Goal: Information Seeking & Learning: Find specific fact

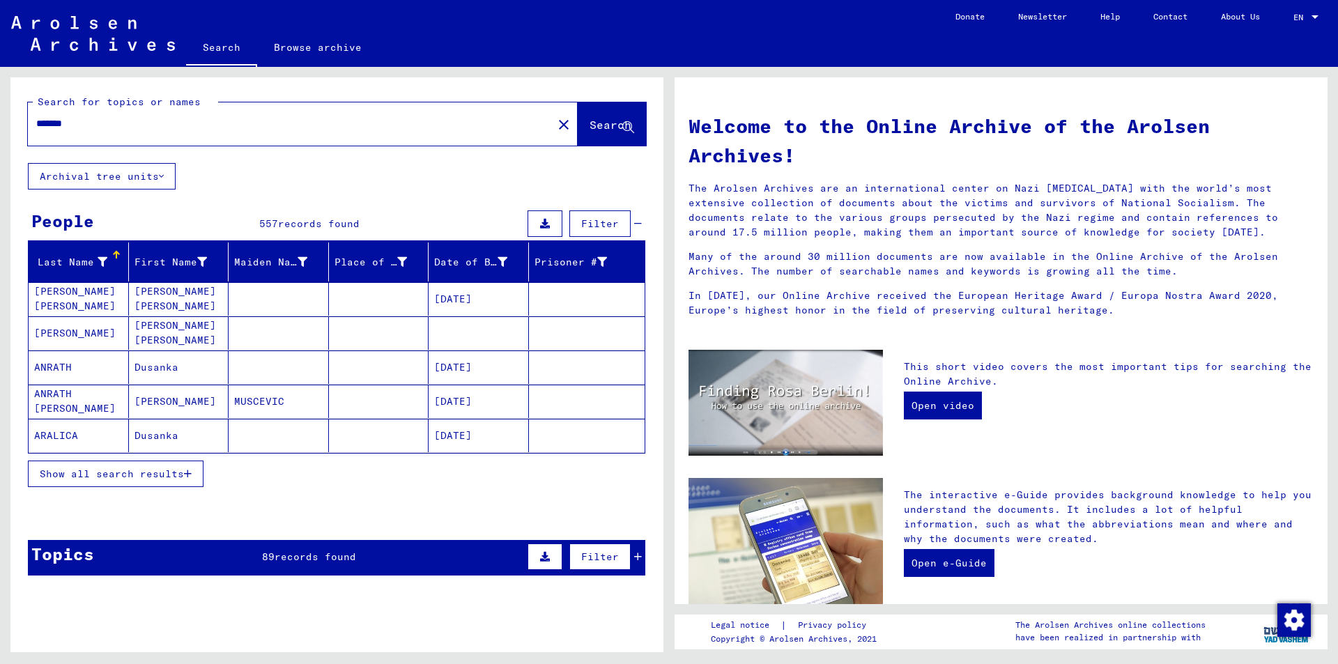
click at [187, 475] on icon "button" at bounding box center [188, 474] width 8 height 10
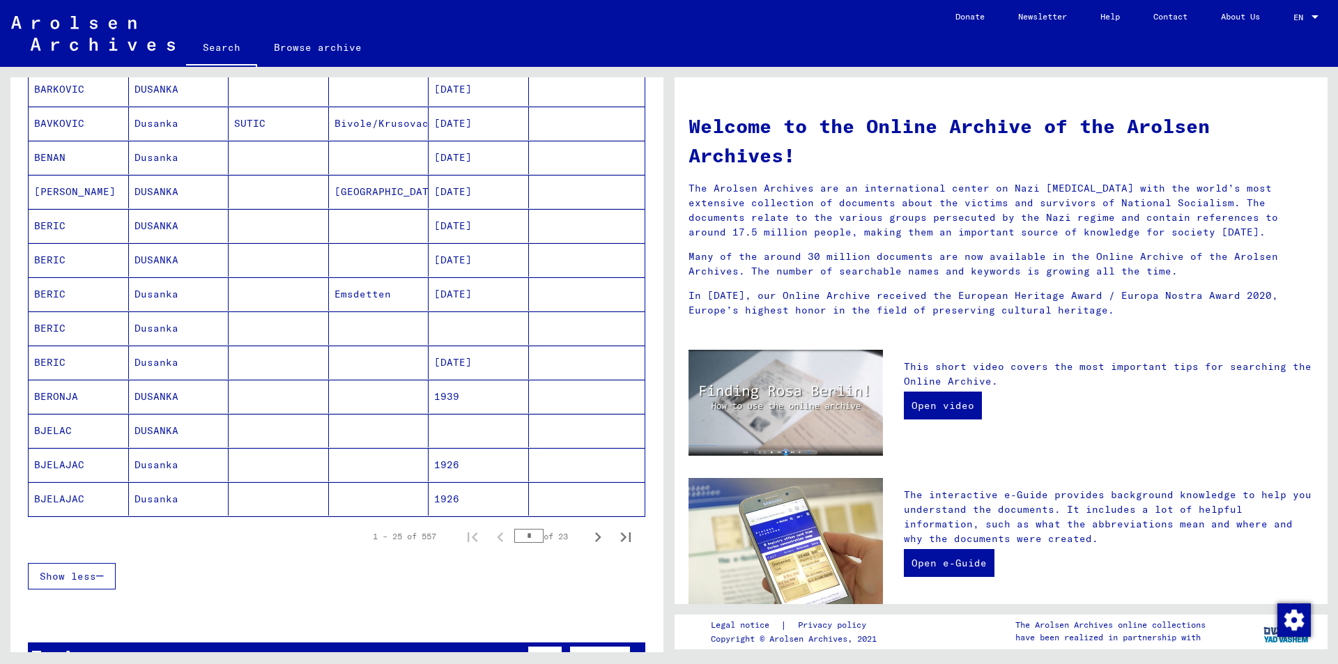
scroll to position [767, 0]
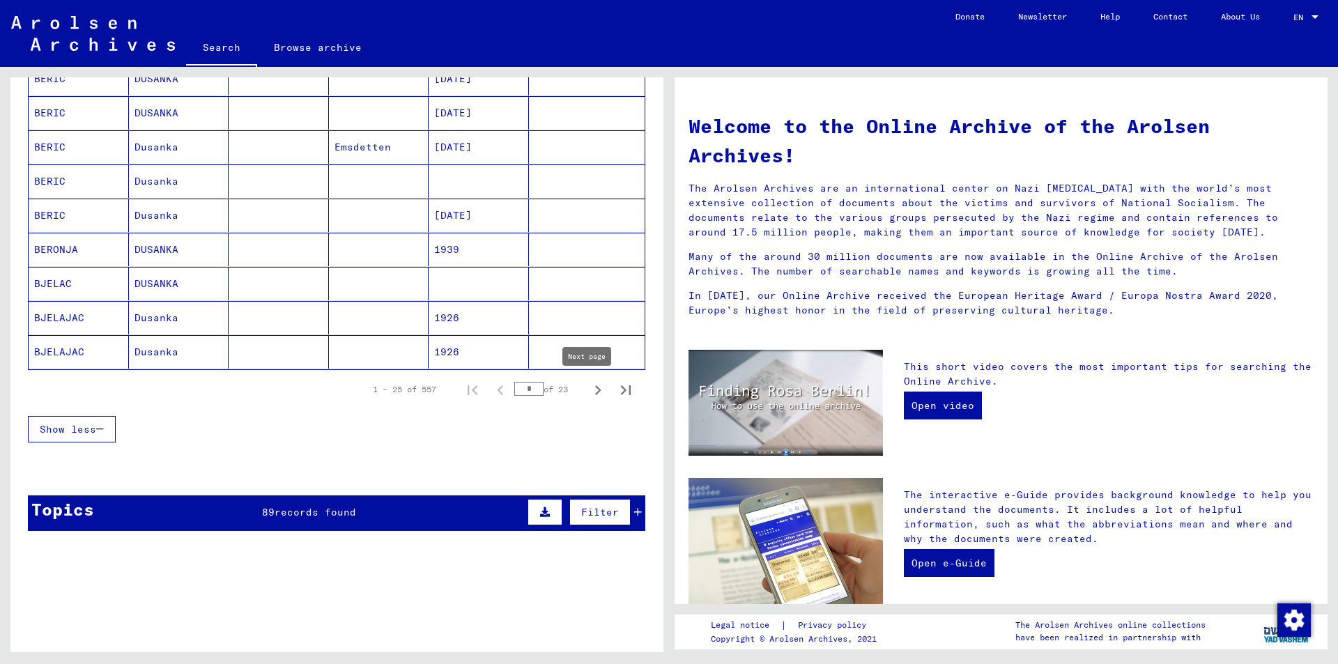
click at [588, 392] on icon "Next page" at bounding box center [598, 390] width 20 height 20
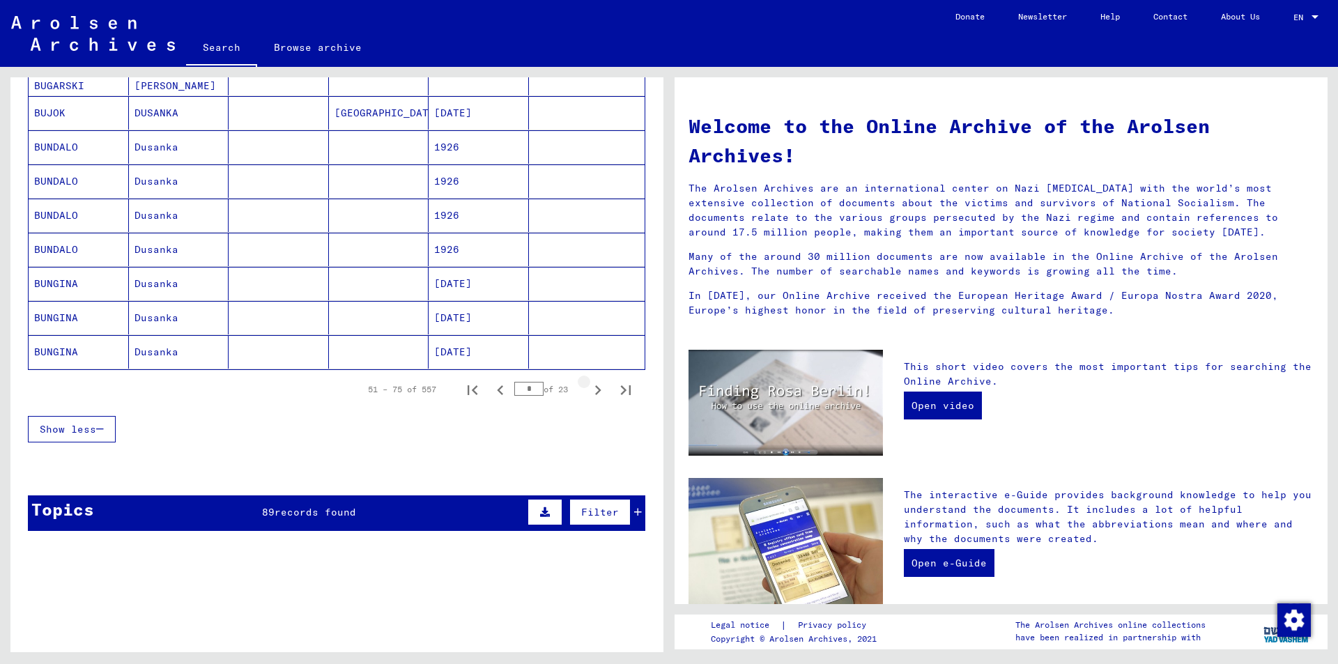
click at [588, 392] on icon "Next page" at bounding box center [598, 390] width 20 height 20
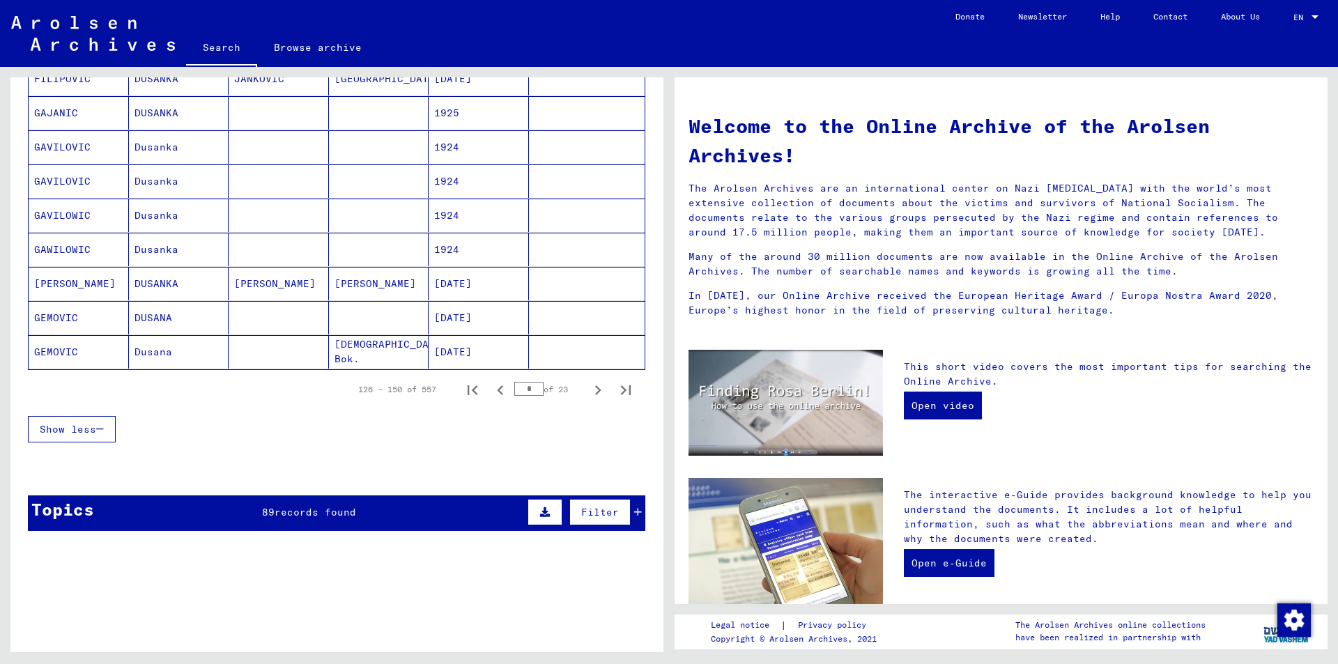
click at [588, 392] on icon "Next page" at bounding box center [598, 390] width 20 height 20
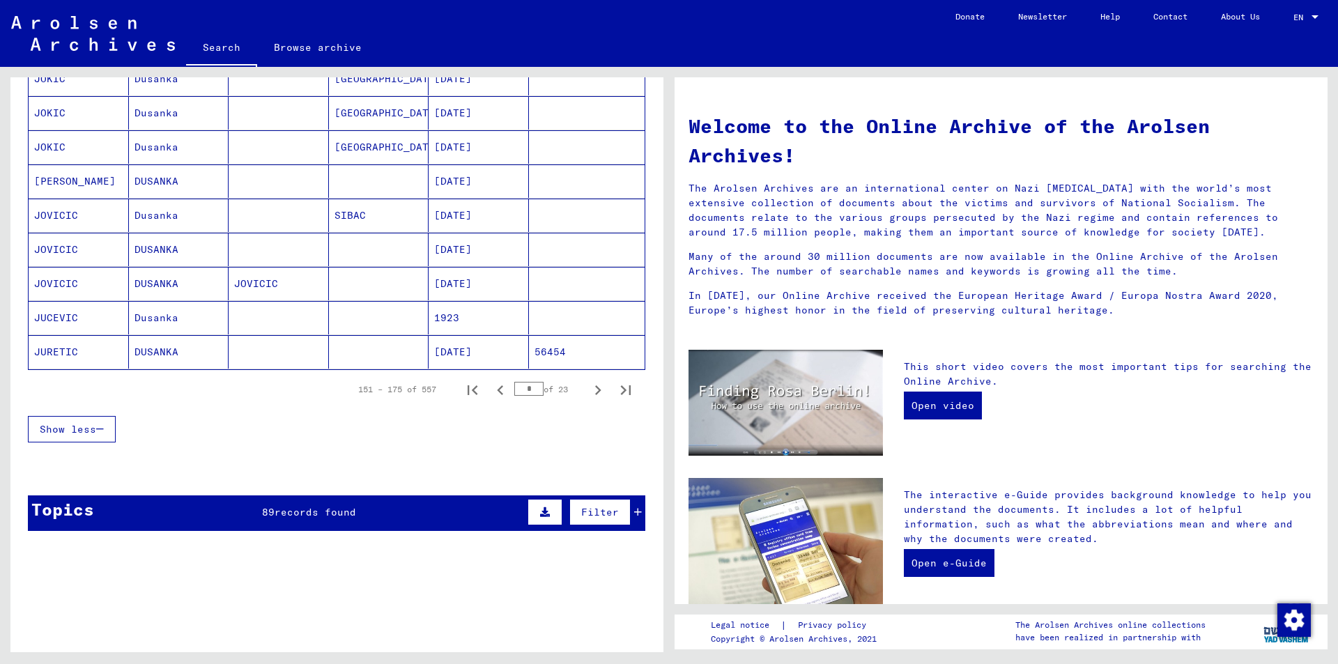
click at [588, 392] on icon "Next page" at bounding box center [598, 390] width 20 height 20
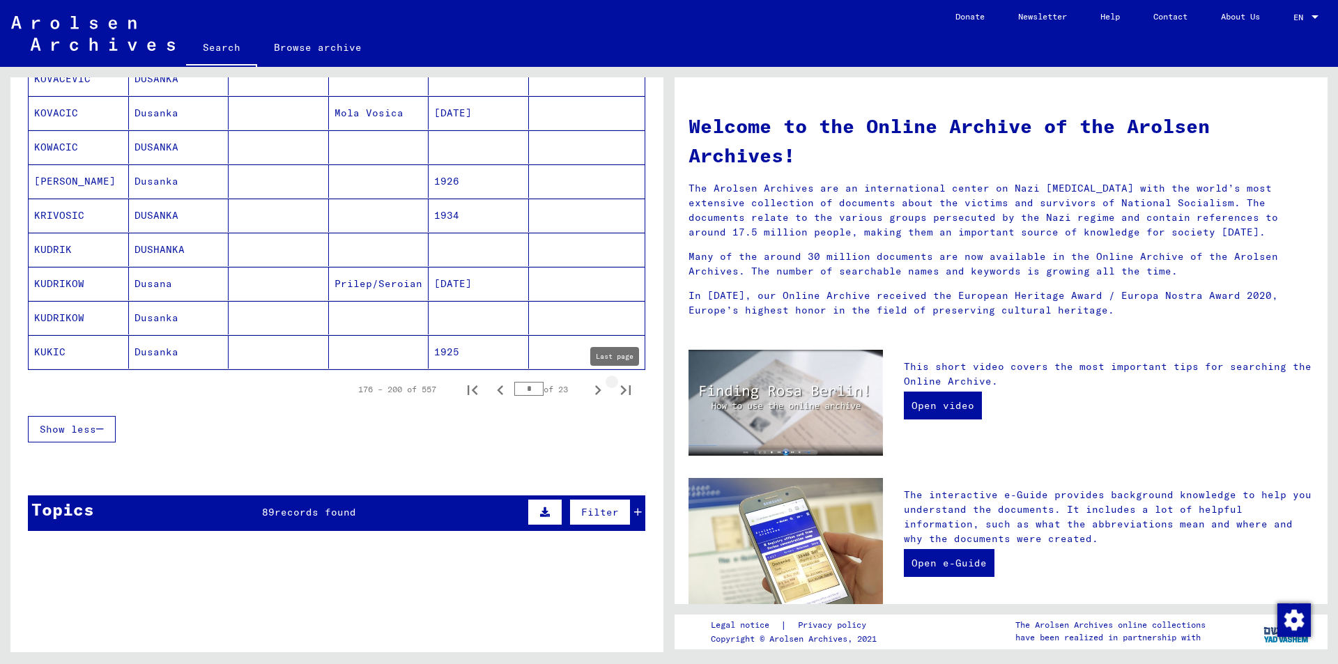
click at [616, 392] on icon "Last page" at bounding box center [626, 390] width 20 height 20
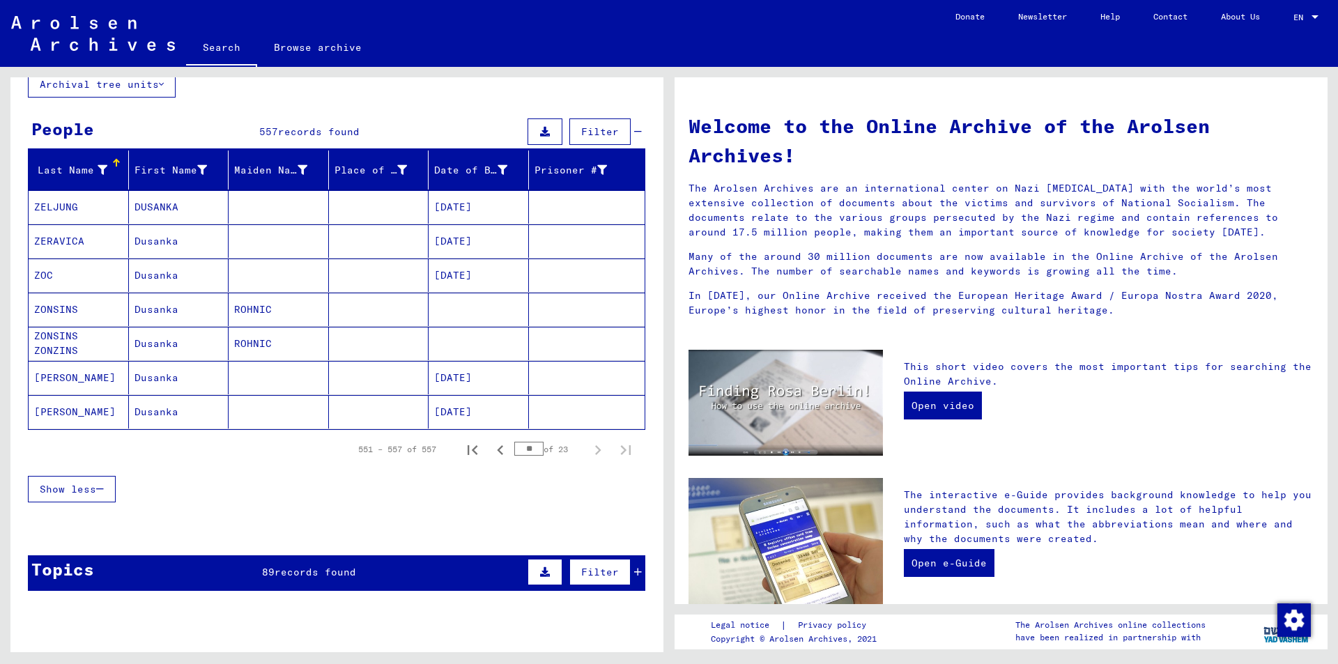
scroll to position [59, 0]
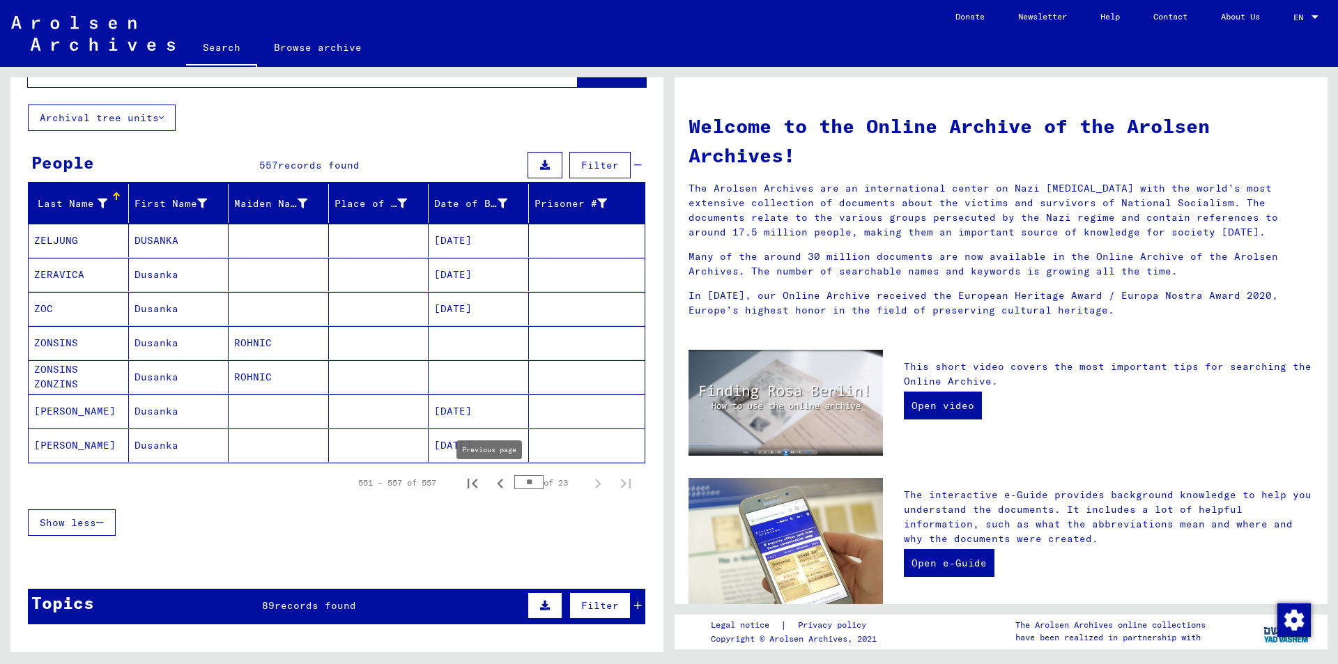
click at [491, 481] on icon "Previous page" at bounding box center [501, 484] width 20 height 20
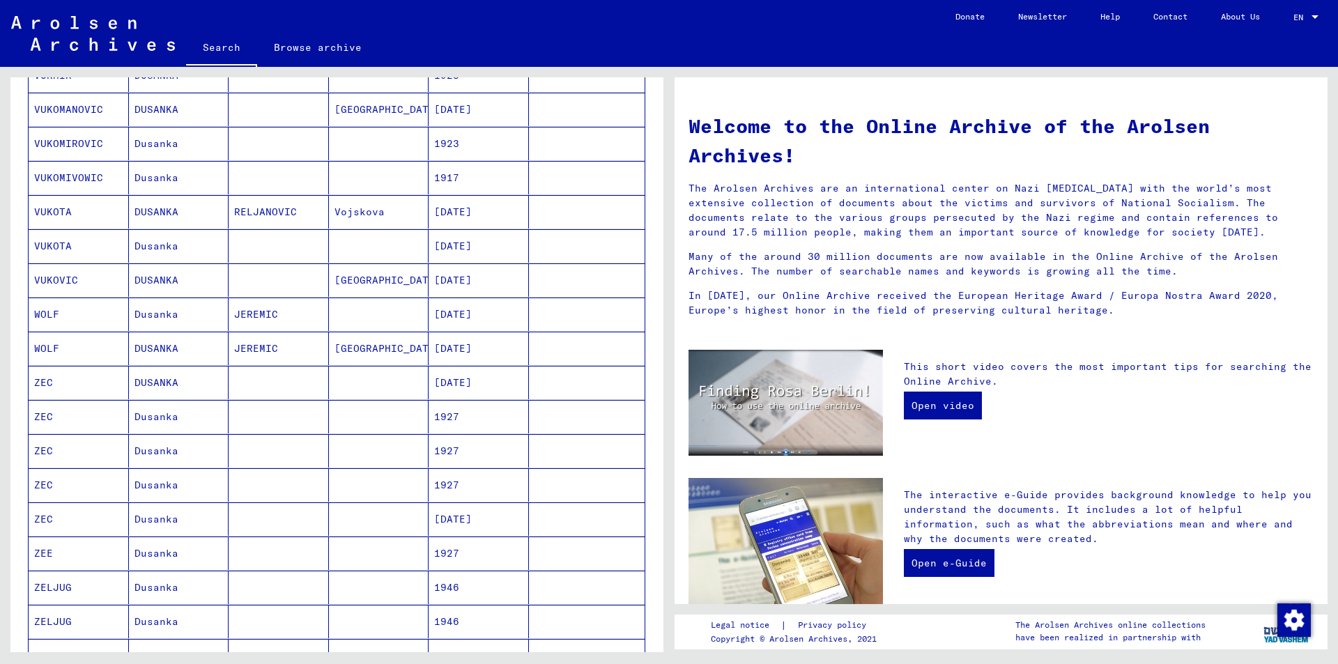
scroll to position [616, 0]
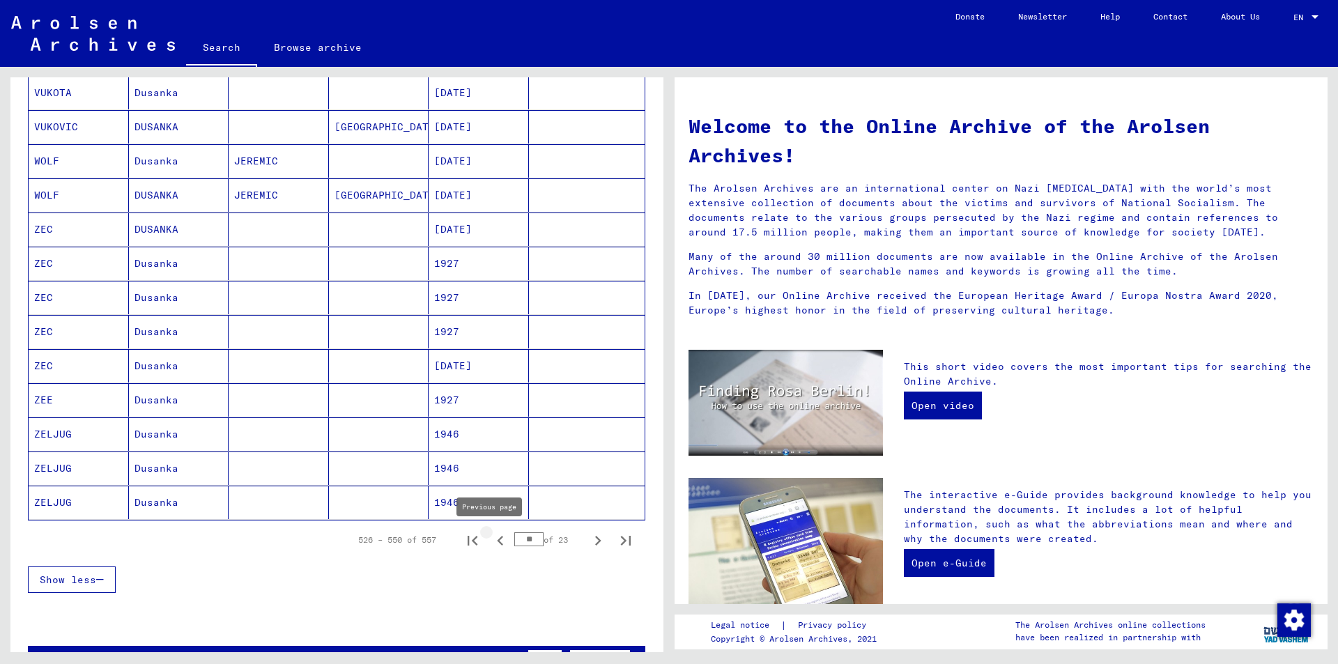
click at [497, 544] on icon "Previous page" at bounding box center [500, 541] width 6 height 10
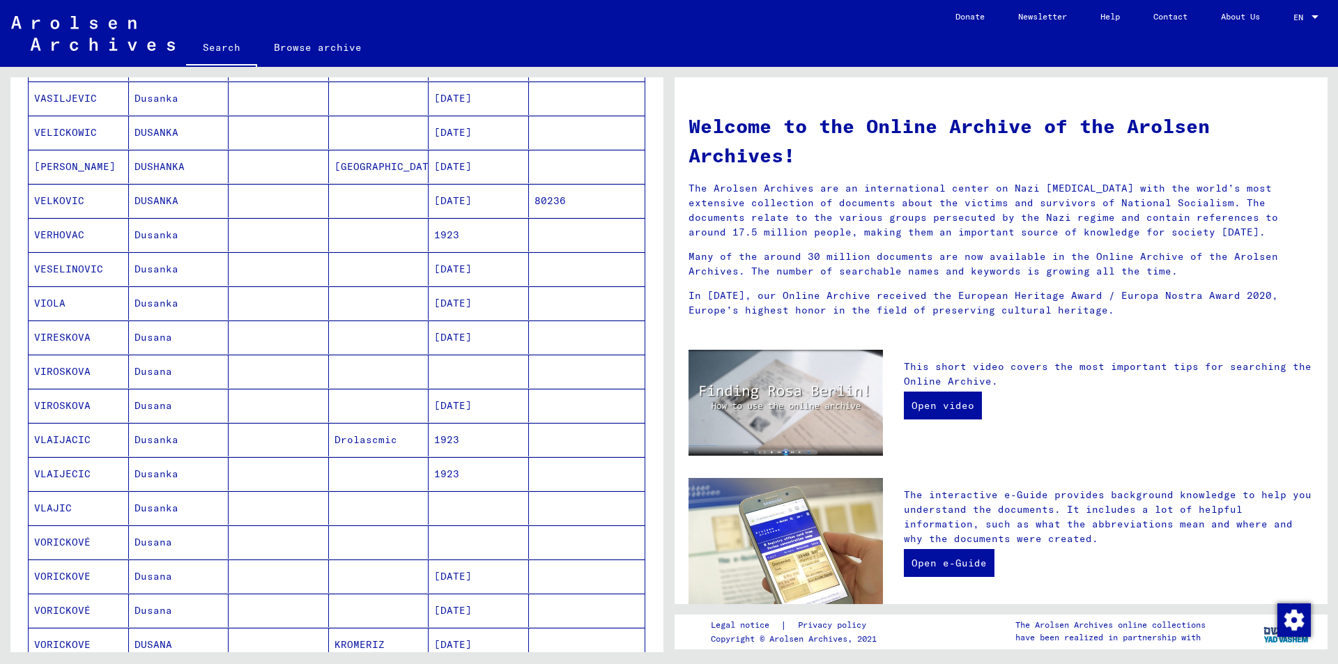
scroll to position [268, 0]
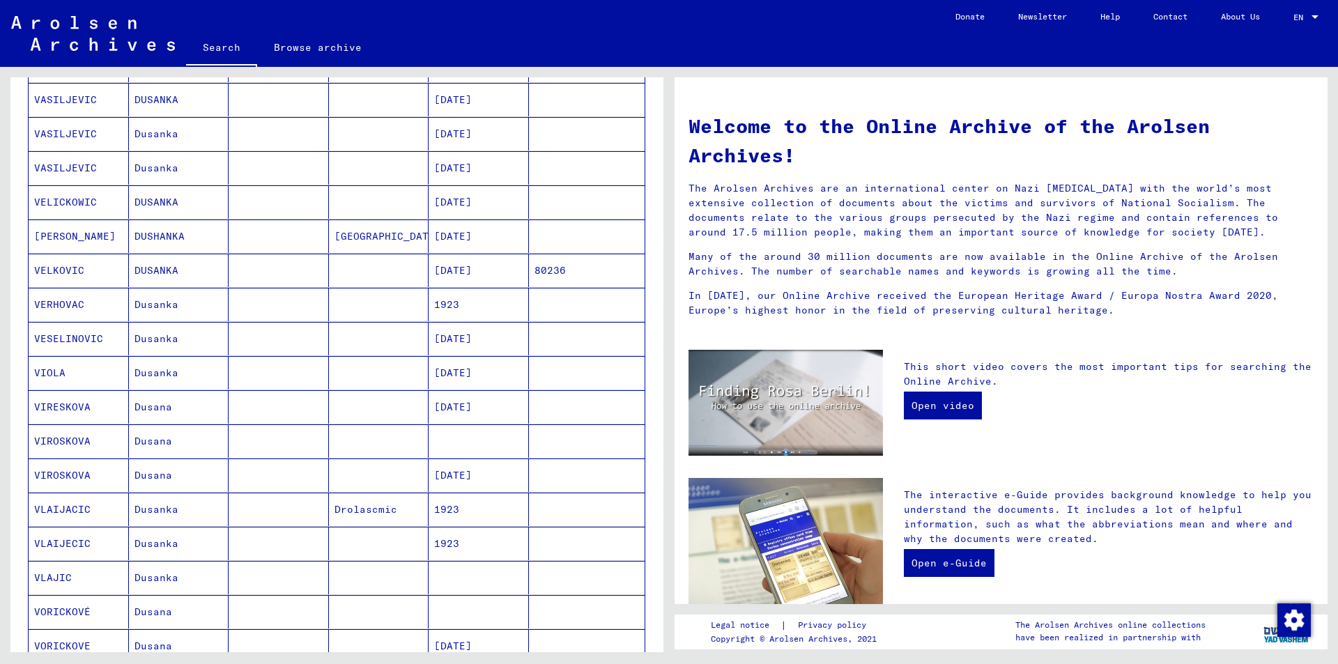
click at [440, 268] on mat-cell "[DATE]" at bounding box center [479, 270] width 100 height 33
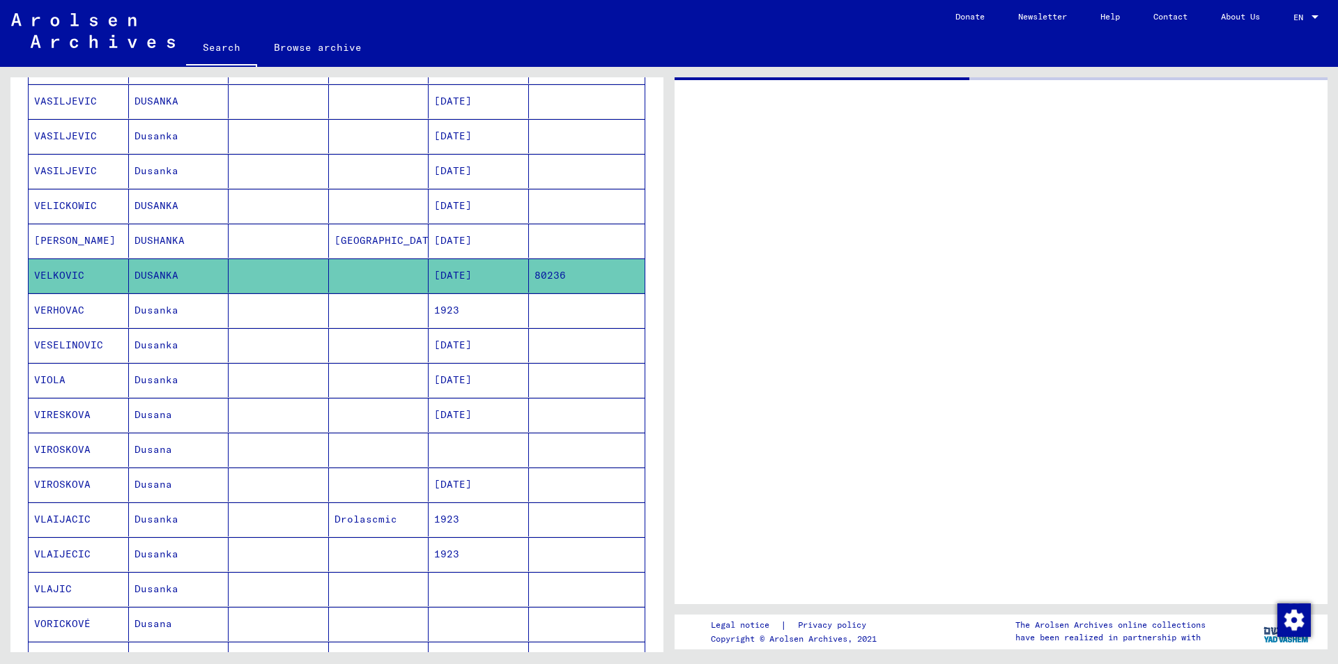
scroll to position [268, 0]
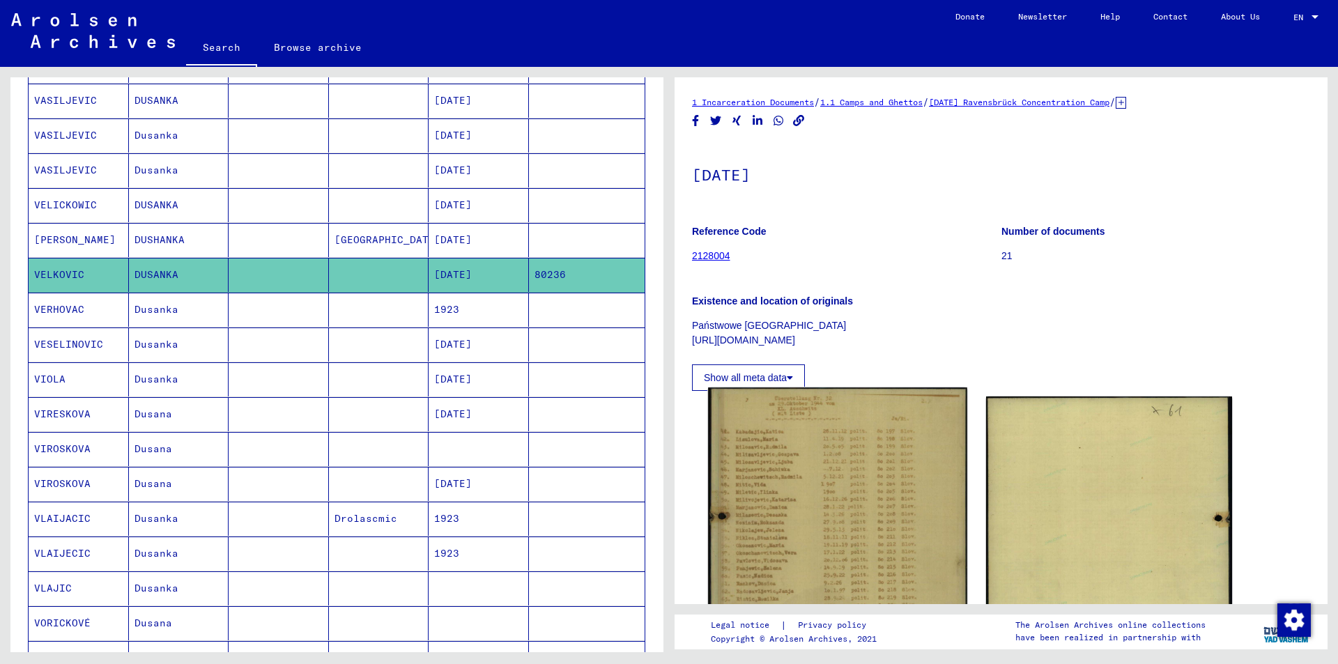
click at [803, 440] on img at bounding box center [837, 570] width 259 height 366
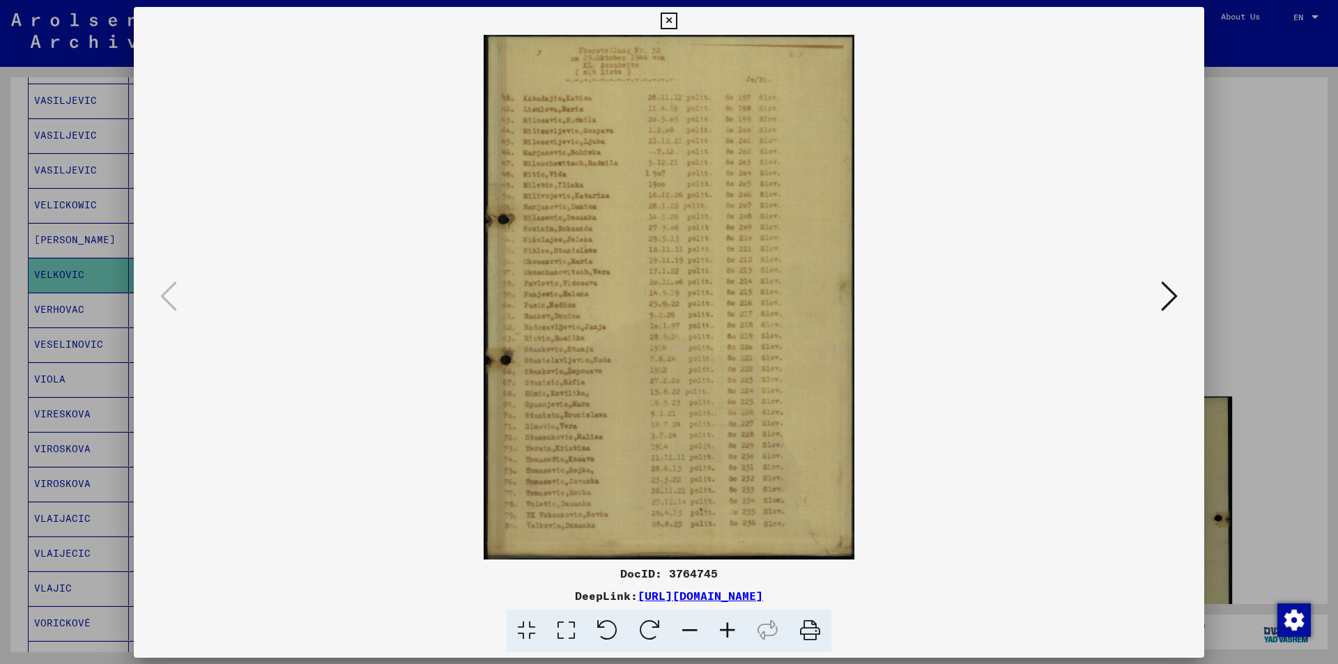
scroll to position [0, 0]
click at [727, 629] on icon at bounding box center [728, 631] width 38 height 43
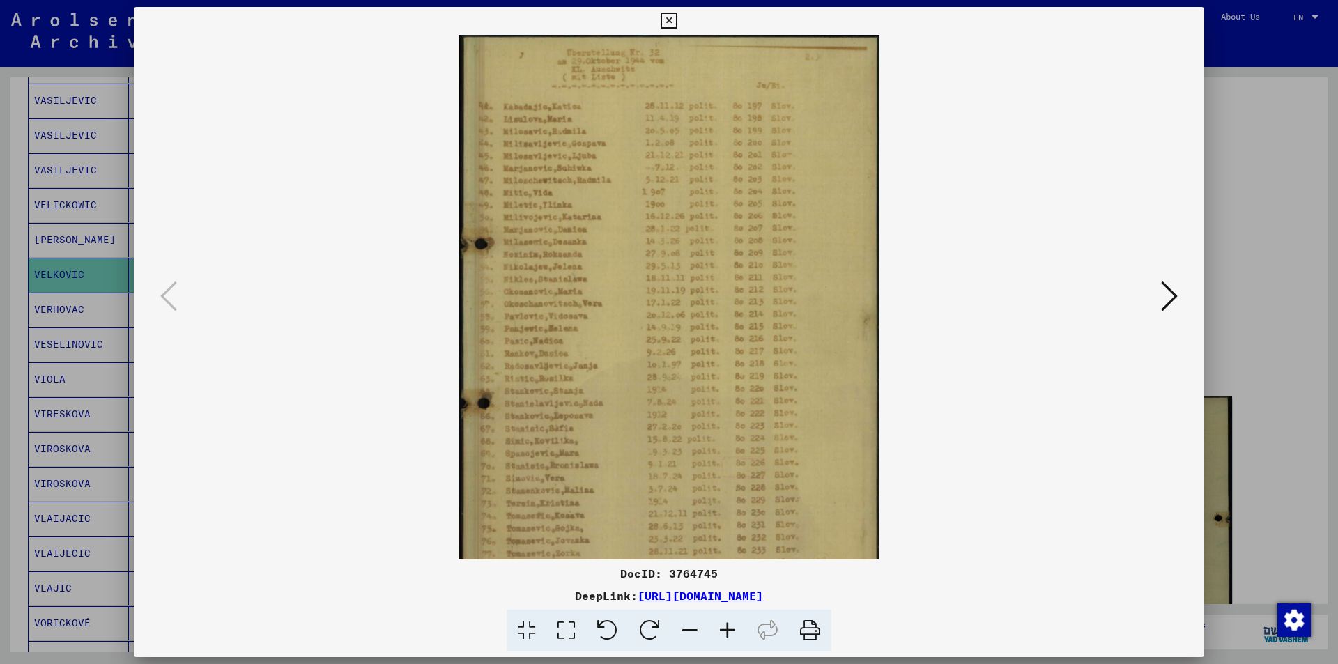
click at [727, 629] on icon at bounding box center [728, 631] width 38 height 43
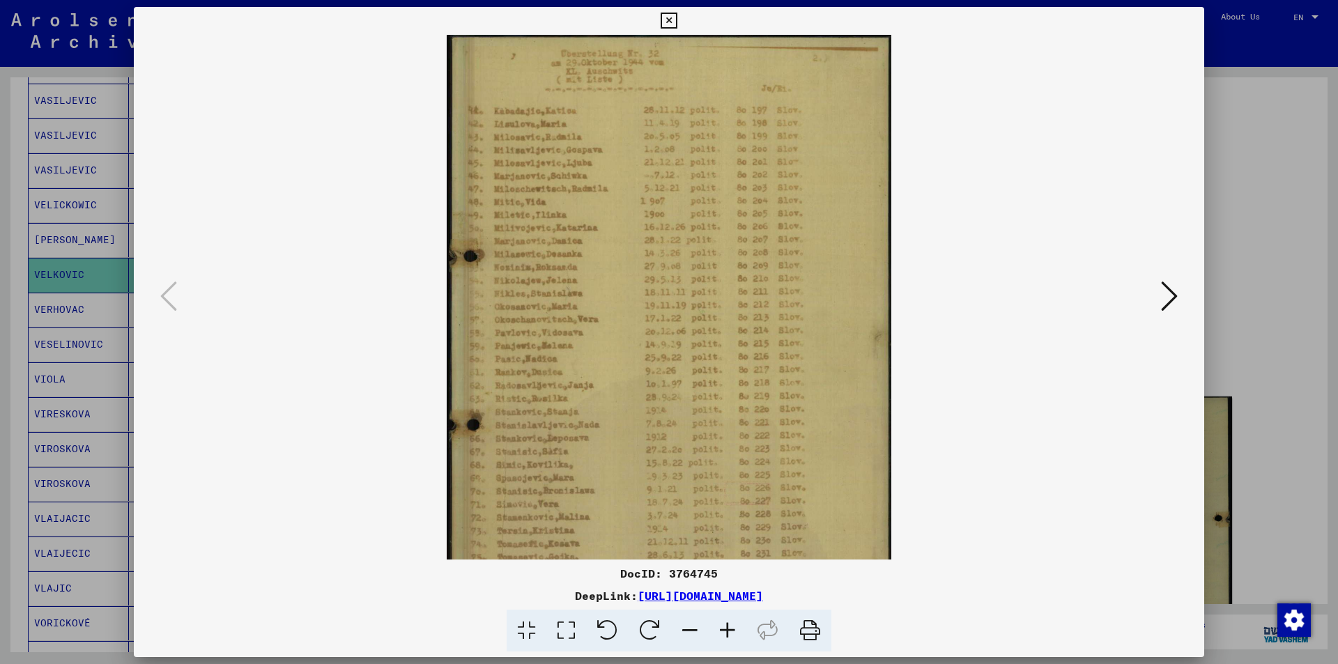
click at [727, 629] on icon at bounding box center [728, 631] width 38 height 43
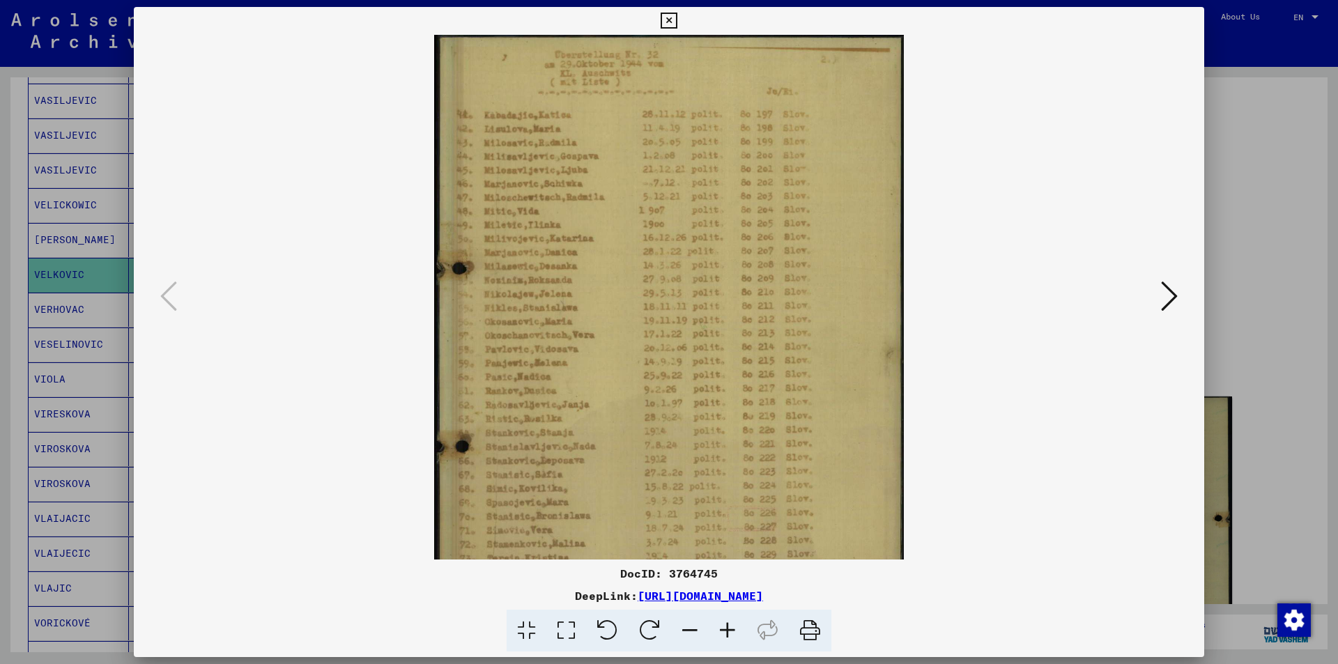
click at [727, 629] on icon at bounding box center [728, 631] width 38 height 43
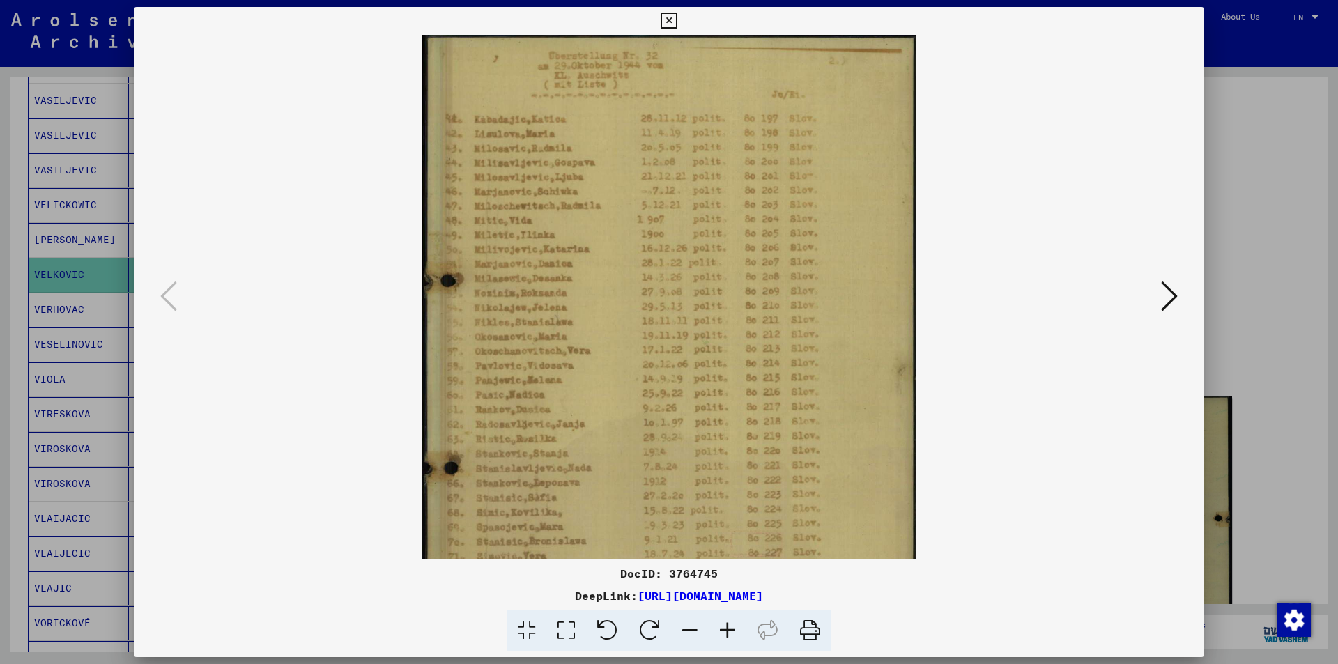
click at [727, 629] on icon at bounding box center [728, 631] width 38 height 43
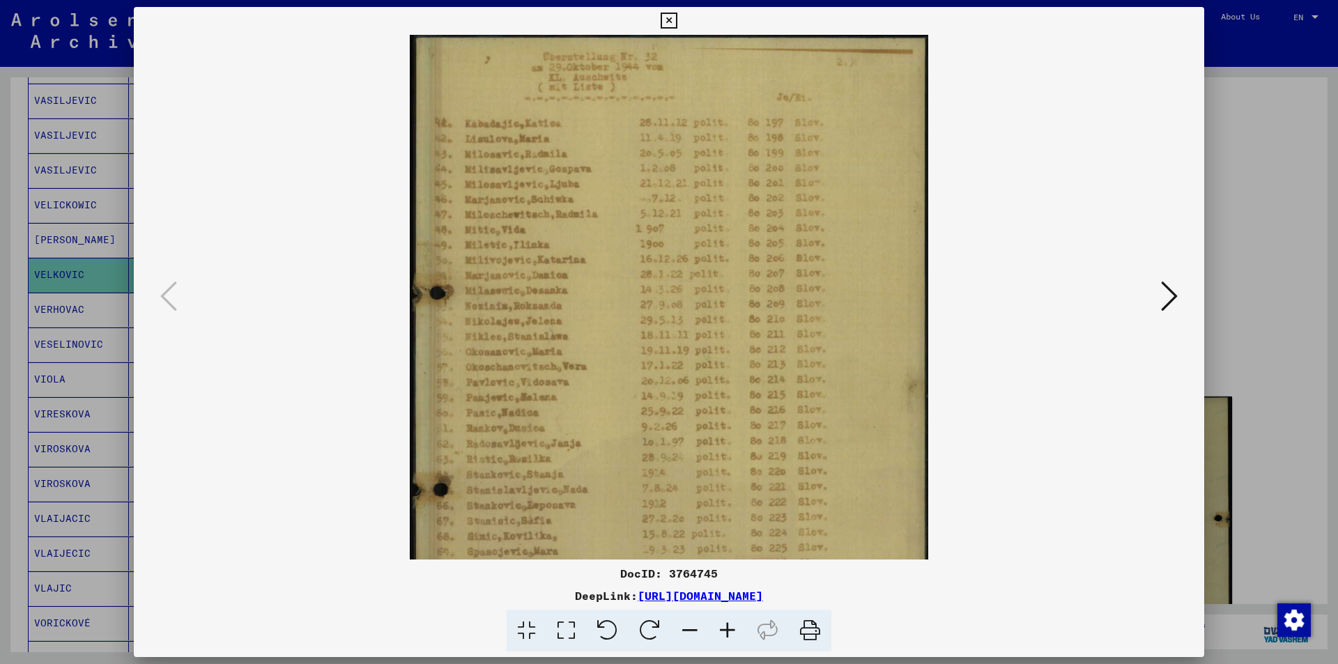
click at [727, 629] on icon at bounding box center [728, 631] width 38 height 43
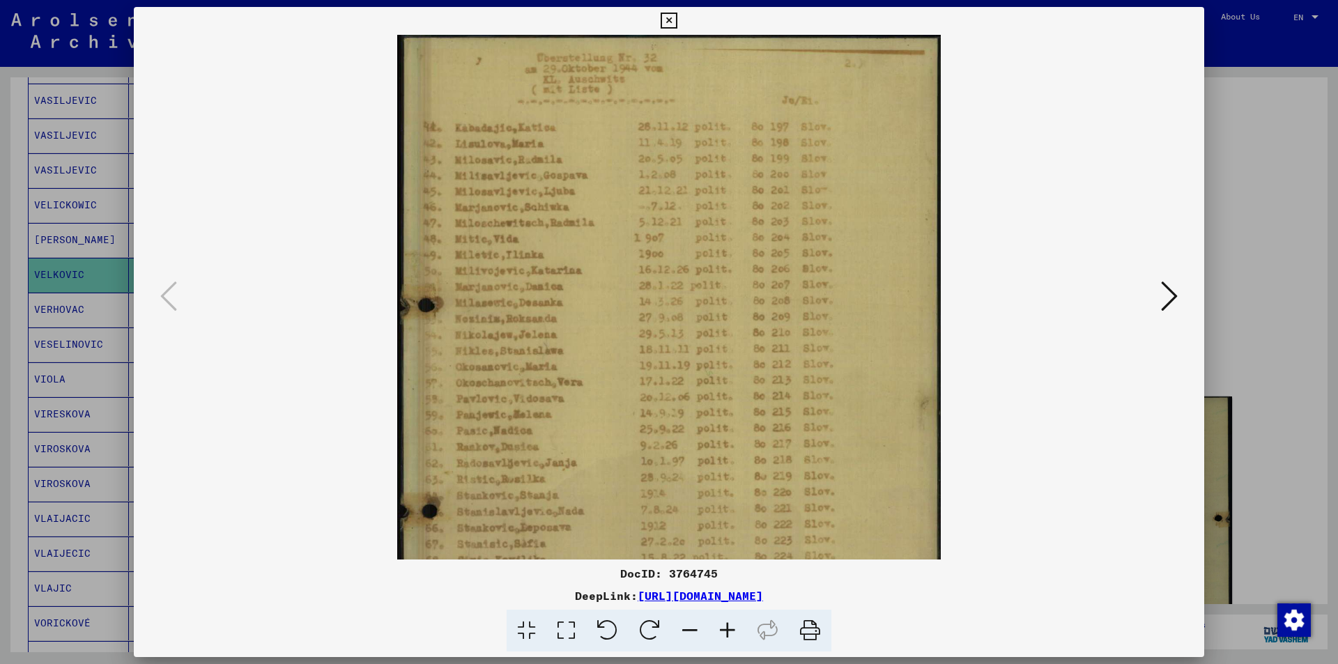
click at [727, 629] on icon at bounding box center [728, 631] width 38 height 43
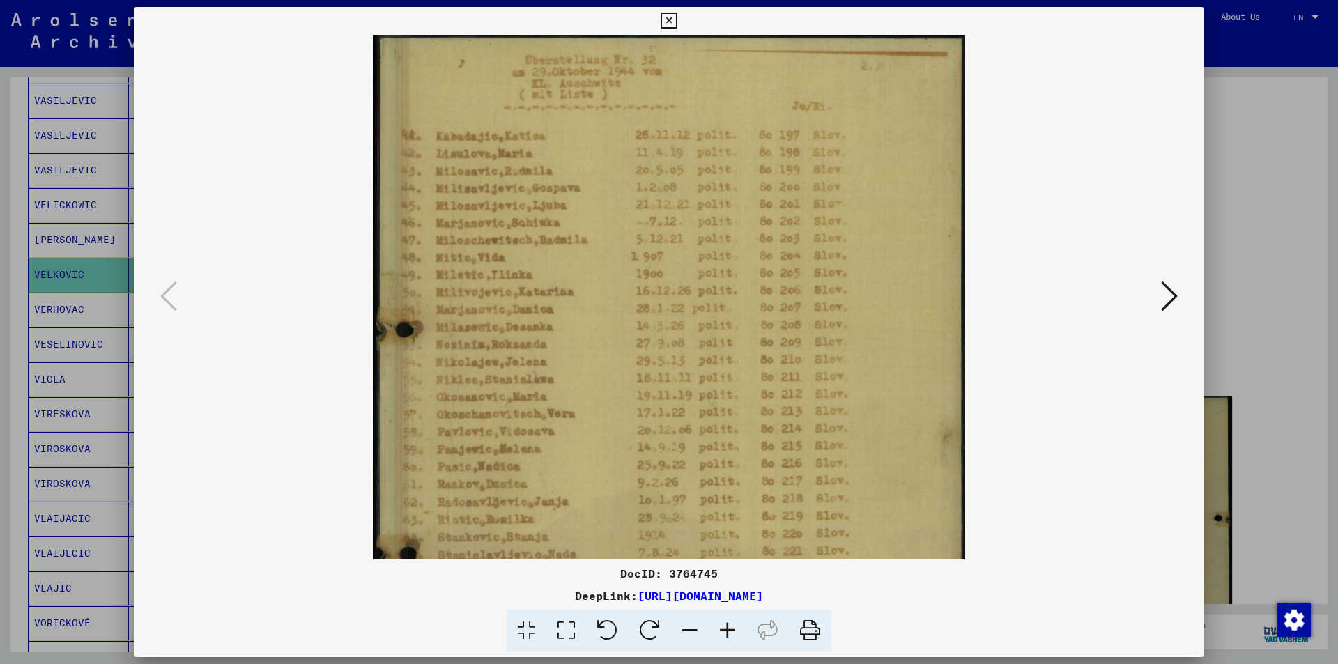
click at [727, 629] on icon at bounding box center [728, 631] width 38 height 43
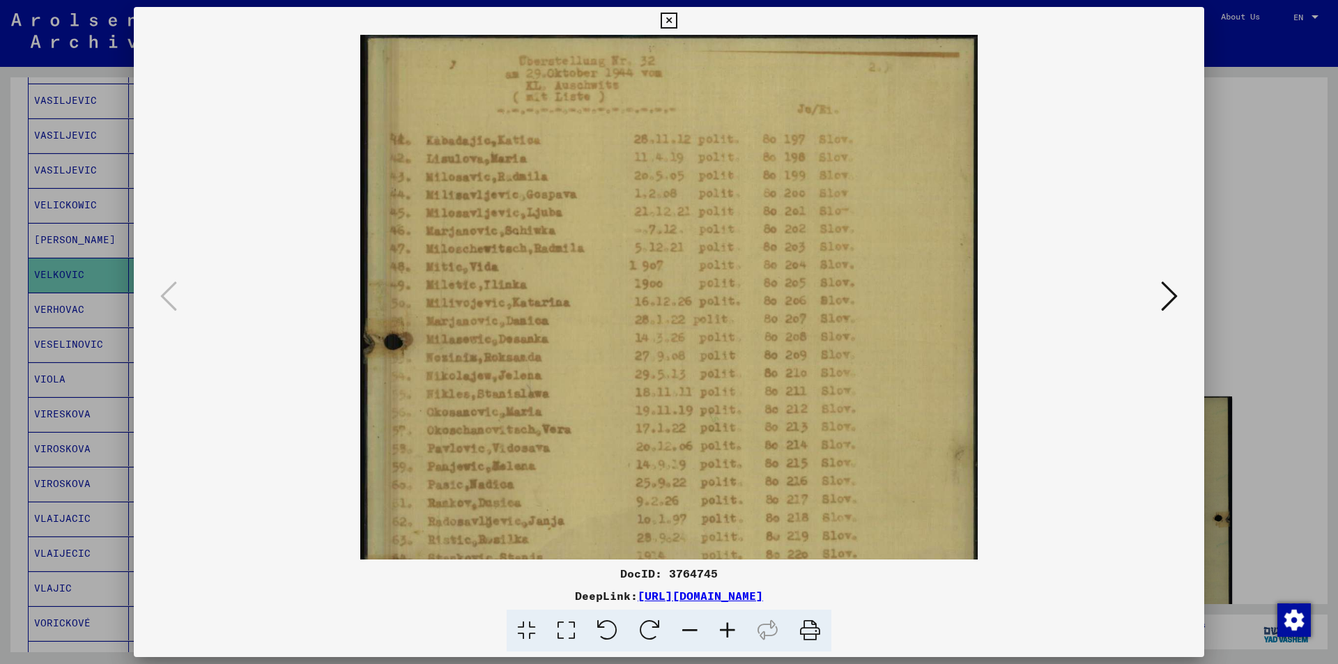
click at [727, 629] on icon at bounding box center [728, 631] width 38 height 43
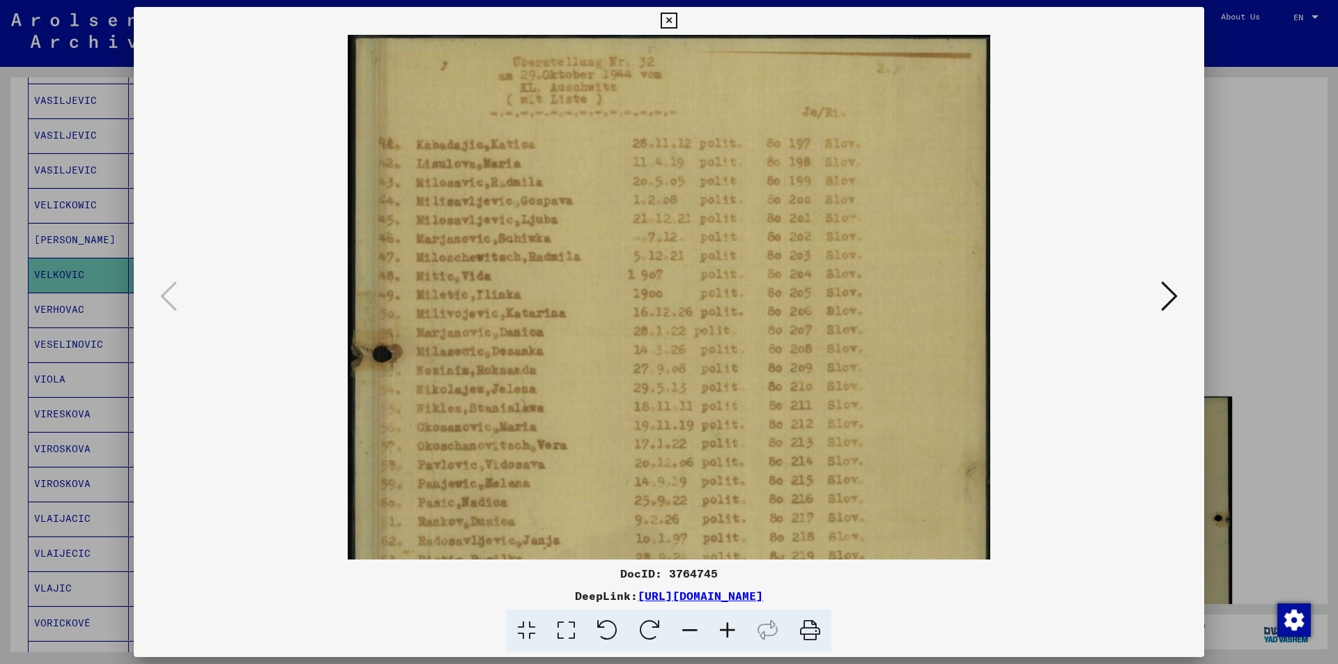
click at [727, 630] on icon at bounding box center [728, 631] width 38 height 43
click at [727, 631] on icon at bounding box center [728, 631] width 38 height 43
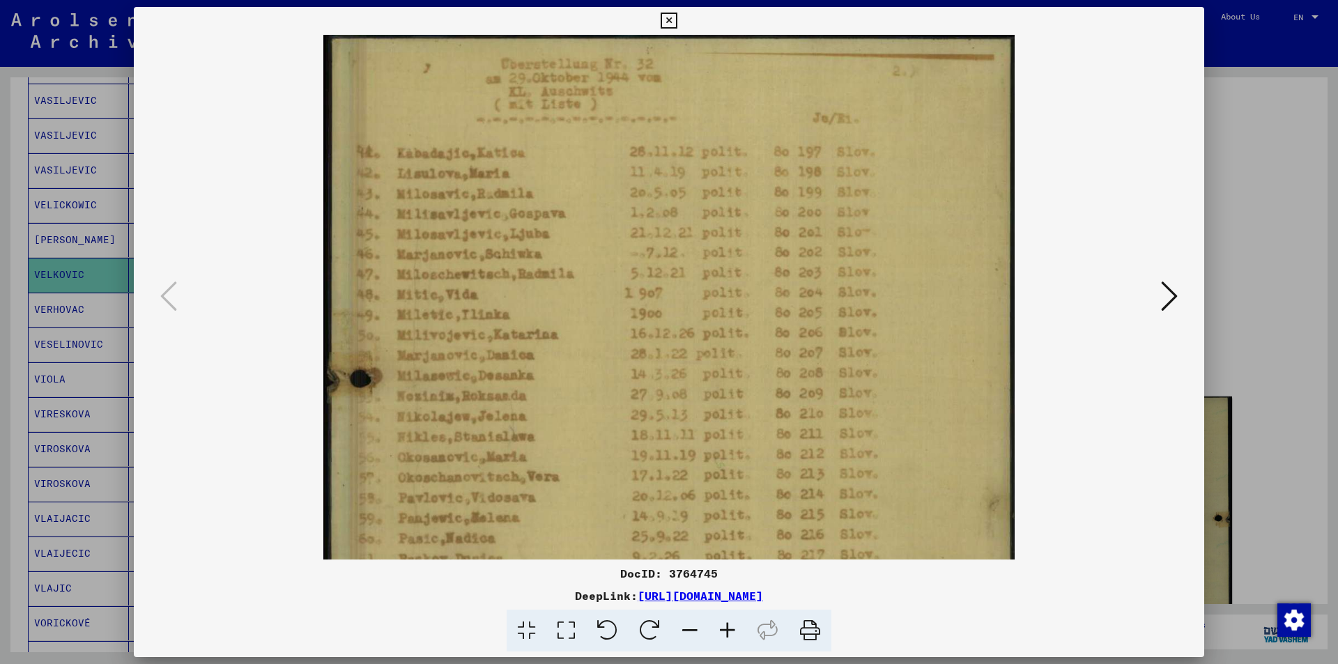
click at [727, 631] on icon at bounding box center [728, 631] width 38 height 43
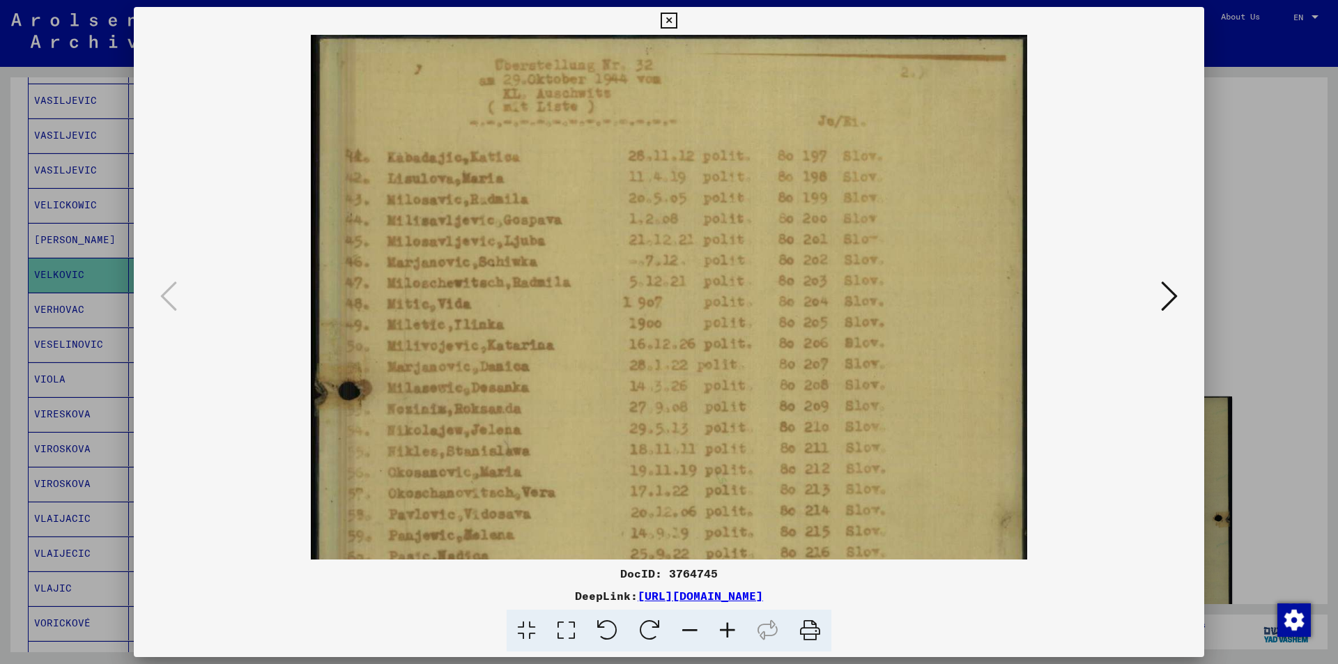
click at [727, 631] on icon at bounding box center [728, 631] width 38 height 43
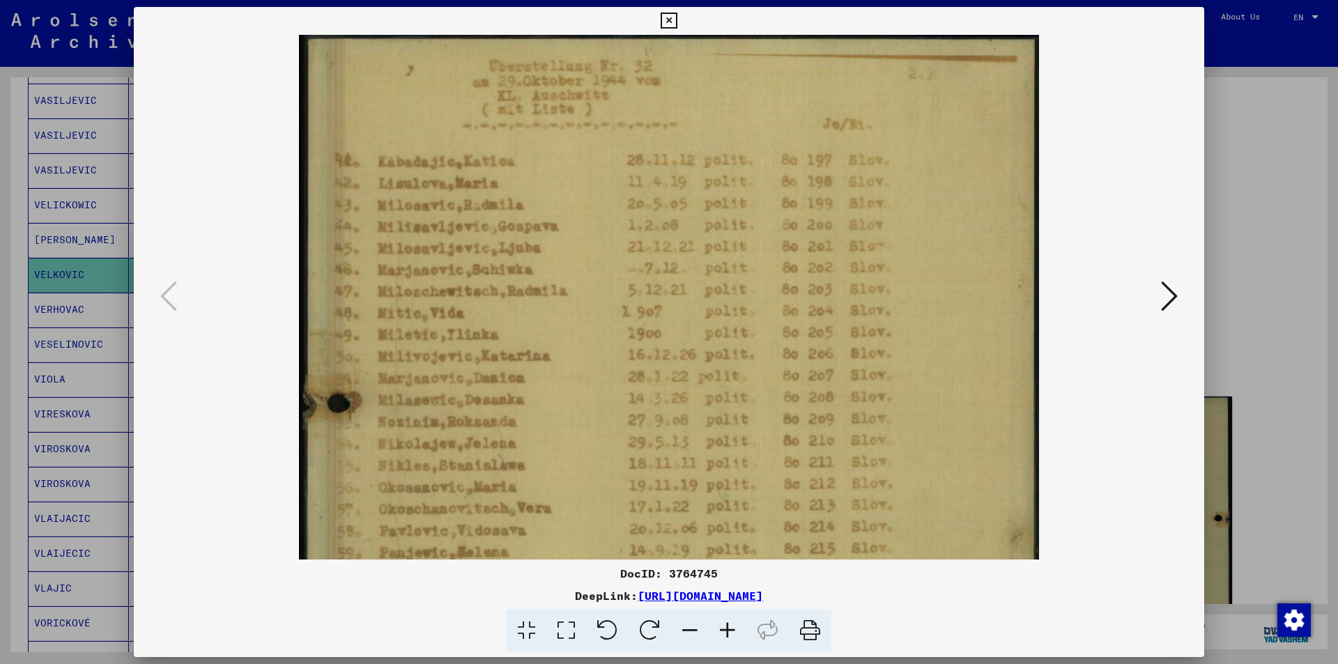
click at [727, 631] on icon at bounding box center [728, 631] width 38 height 43
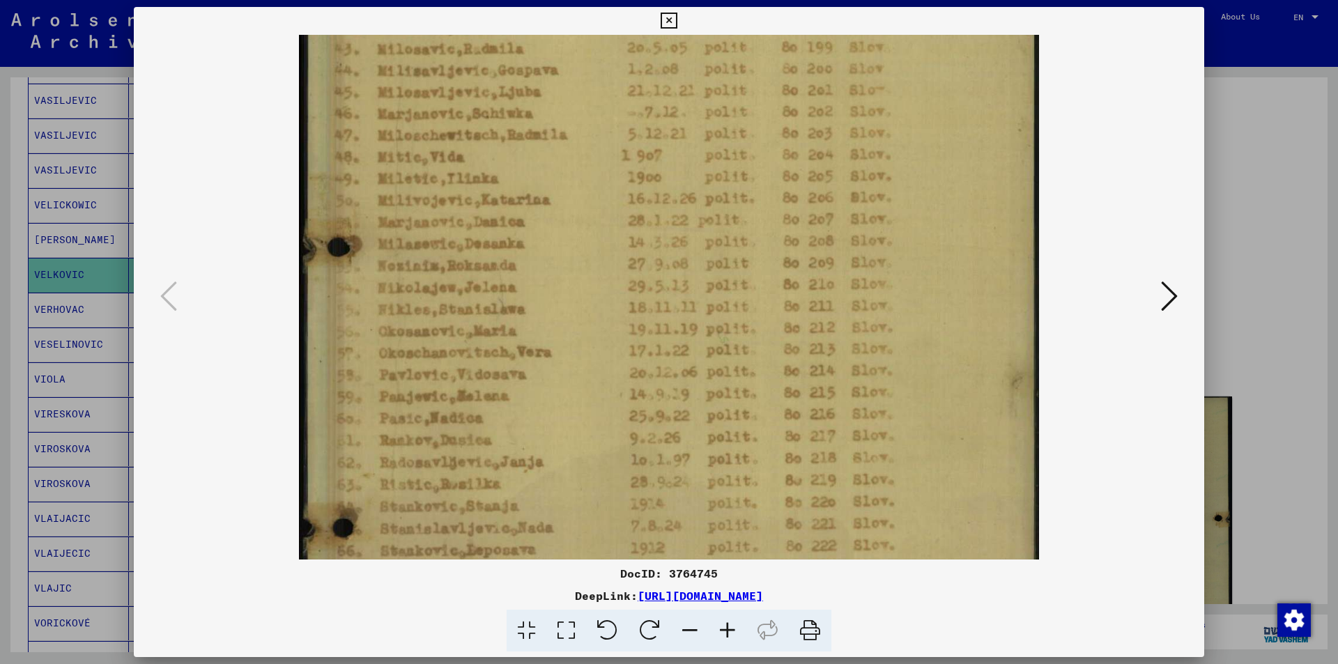
drag, startPoint x: 786, startPoint y: 351, endPoint x: 792, endPoint y: 203, distance: 147.8
click at [792, 196] on img at bounding box center [669, 402] width 741 height 1047
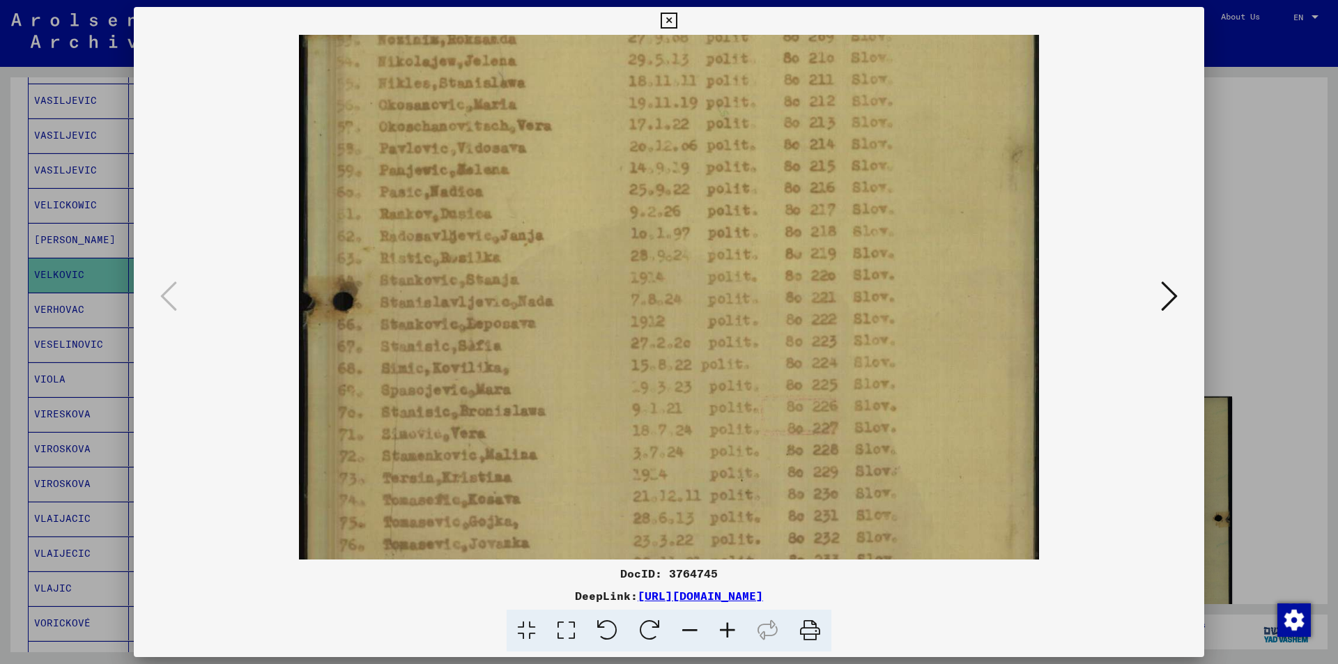
drag, startPoint x: 785, startPoint y: 415, endPoint x: 775, endPoint y: 203, distance: 212.1
click at [773, 189] on img at bounding box center [669, 175] width 741 height 1047
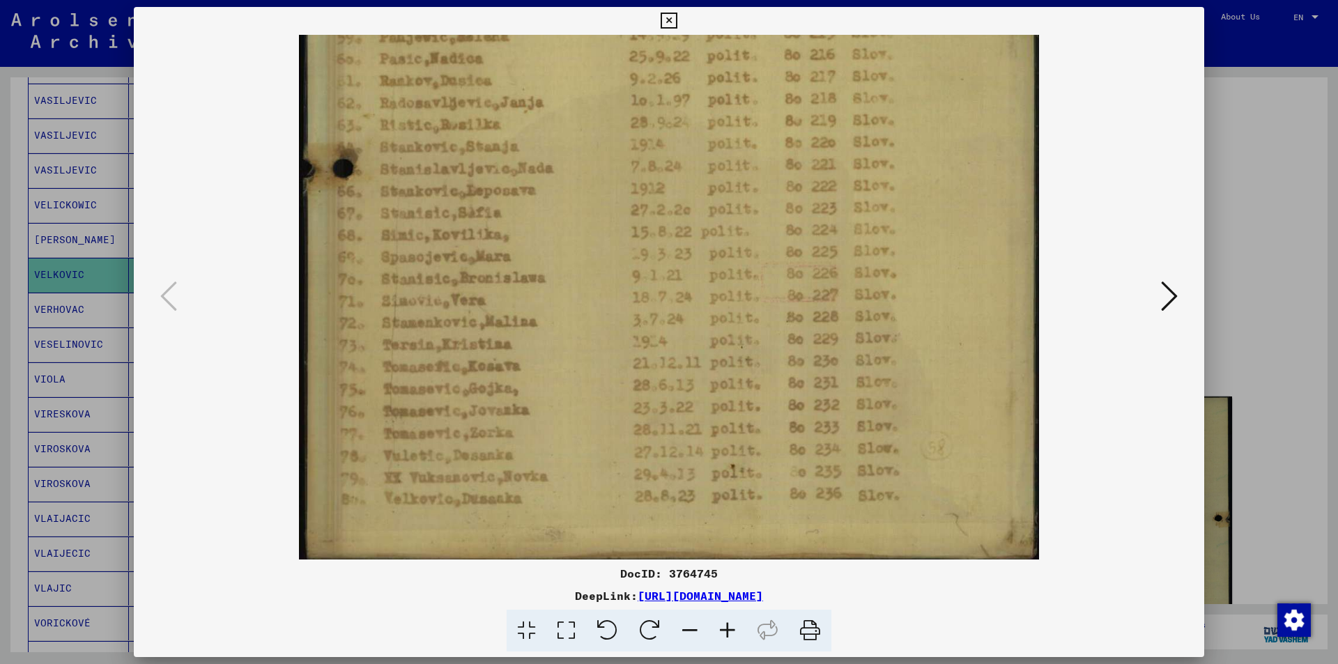
scroll to position [518, 0]
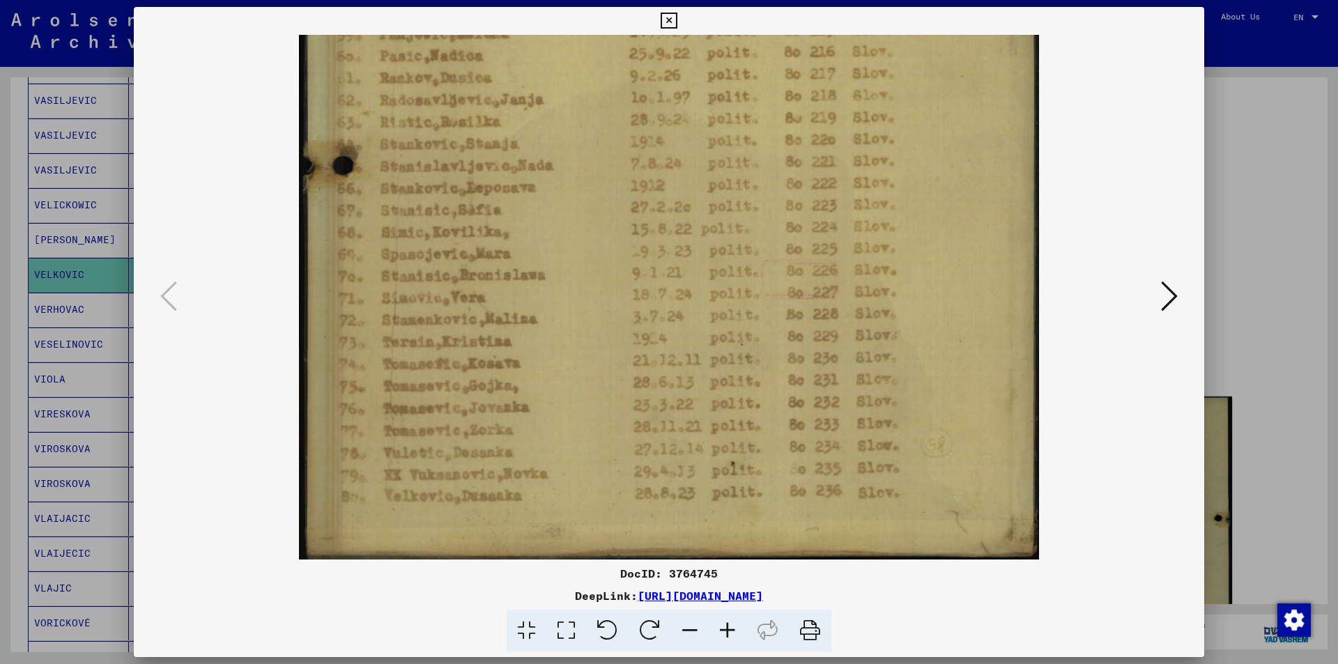
drag, startPoint x: 742, startPoint y: 433, endPoint x: 739, endPoint y: 295, distance: 138.0
click at [739, 295] on img at bounding box center [669, 39] width 741 height 1047
click at [1161, 294] on icon at bounding box center [1169, 295] width 17 height 33
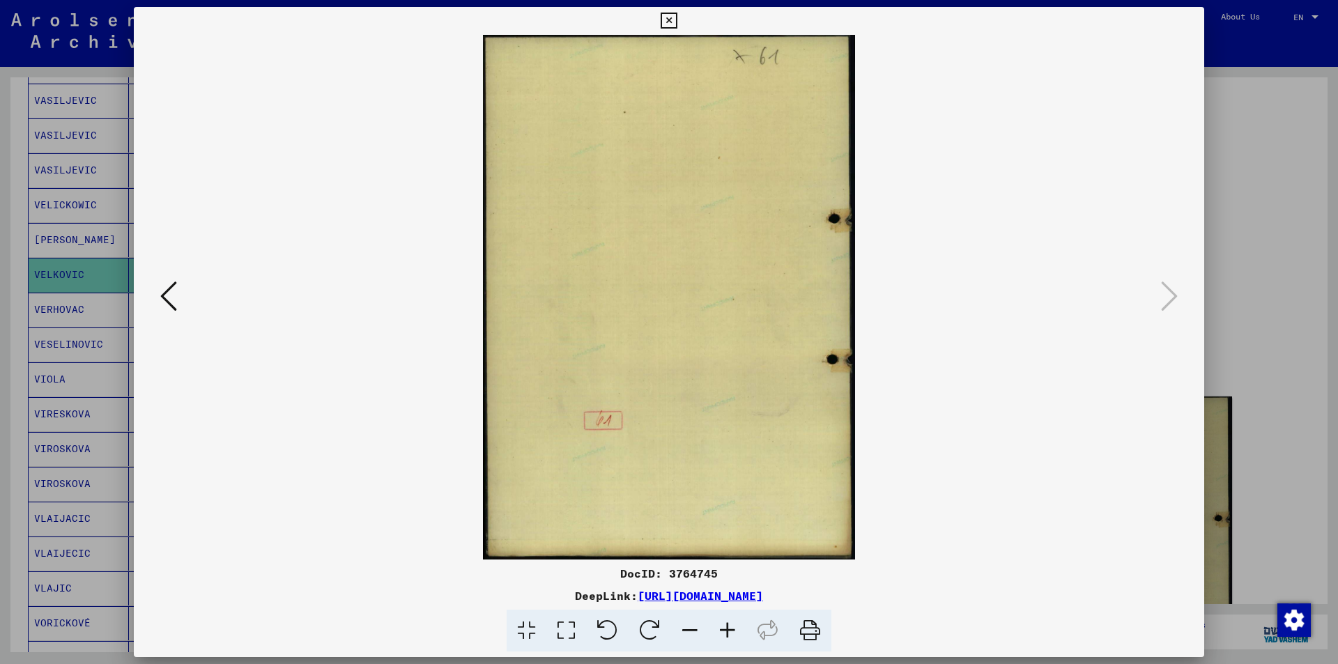
scroll to position [0, 0]
click at [670, 20] on icon at bounding box center [669, 21] width 16 height 17
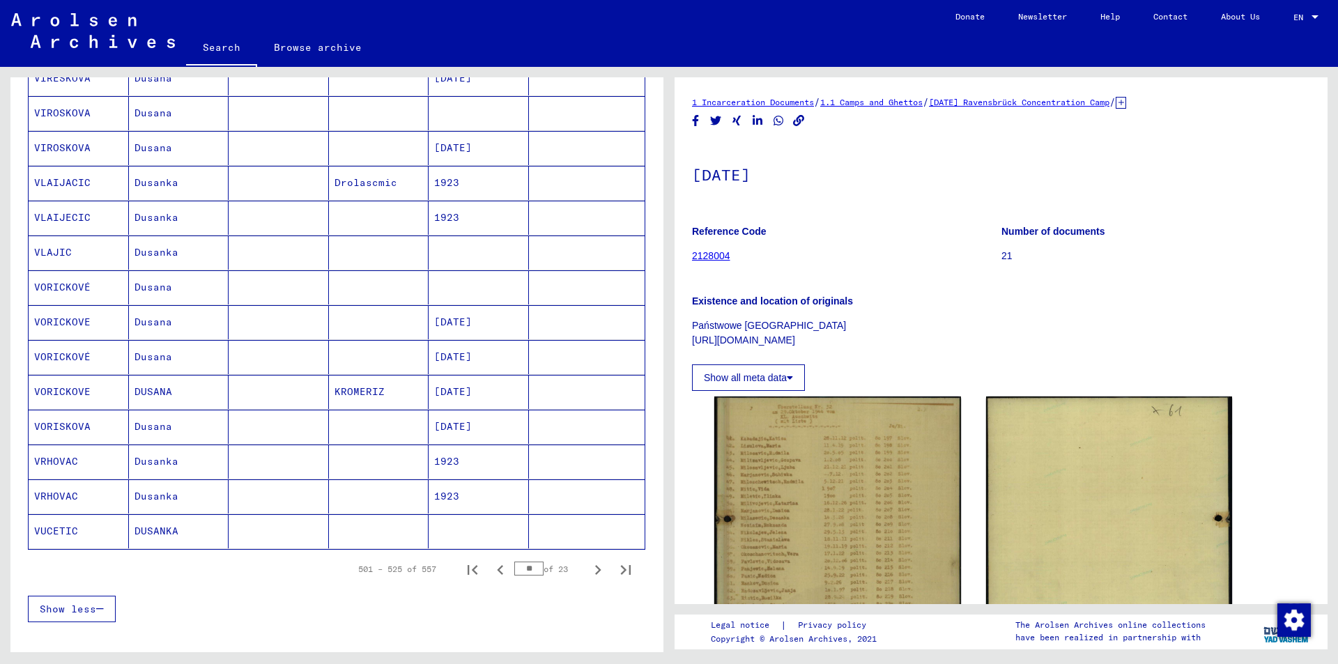
scroll to position [617, 0]
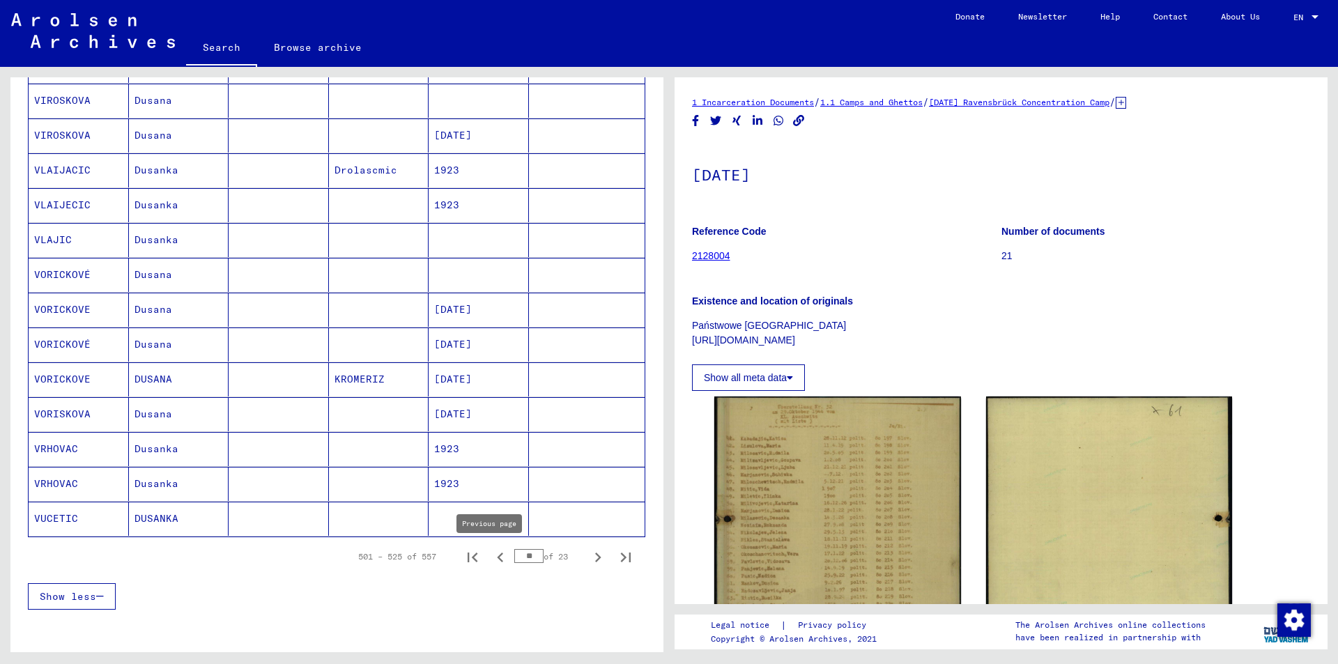
click at [491, 555] on icon "Previous page" at bounding box center [501, 558] width 20 height 20
type input "**"
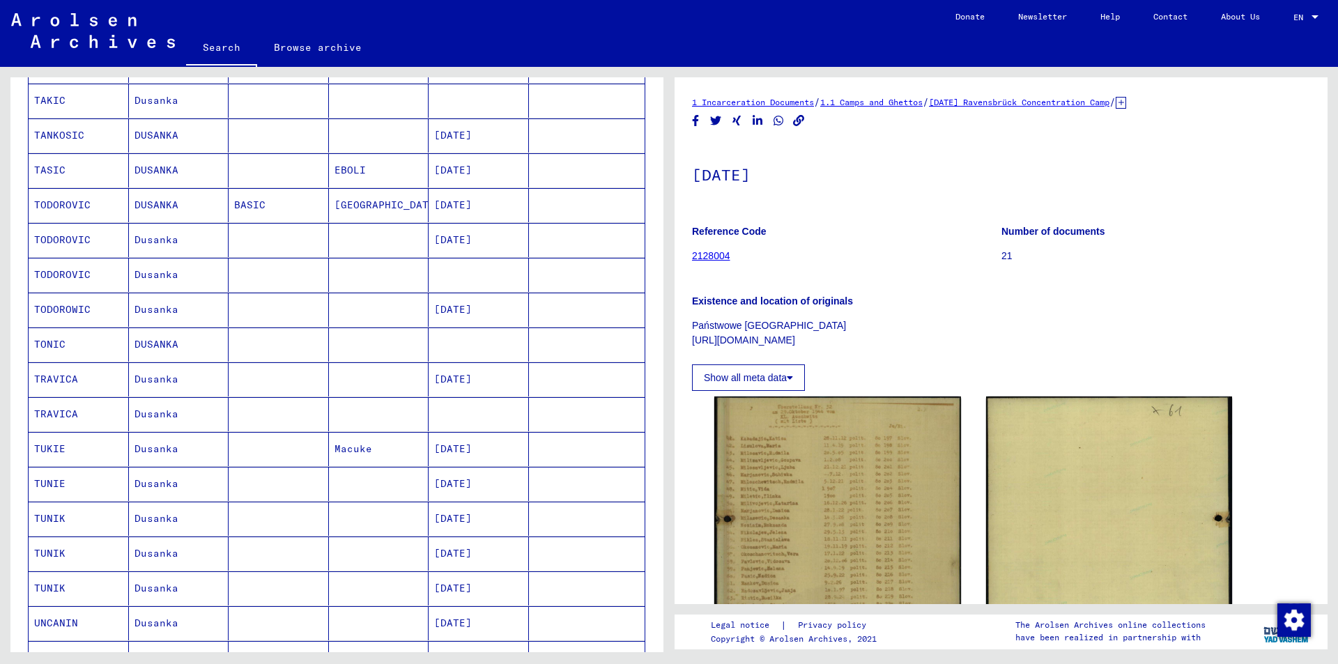
scroll to position [0, 0]
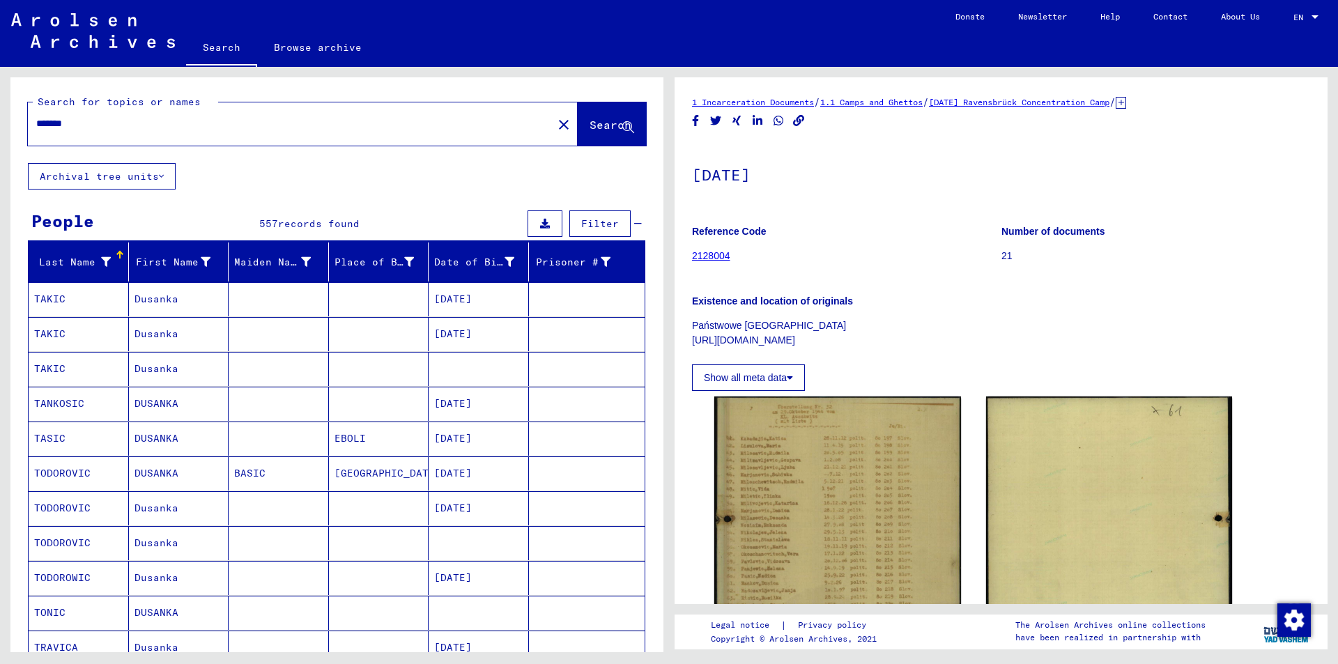
click at [135, 124] on input "*******" at bounding box center [290, 123] width 508 height 15
type input "*"
type input "**********"
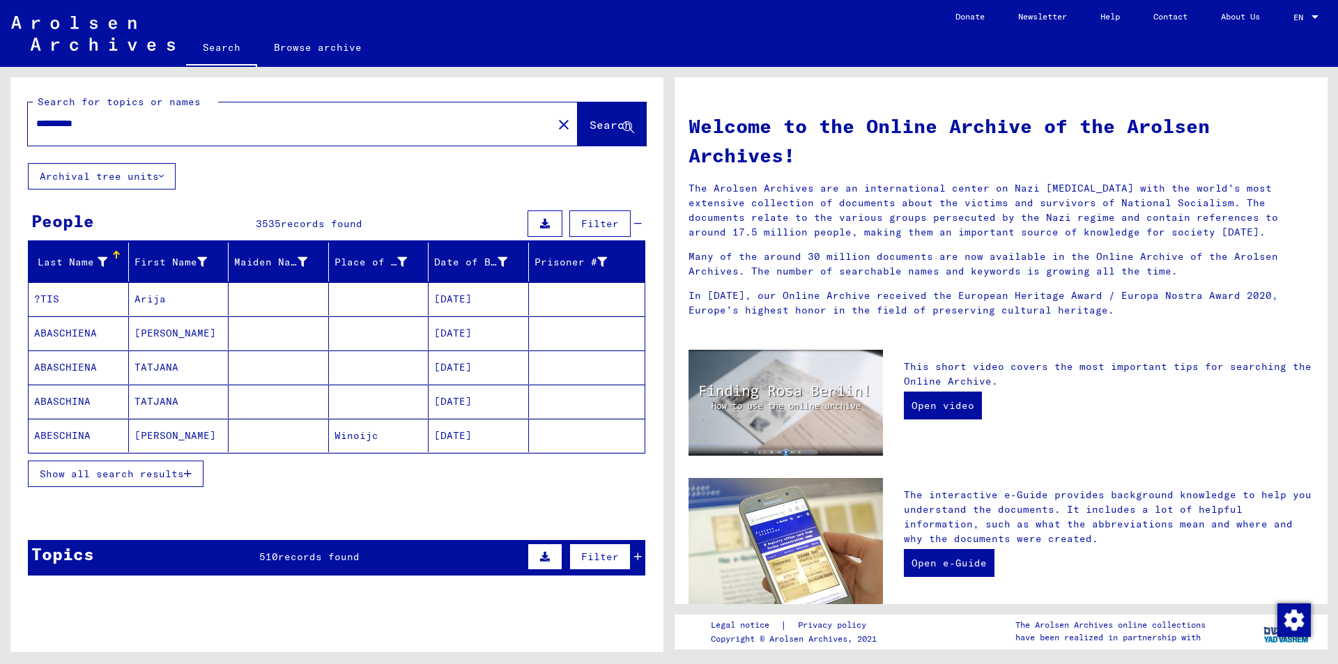
click at [187, 474] on icon "button" at bounding box center [188, 474] width 8 height 10
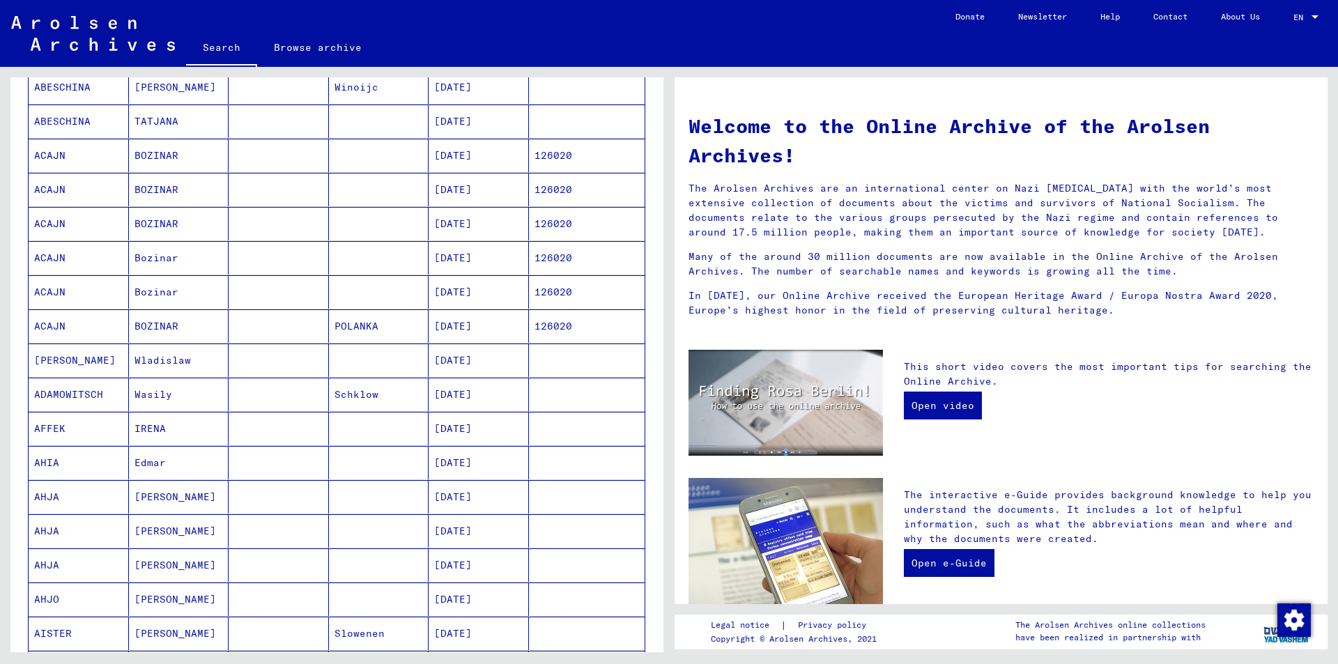
scroll to position [697, 0]
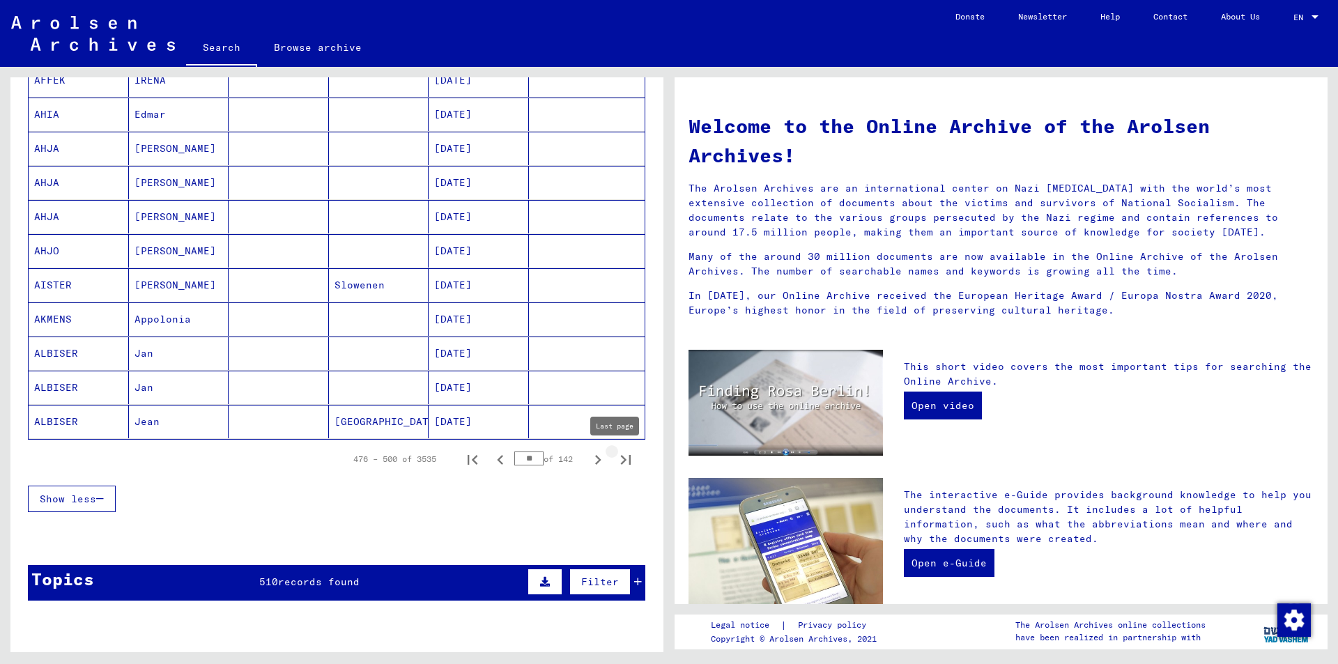
click at [616, 459] on icon "Last page" at bounding box center [626, 460] width 20 height 20
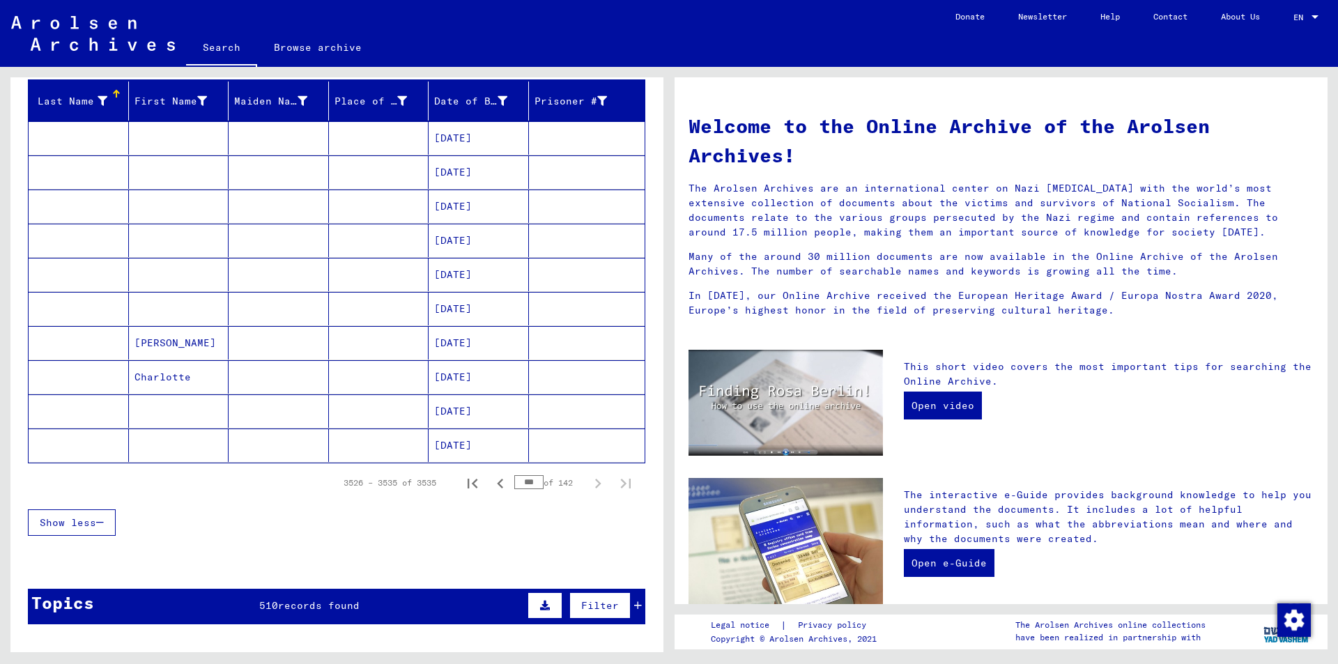
scroll to position [91, 0]
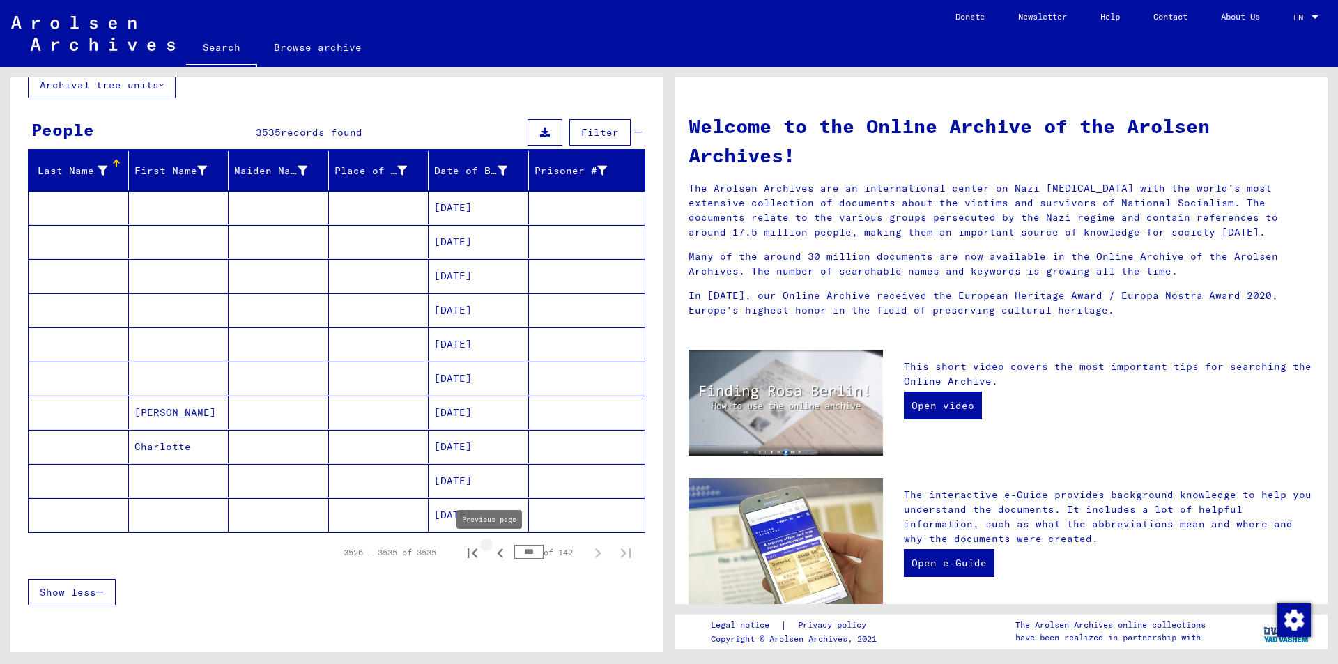
click at [491, 553] on icon "Previous page" at bounding box center [501, 554] width 20 height 20
type input "***"
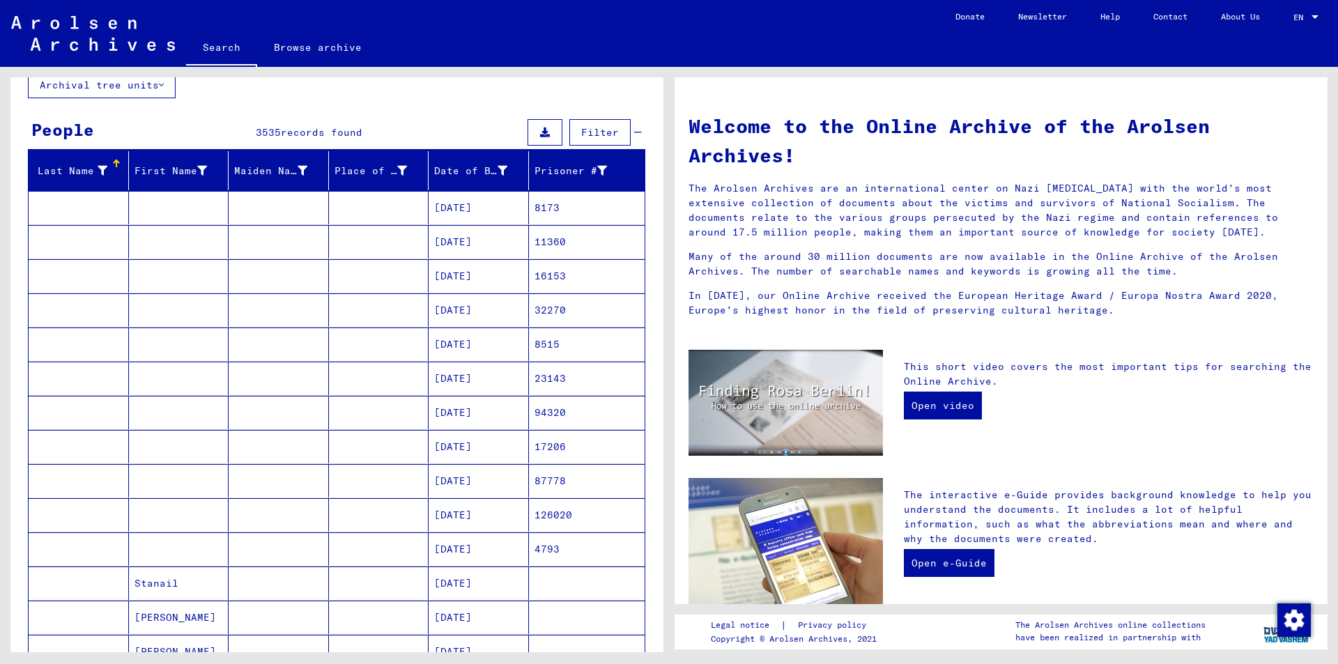
click at [455, 343] on mat-cell "[DATE]" at bounding box center [479, 344] width 100 height 33
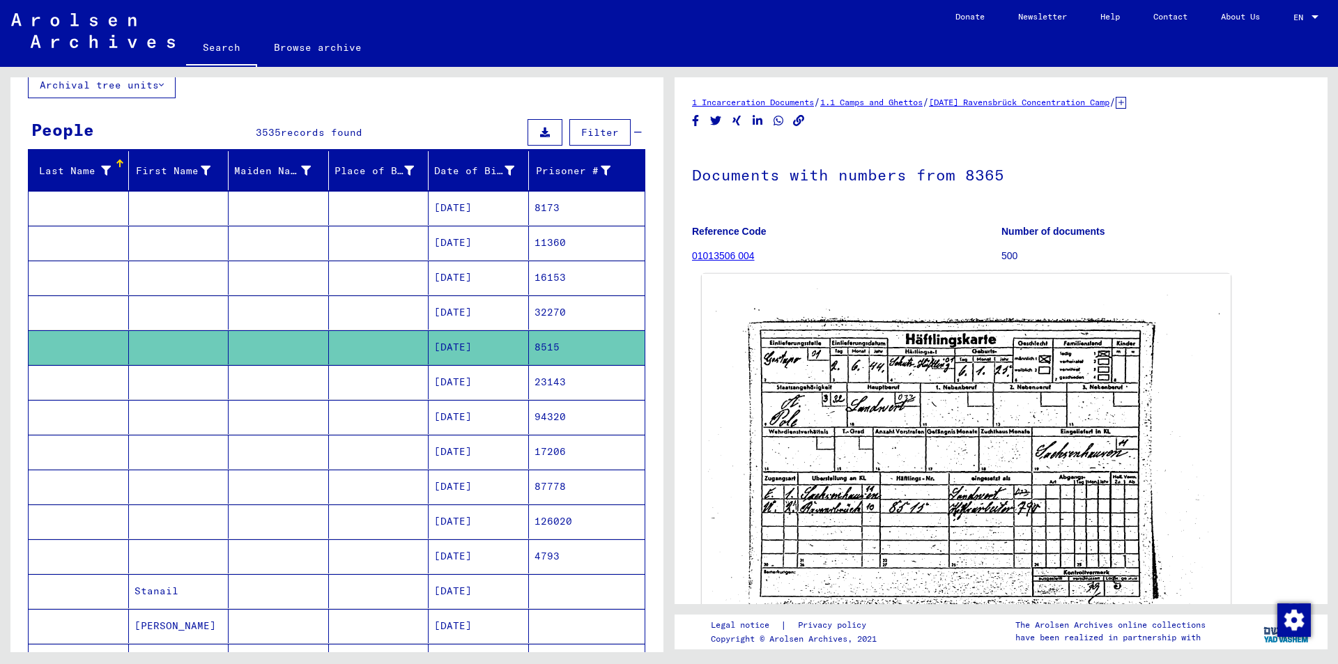
click at [930, 410] on img at bounding box center [966, 460] width 529 height 372
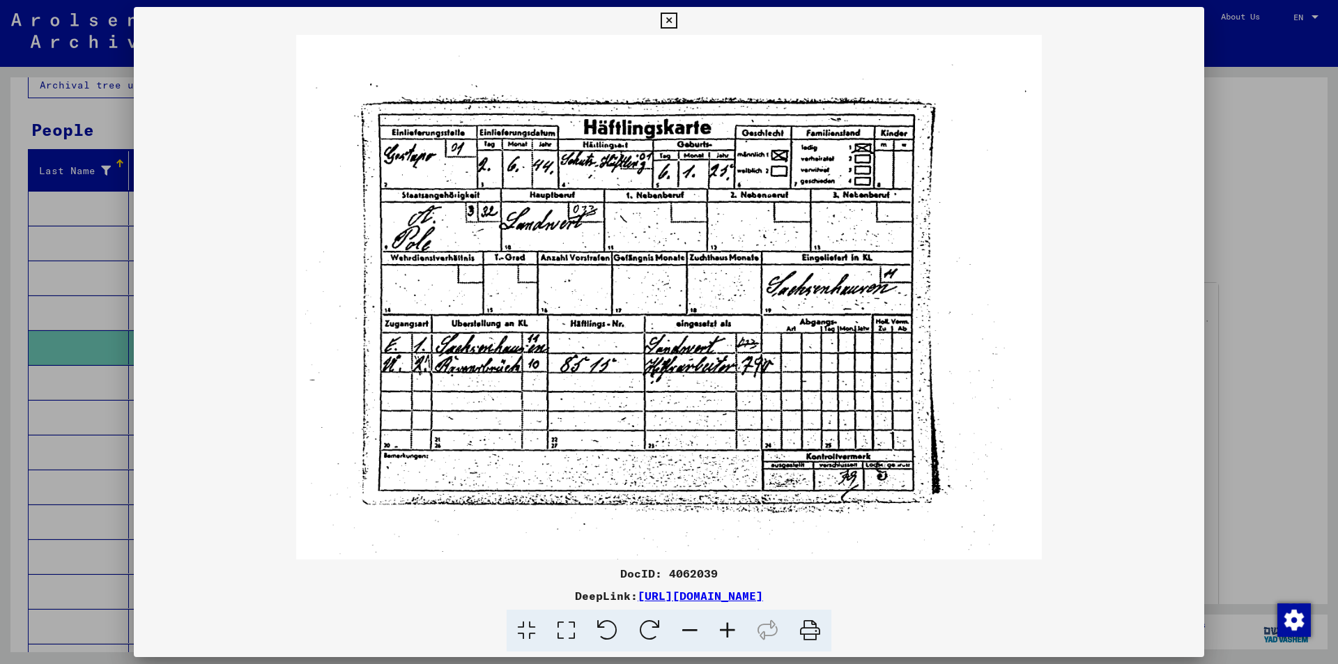
click at [728, 628] on icon at bounding box center [728, 631] width 38 height 43
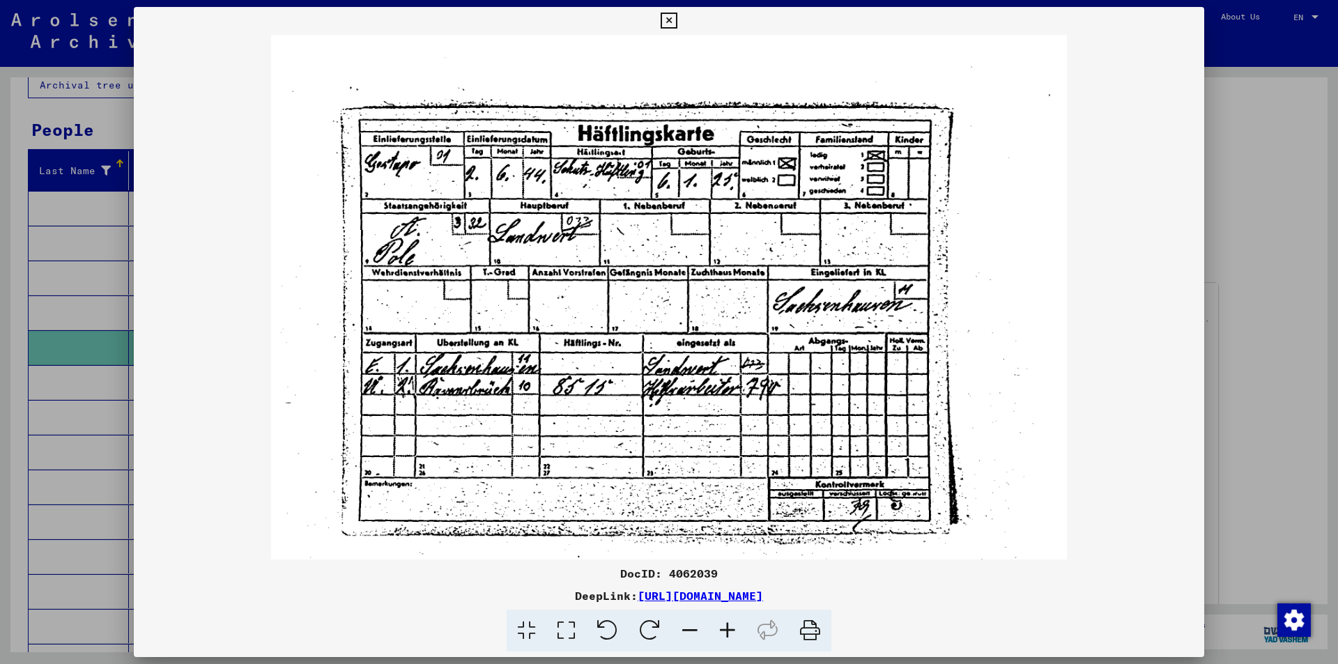
click at [729, 629] on icon at bounding box center [728, 631] width 38 height 43
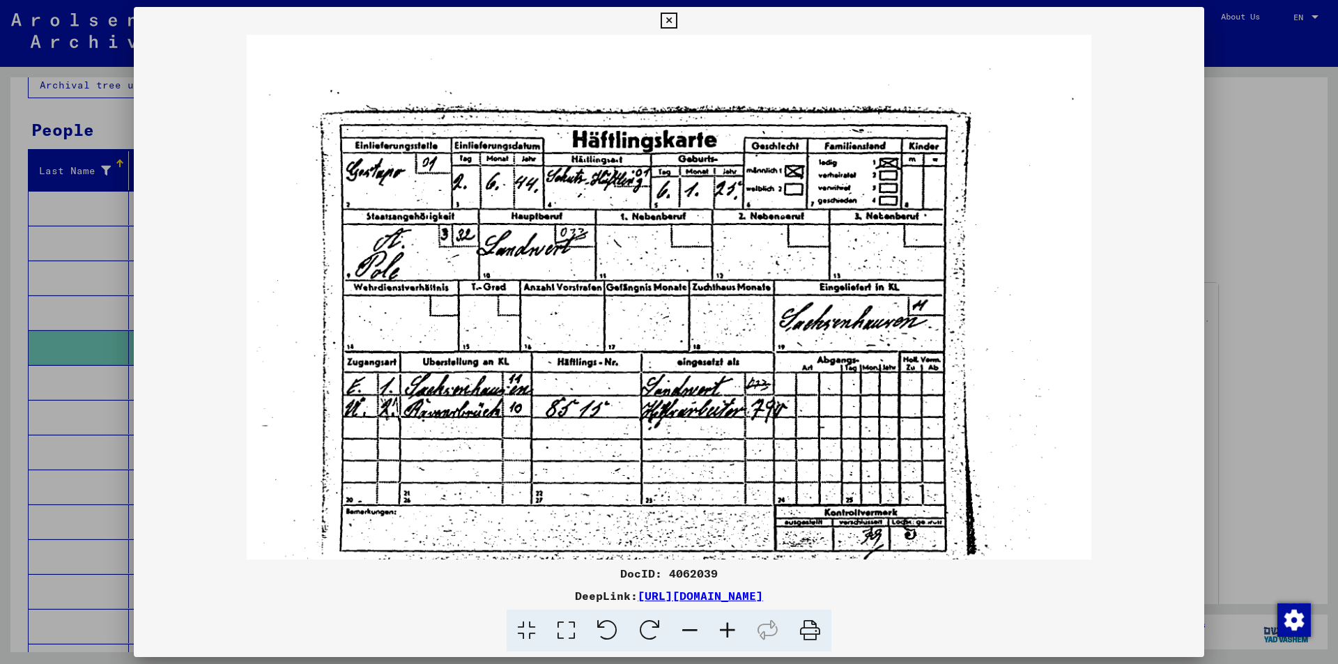
click at [729, 630] on icon at bounding box center [728, 631] width 38 height 43
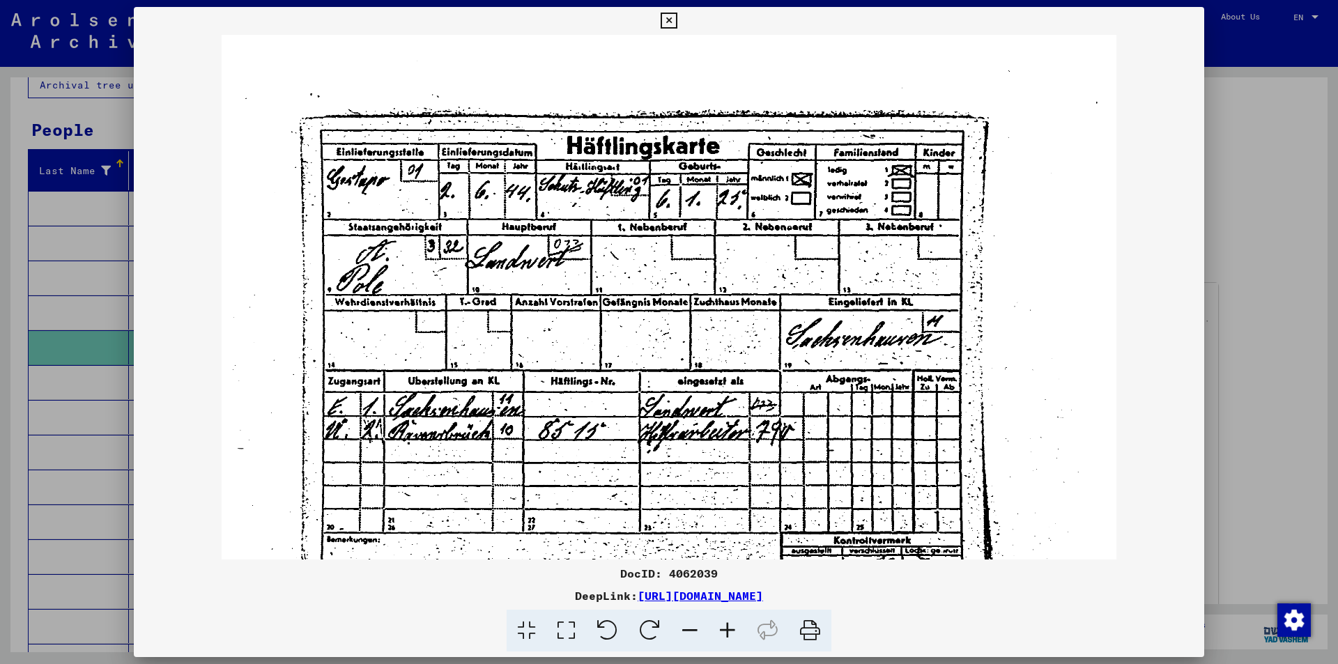
click at [729, 630] on icon at bounding box center [728, 631] width 38 height 43
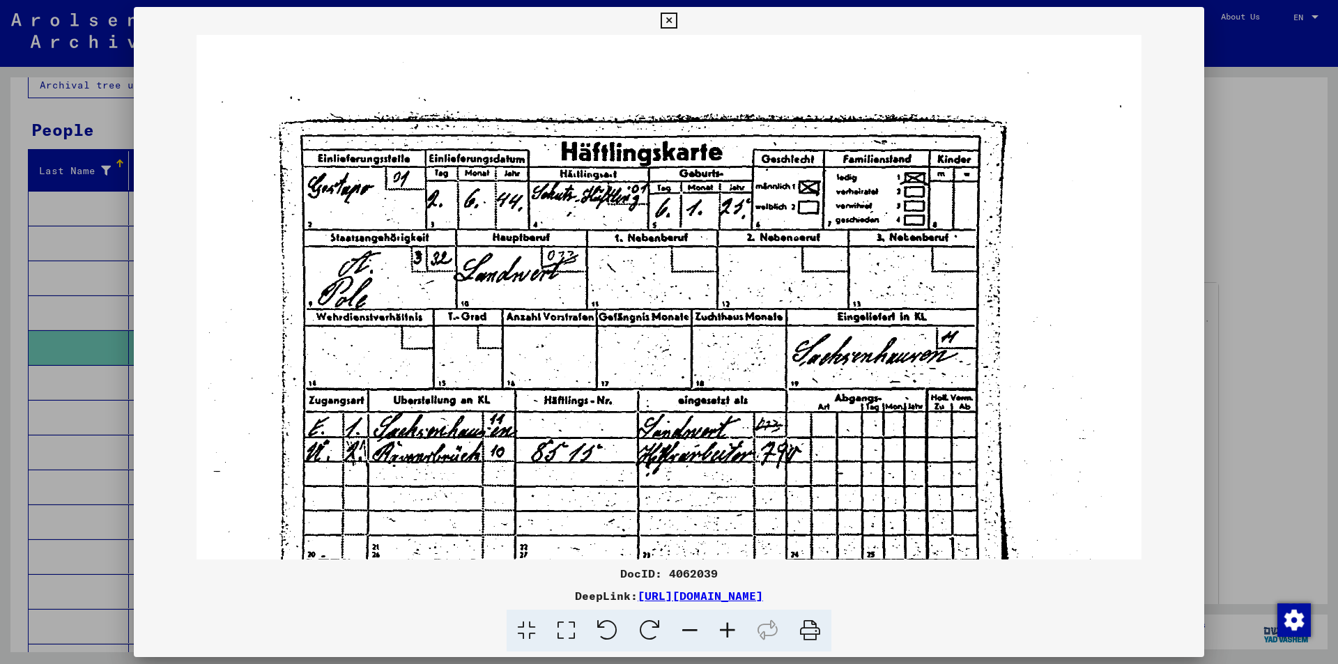
click at [729, 630] on icon at bounding box center [728, 631] width 38 height 43
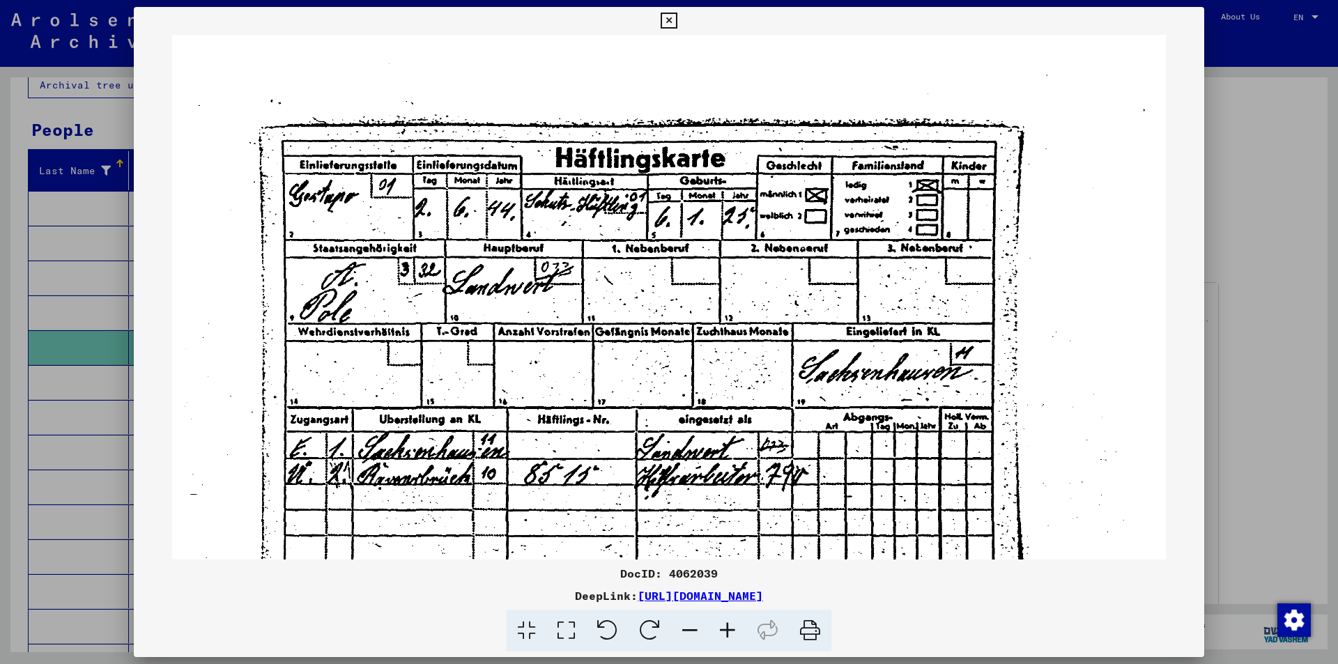
click at [729, 630] on icon at bounding box center [728, 631] width 38 height 43
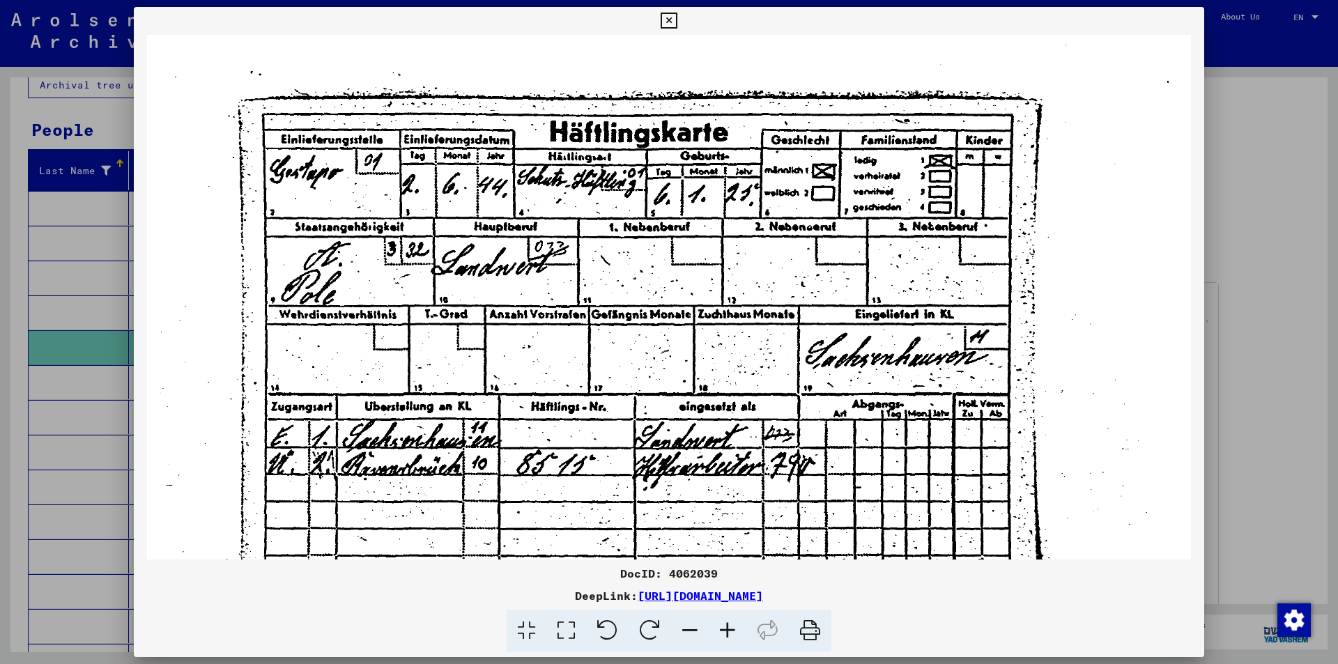
drag, startPoint x: 683, startPoint y: 357, endPoint x: 641, endPoint y: 240, distance: 123.7
click at [656, 282] on img at bounding box center [668, 370] width 1043 height 734
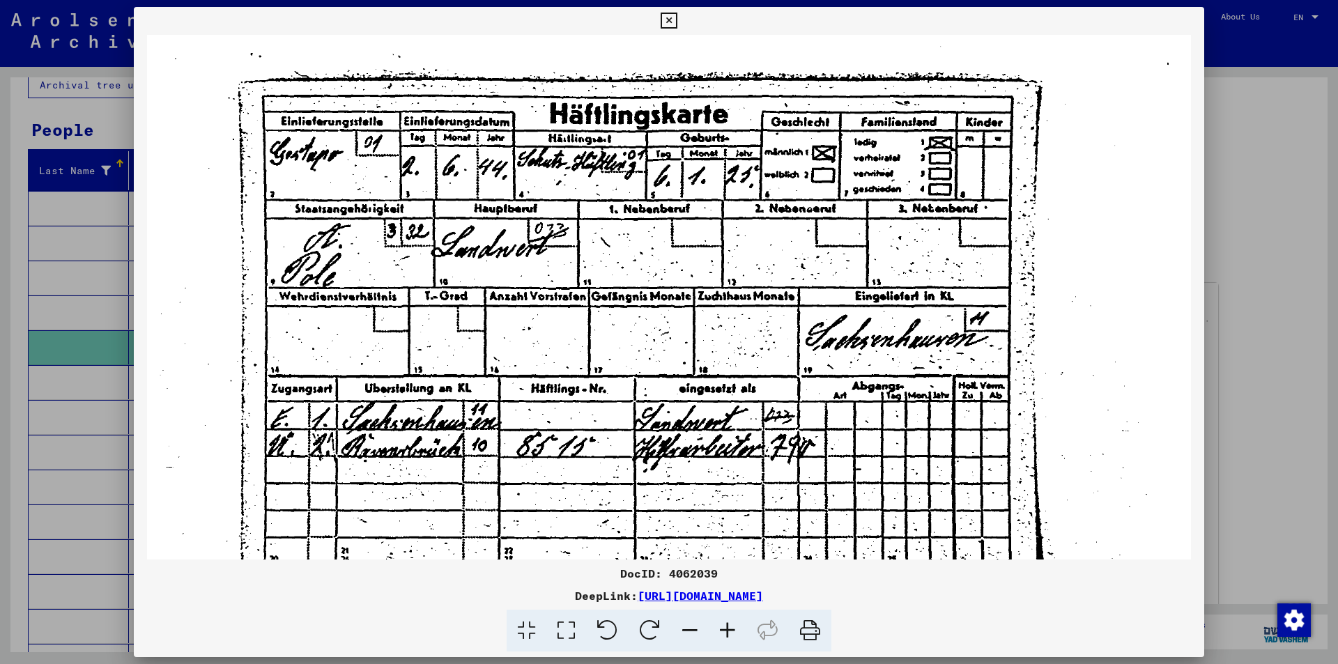
click at [665, 22] on icon at bounding box center [669, 21] width 16 height 17
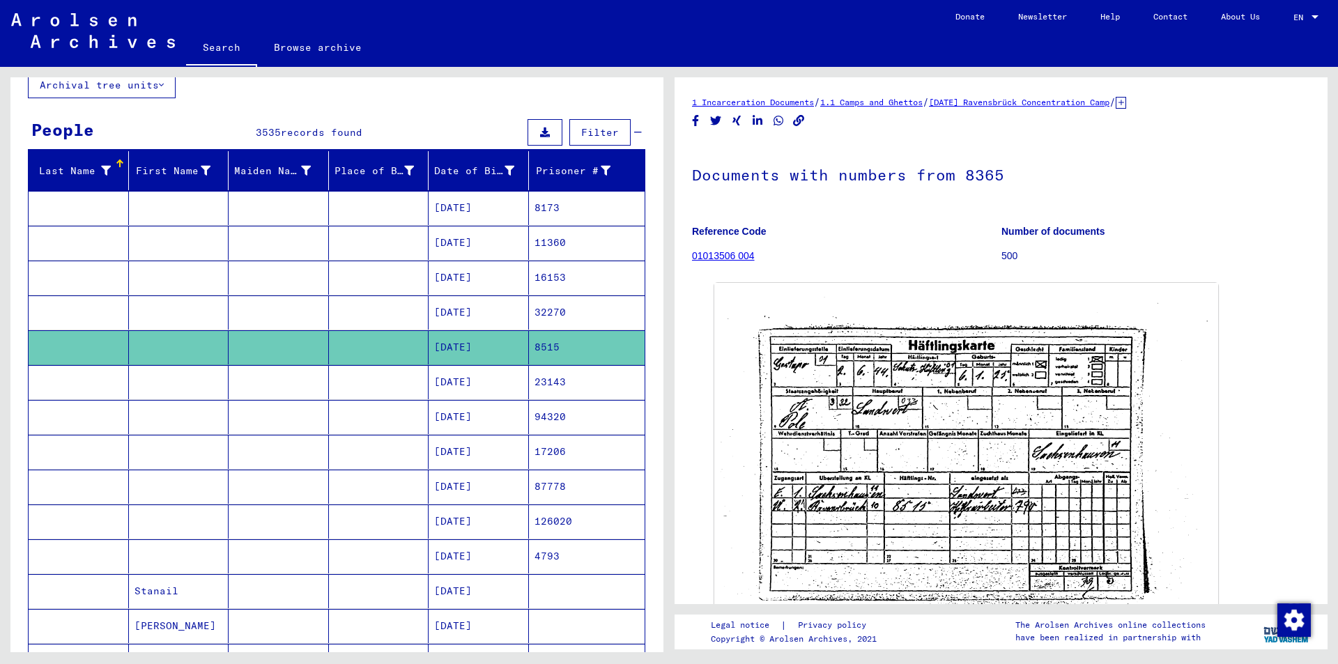
click at [1126, 104] on icon at bounding box center [1121, 103] width 10 height 12
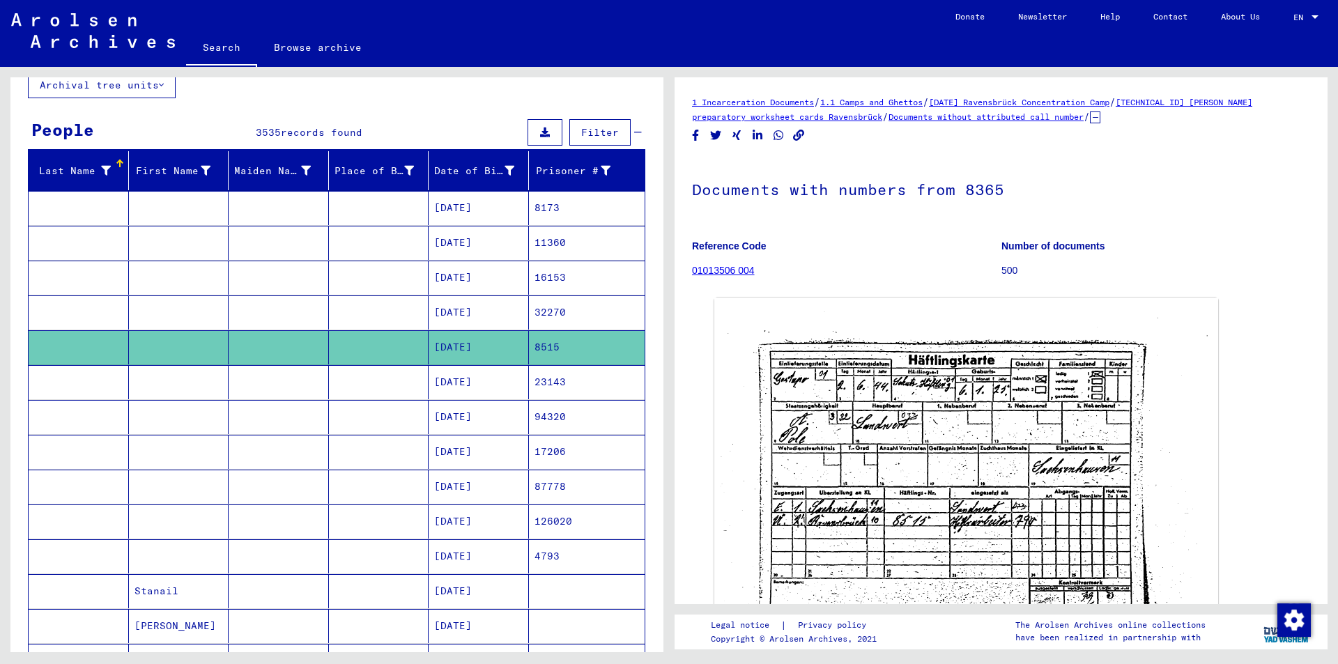
click at [473, 488] on mat-cell "[DATE]" at bounding box center [479, 487] width 100 height 34
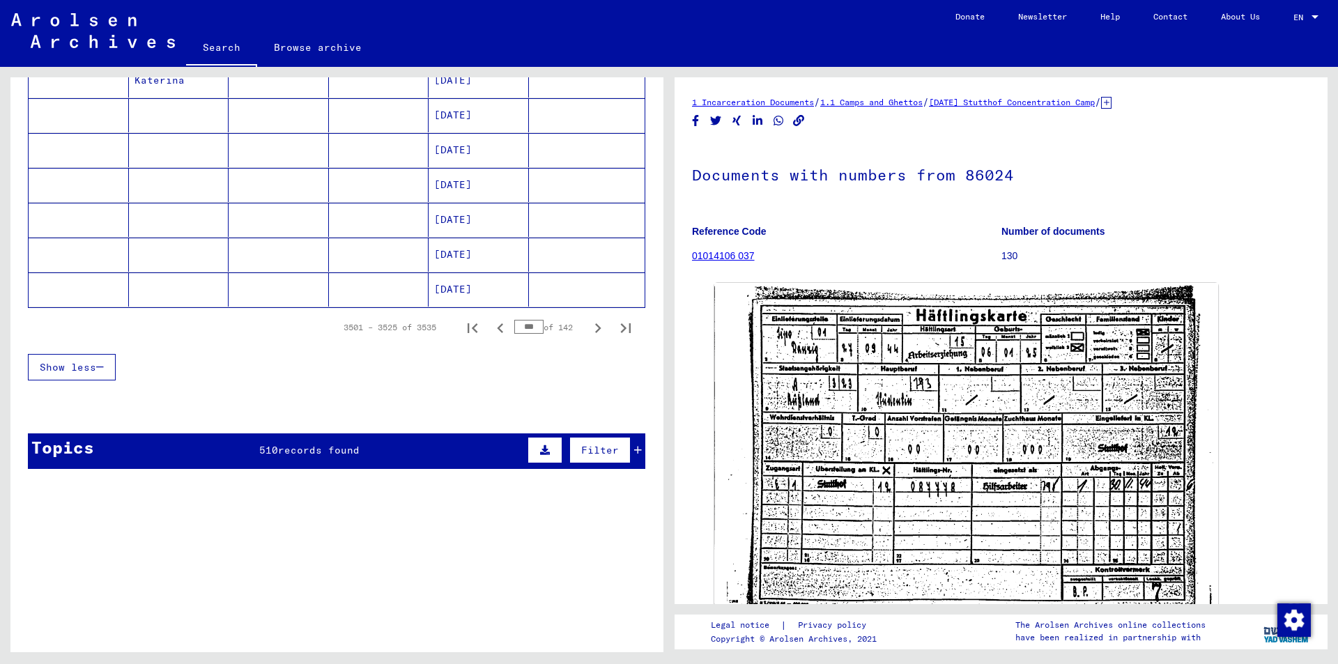
scroll to position [858, 0]
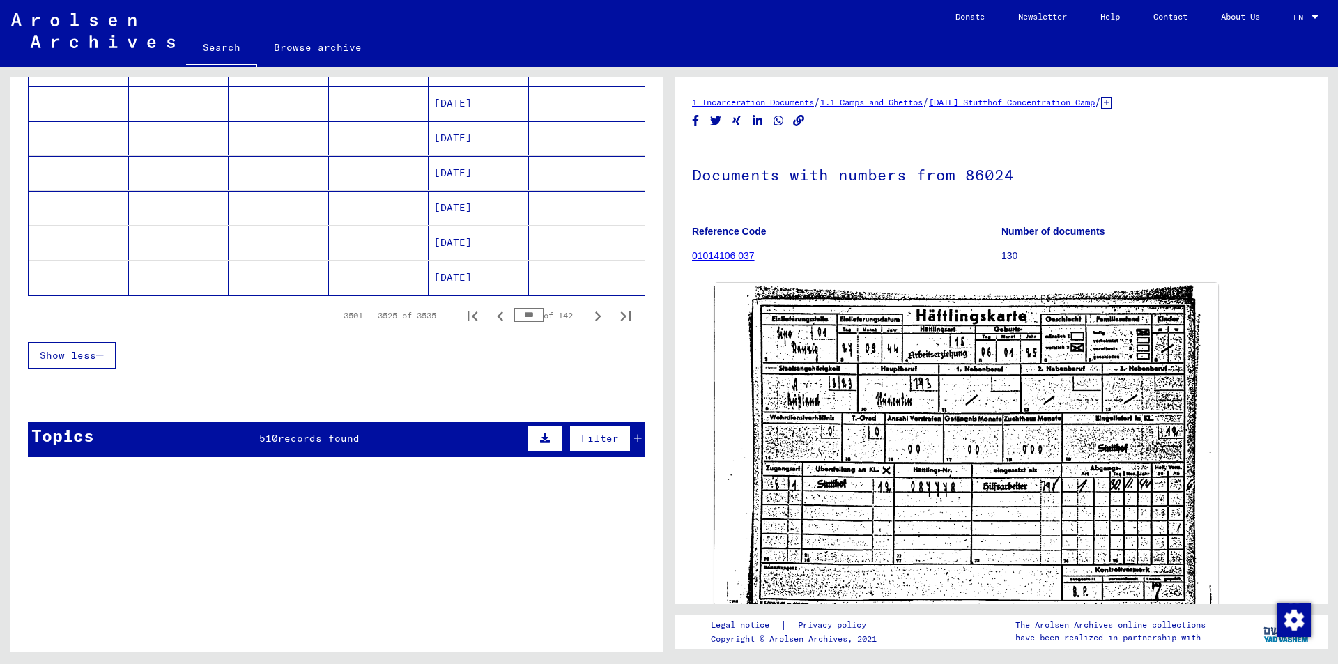
click at [357, 440] on div "Topics 510 records found Filter" at bounding box center [336, 440] width 617 height 36
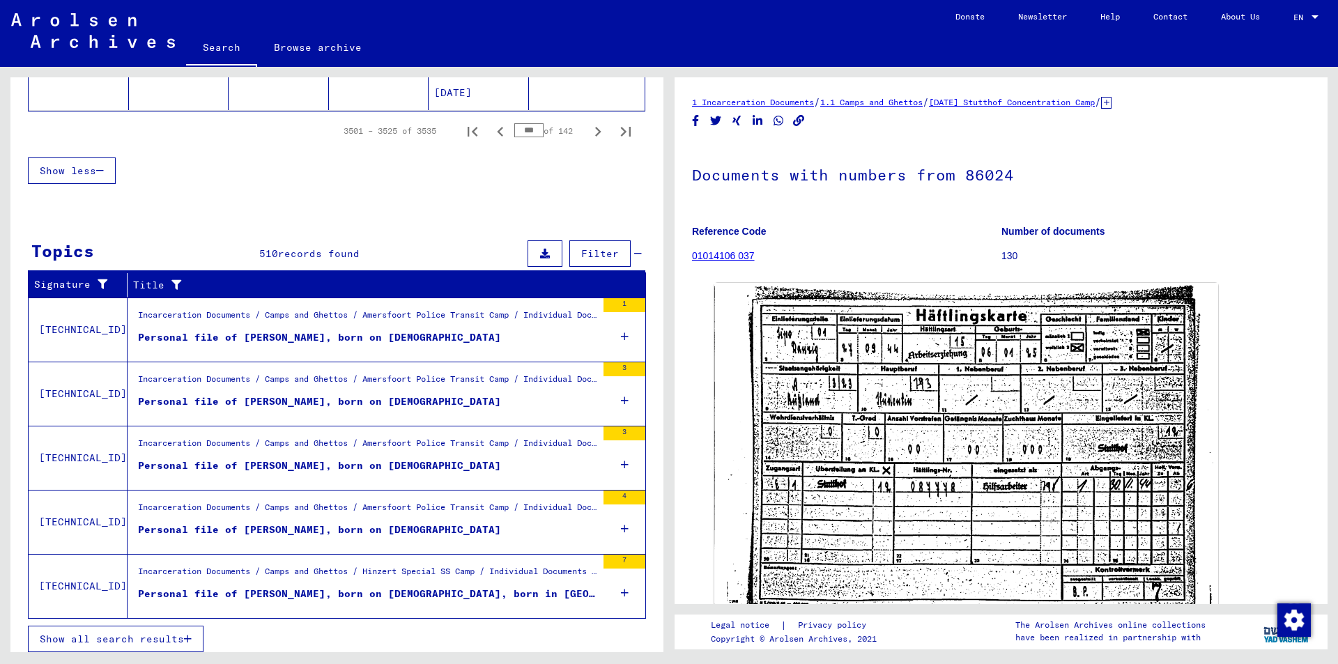
scroll to position [1050, 0]
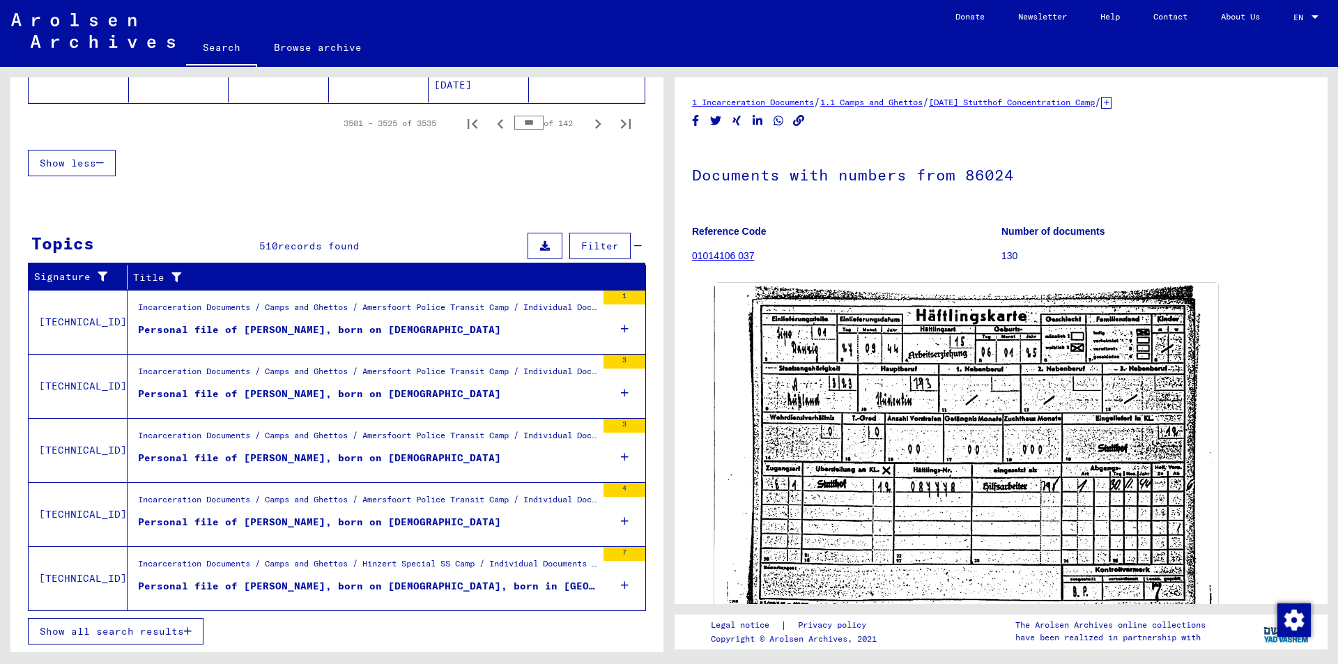
click at [184, 629] on span "Show all search results" at bounding box center [112, 631] width 144 height 13
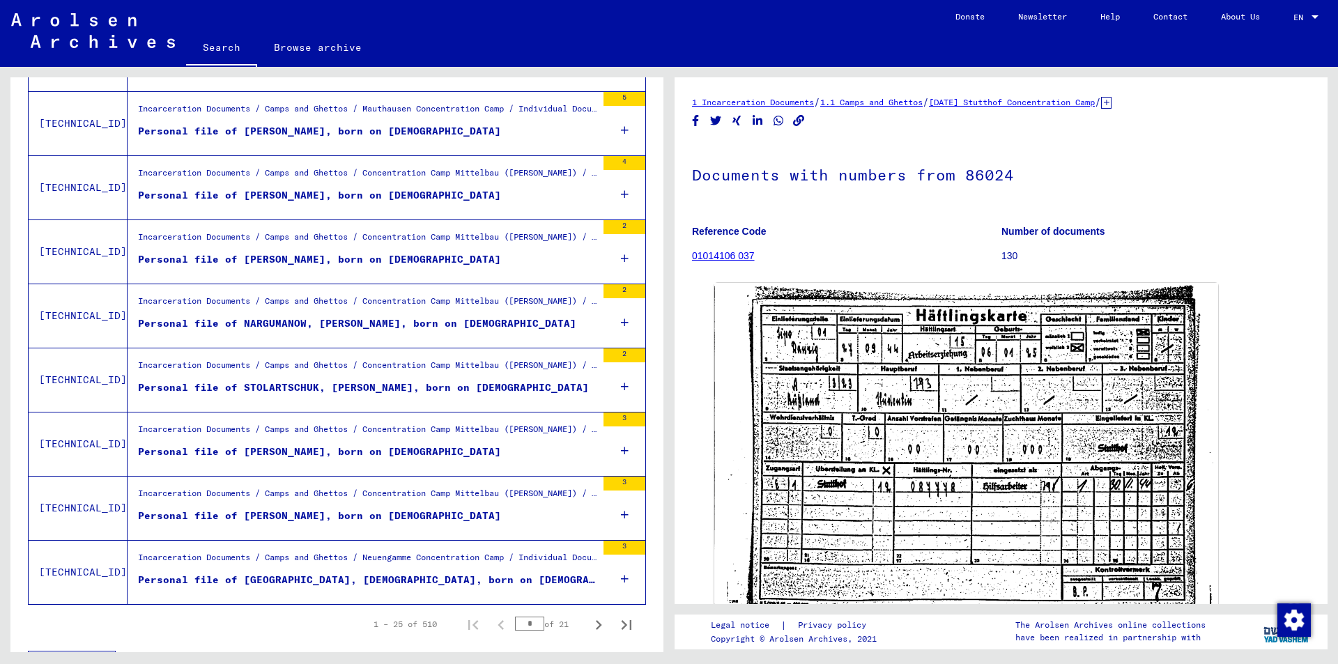
scroll to position [1380, 0]
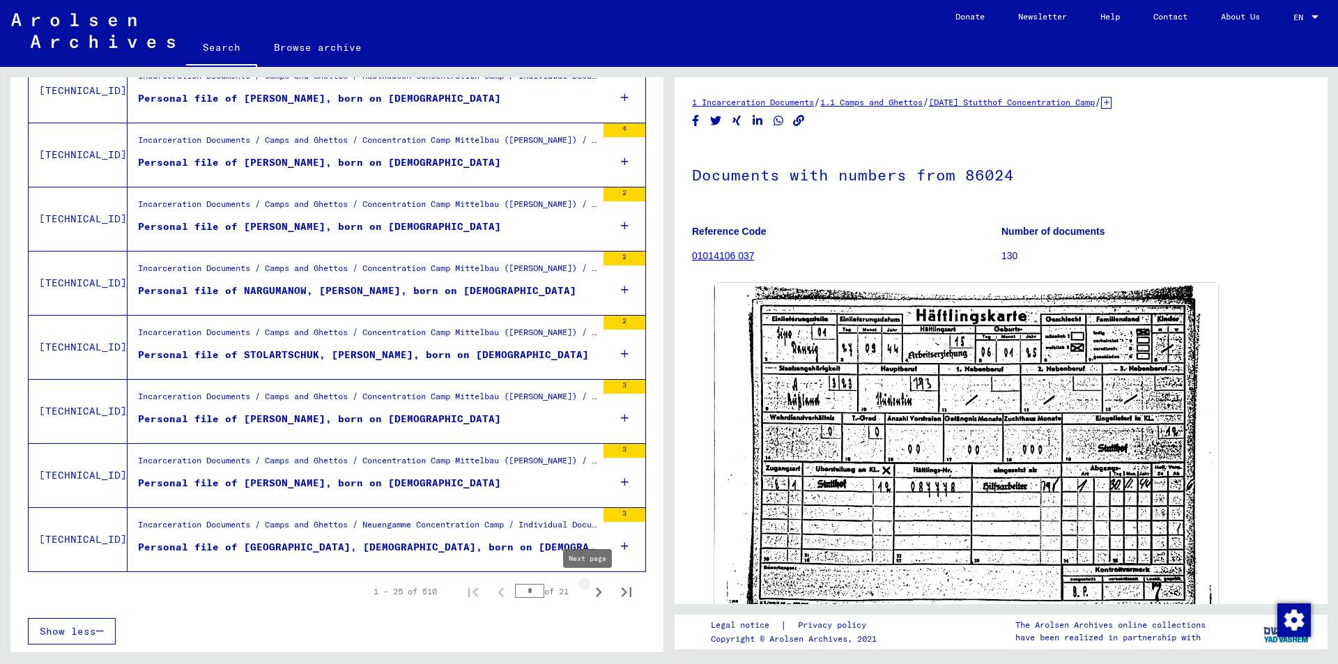
click at [589, 592] on icon "Next page" at bounding box center [599, 593] width 20 height 20
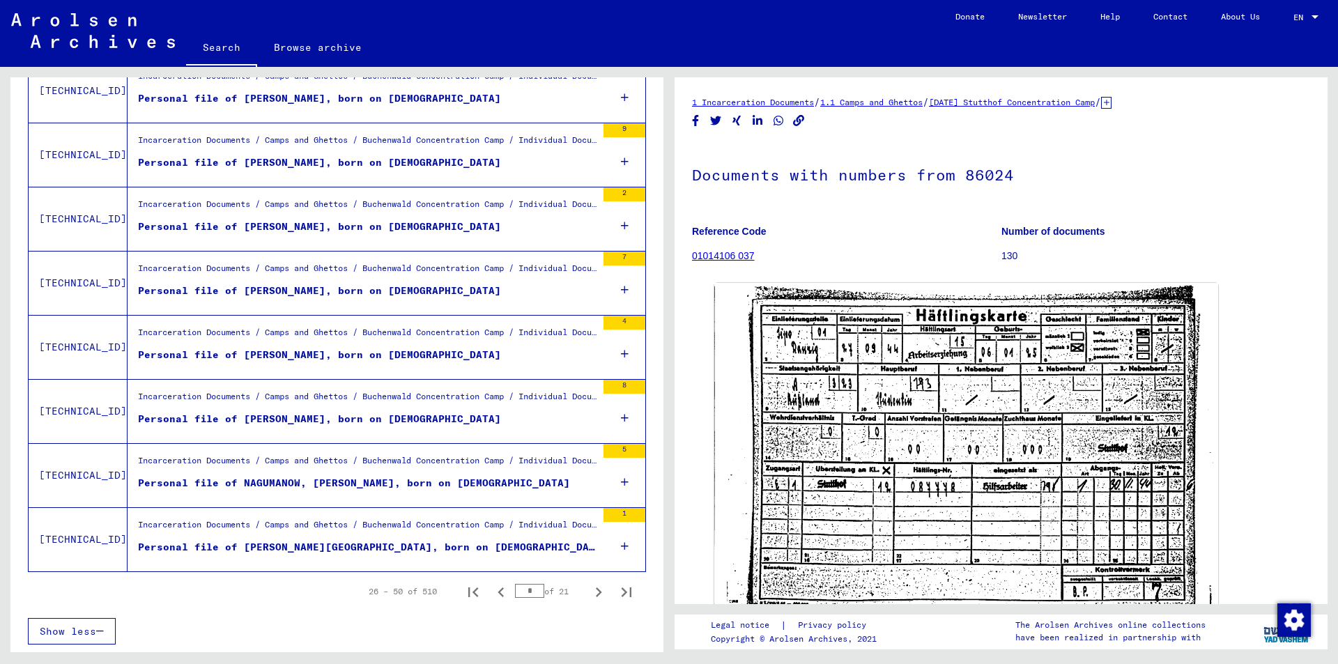
click at [589, 592] on icon "Next page" at bounding box center [599, 593] width 20 height 20
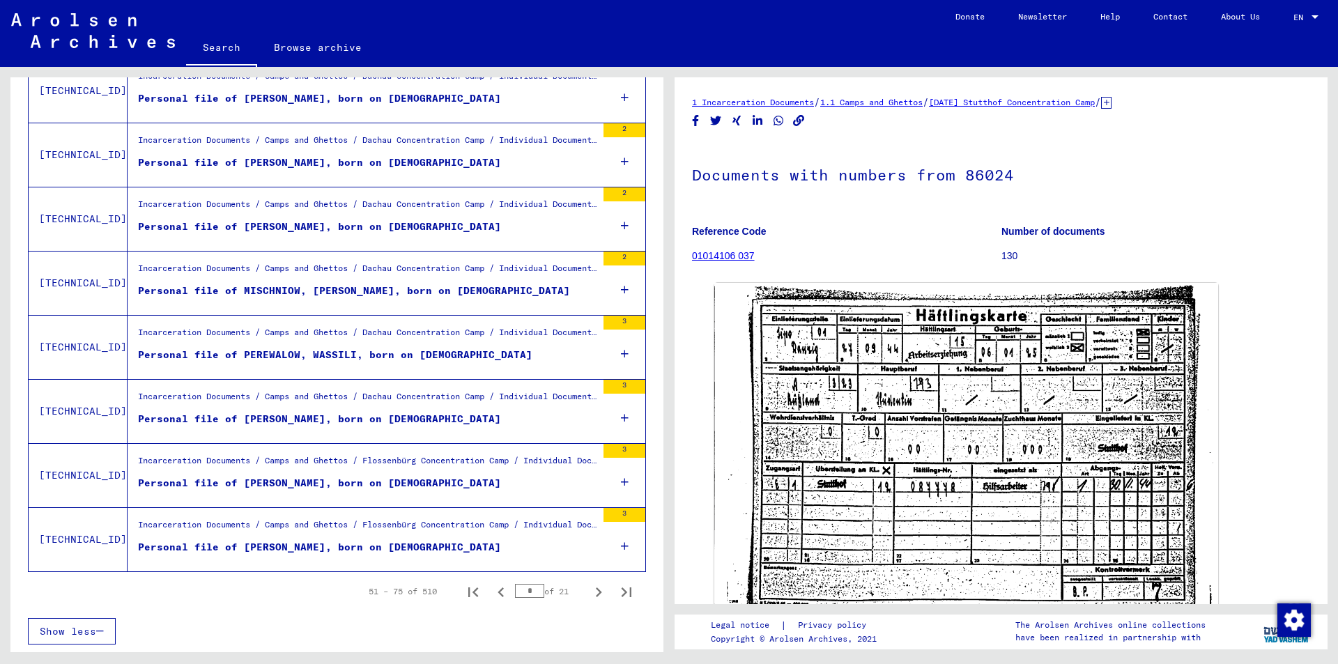
click at [589, 592] on icon "Next page" at bounding box center [599, 593] width 20 height 20
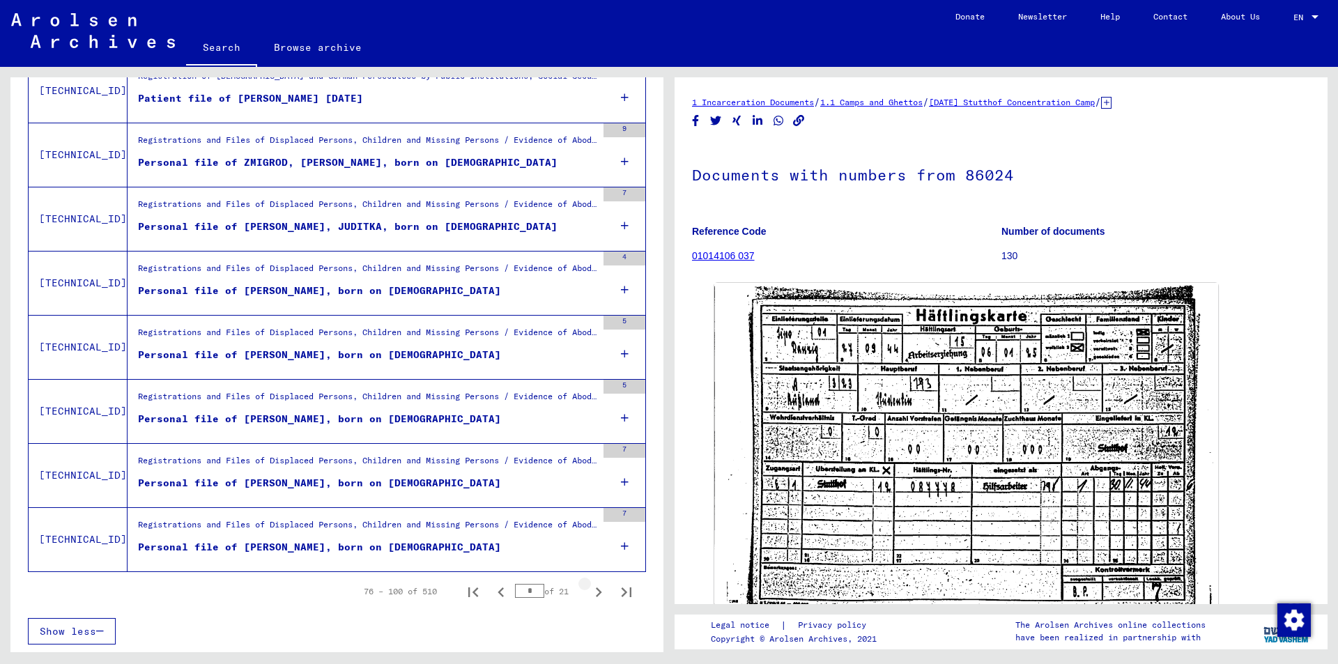
click at [589, 592] on icon "Next page" at bounding box center [599, 593] width 20 height 20
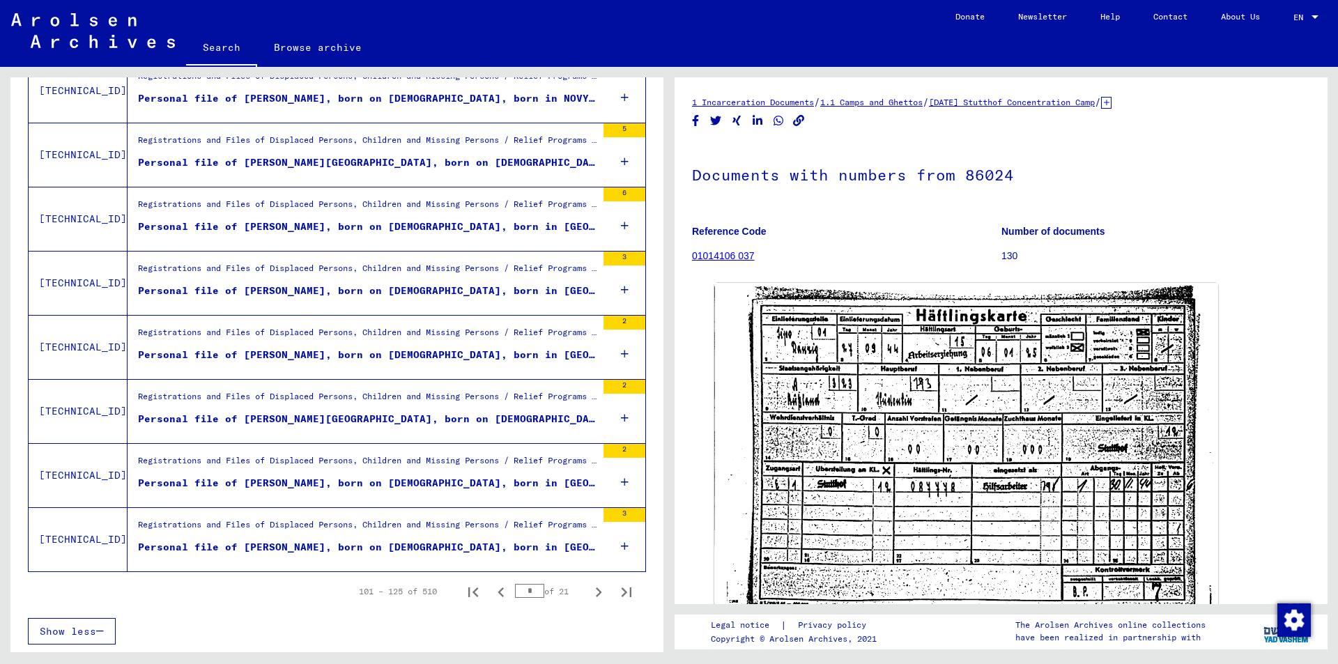
click at [589, 592] on icon "Next page" at bounding box center [599, 593] width 20 height 20
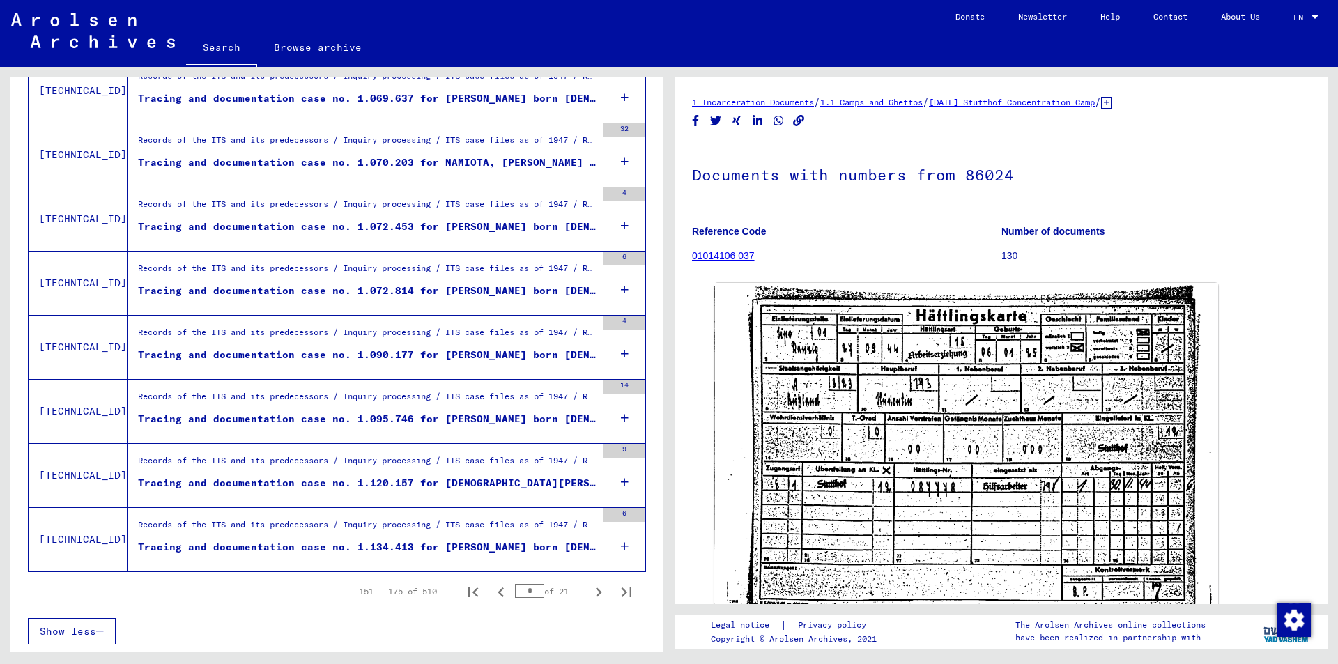
click at [589, 592] on icon "Next page" at bounding box center [599, 593] width 20 height 20
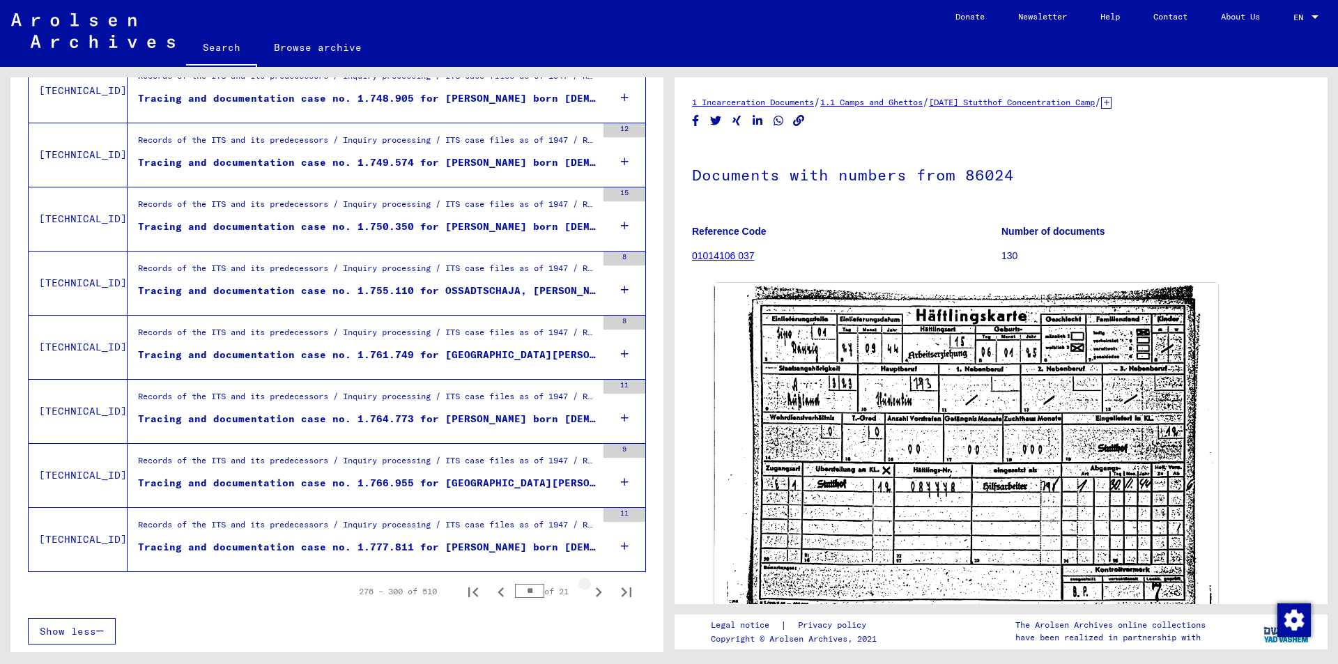
click at [589, 592] on icon "Next page" at bounding box center [599, 593] width 20 height 20
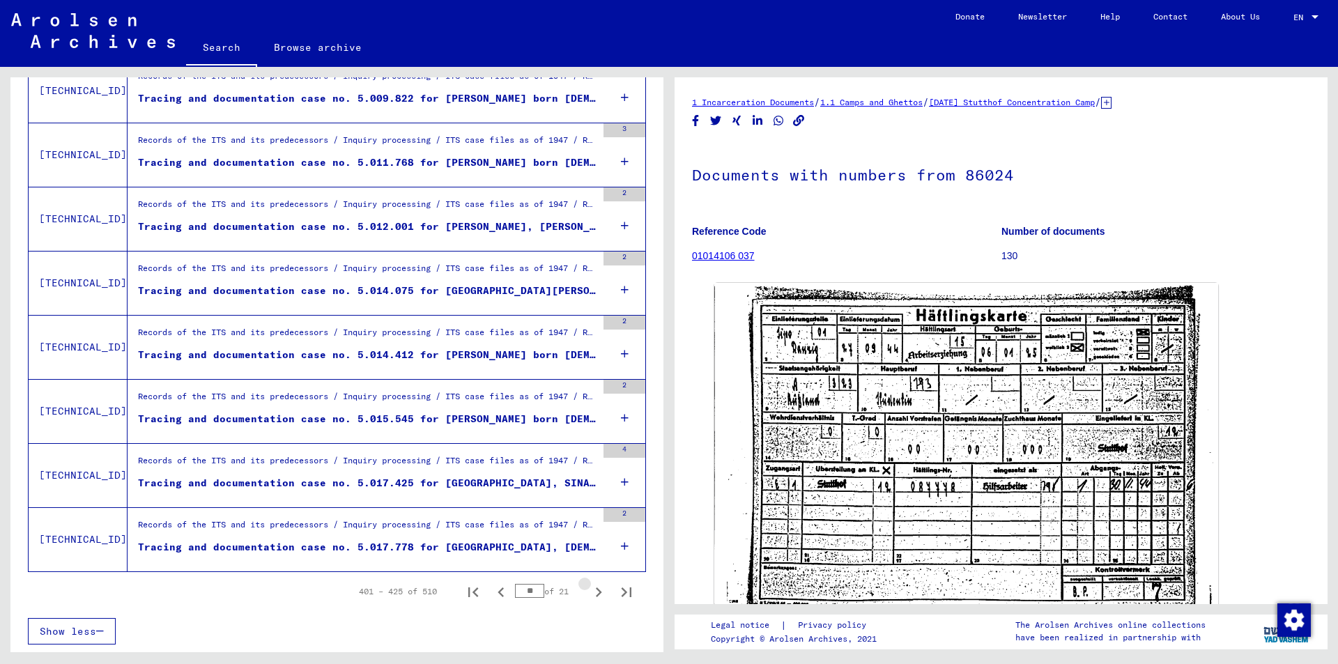
click at [589, 592] on icon "Next page" at bounding box center [599, 593] width 20 height 20
type input "**"
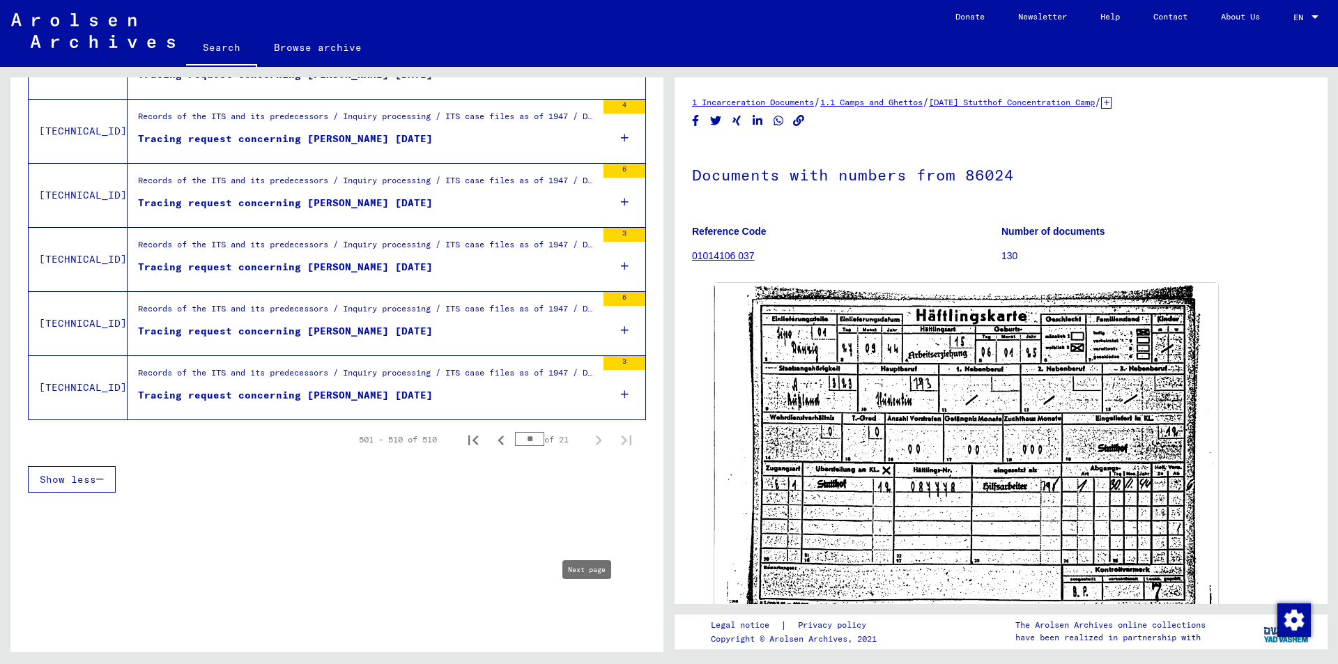
click at [585, 592] on button "Next page" at bounding box center [598, 603] width 28 height 28
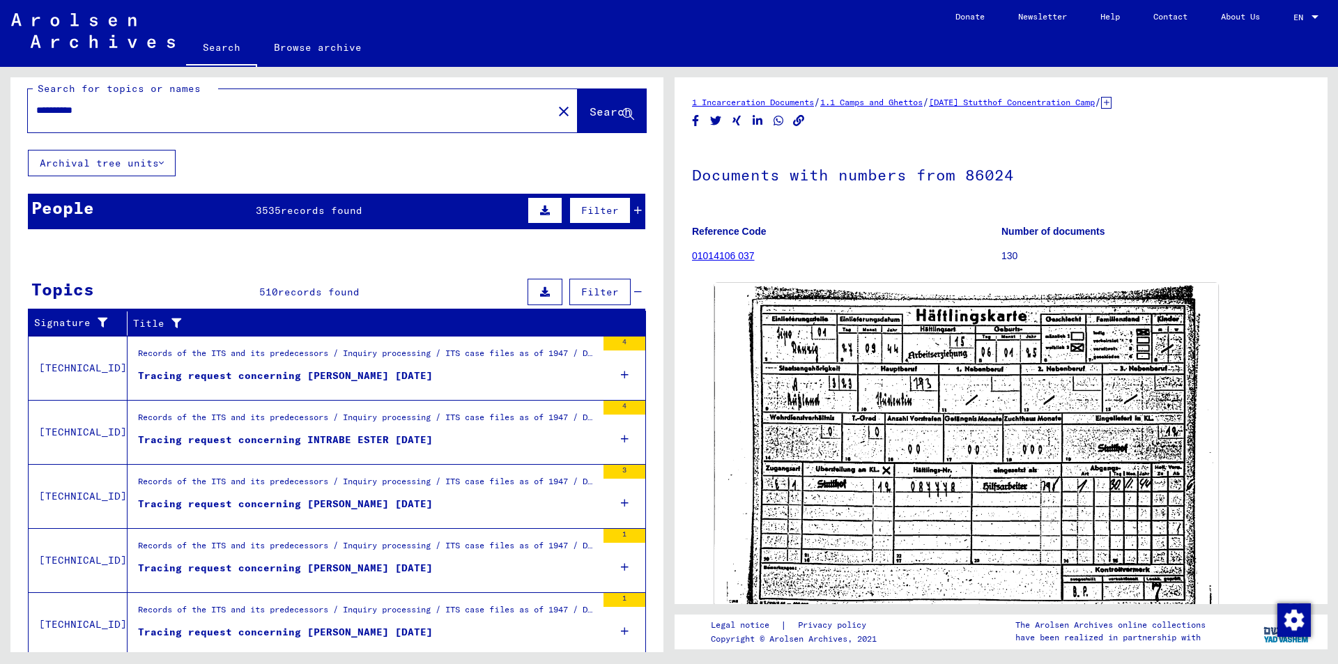
scroll to position [1, 0]
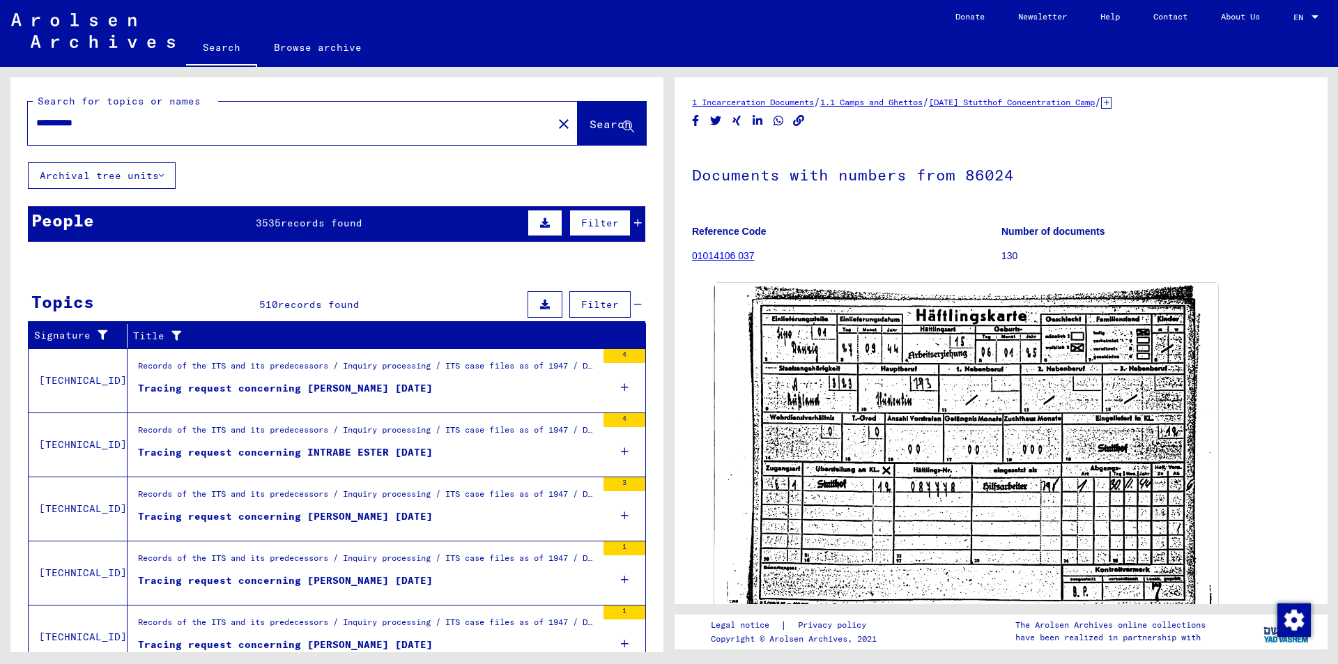
click at [314, 208] on div "People 3535 records found Filter" at bounding box center [336, 224] width 617 height 36
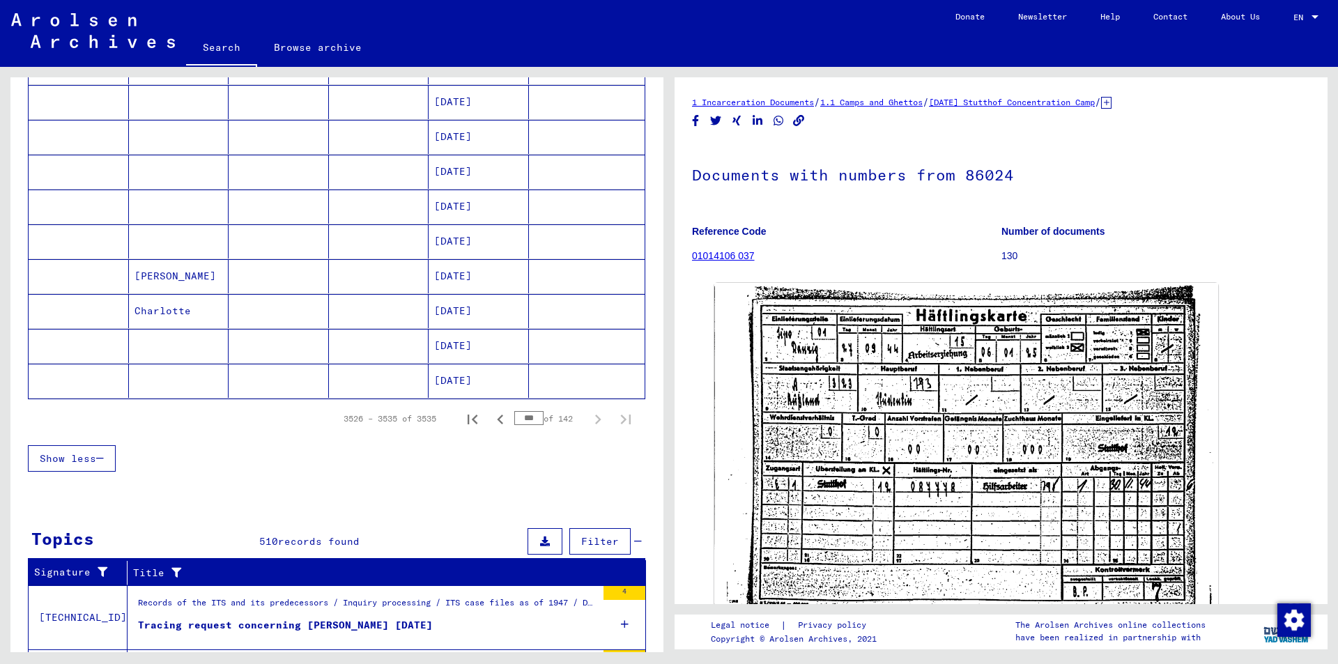
scroll to position [279, 0]
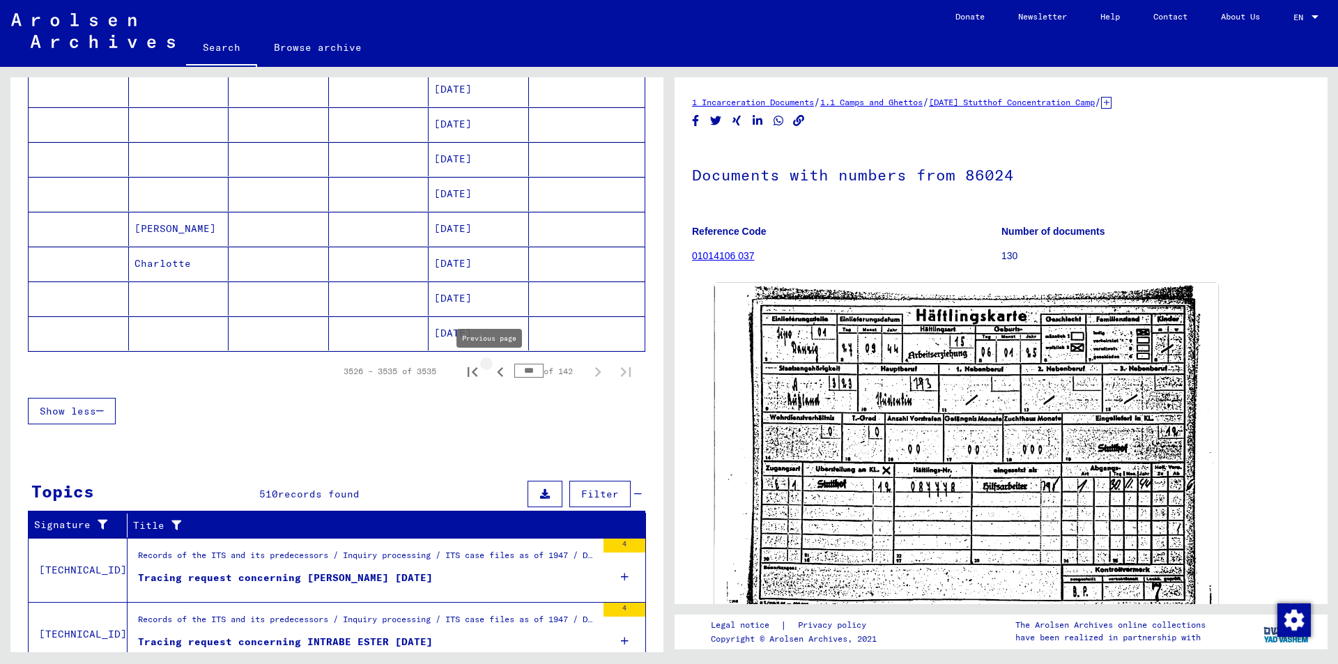
click at [497, 371] on icon "Previous page" at bounding box center [500, 372] width 6 height 10
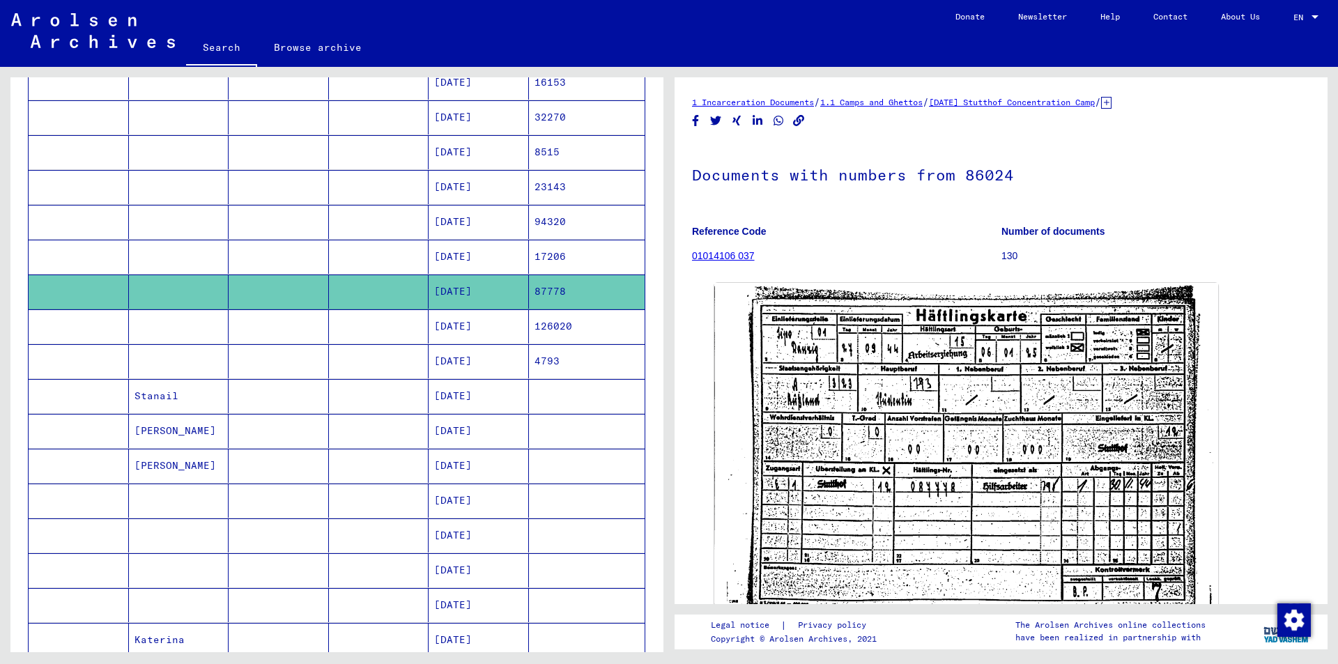
scroll to position [210, 0]
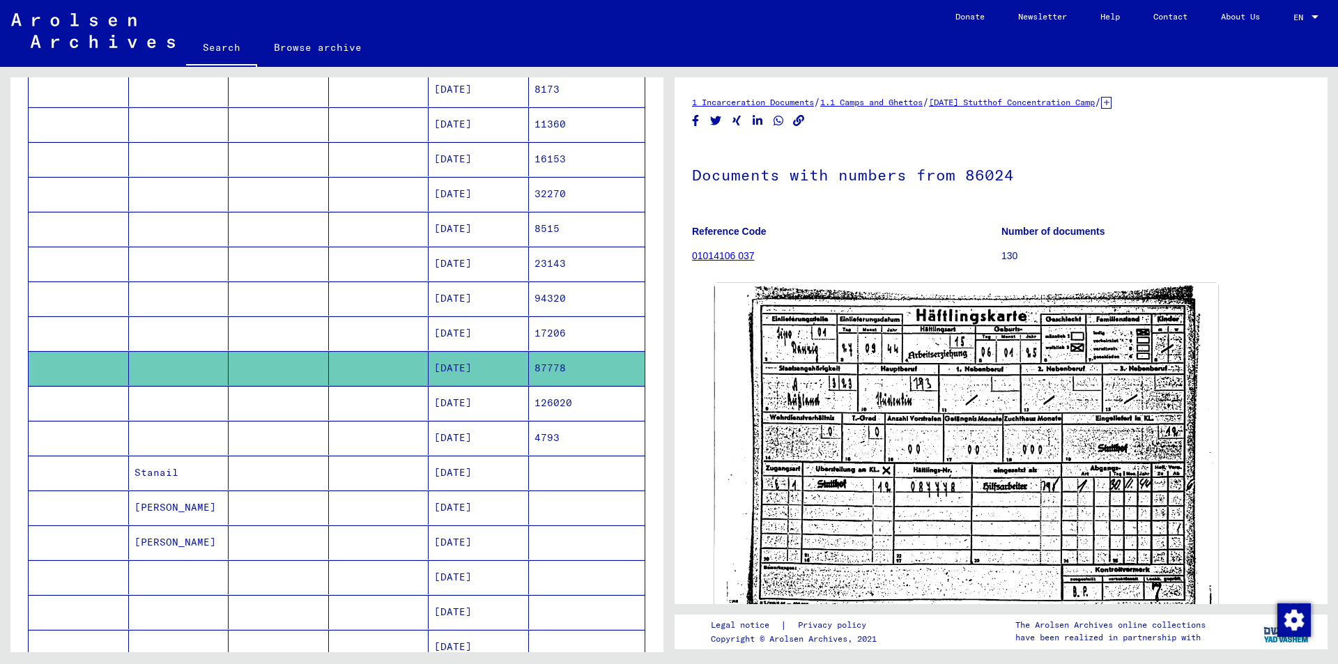
click at [529, 370] on mat-cell "87778" at bounding box center [587, 368] width 116 height 34
click at [488, 407] on mat-cell "[DATE]" at bounding box center [479, 403] width 100 height 34
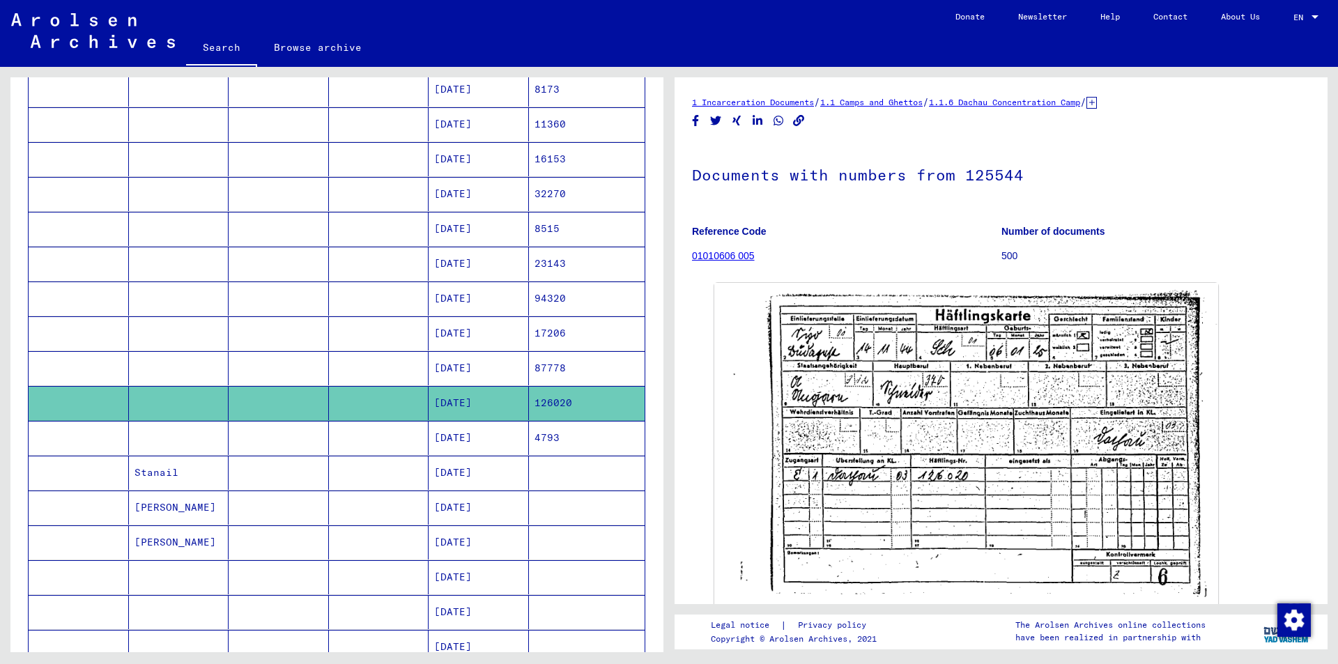
click at [477, 370] on mat-cell "[DATE]" at bounding box center [479, 368] width 100 height 34
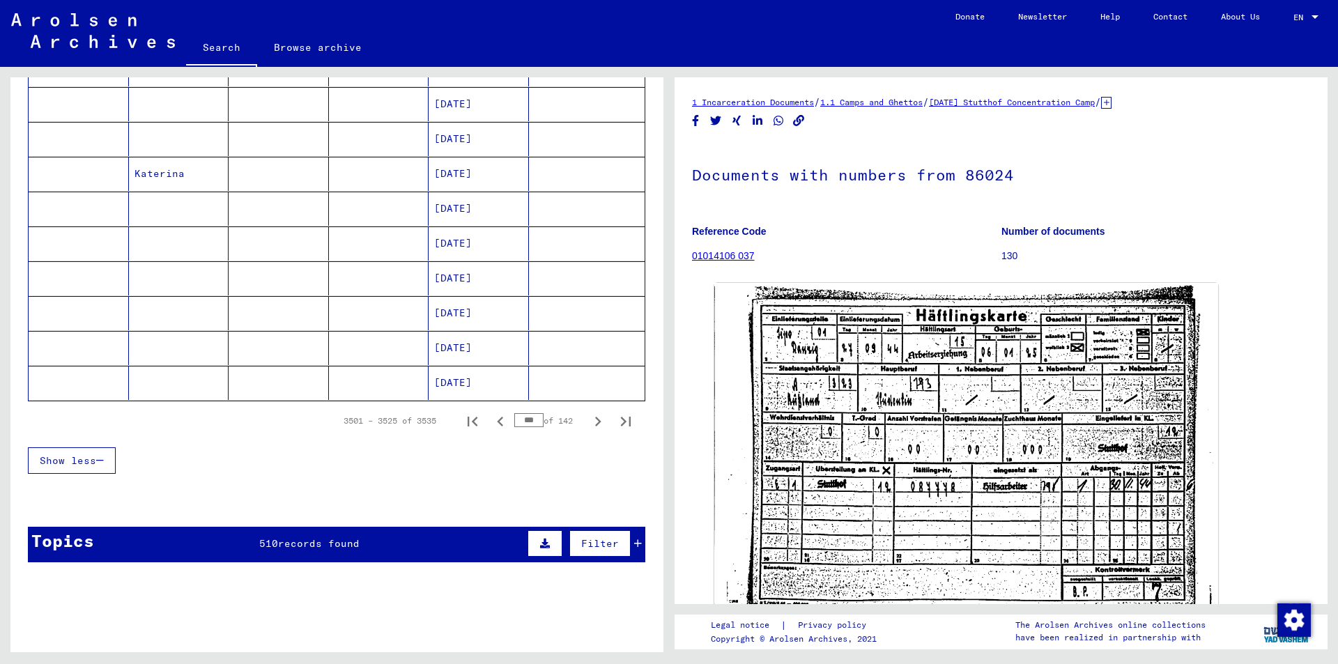
scroll to position [767, 0]
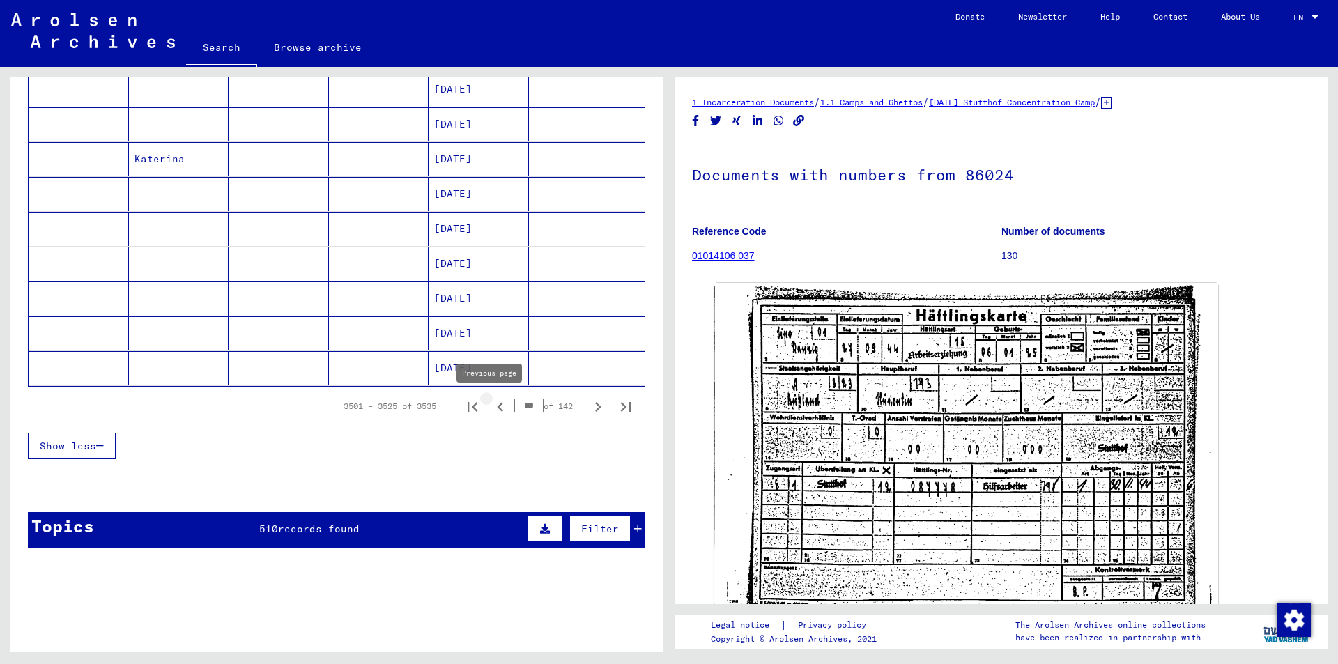
click at [491, 411] on icon "Previous page" at bounding box center [501, 407] width 20 height 20
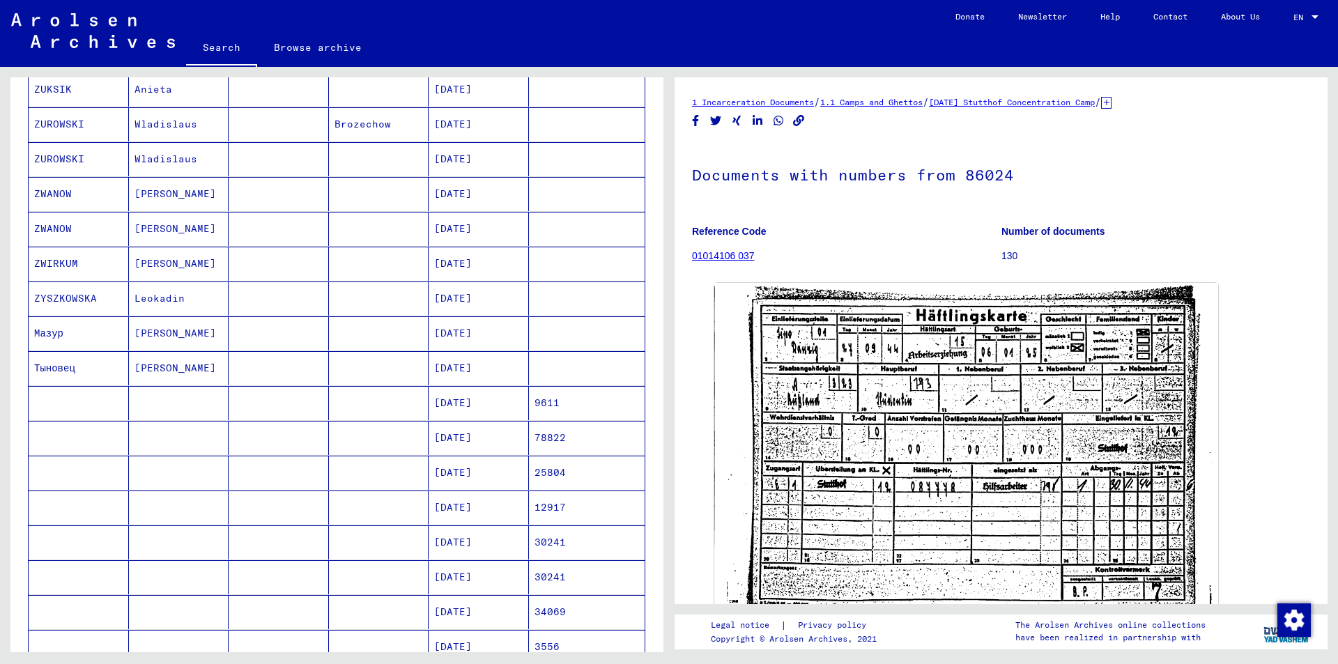
scroll to position [349, 0]
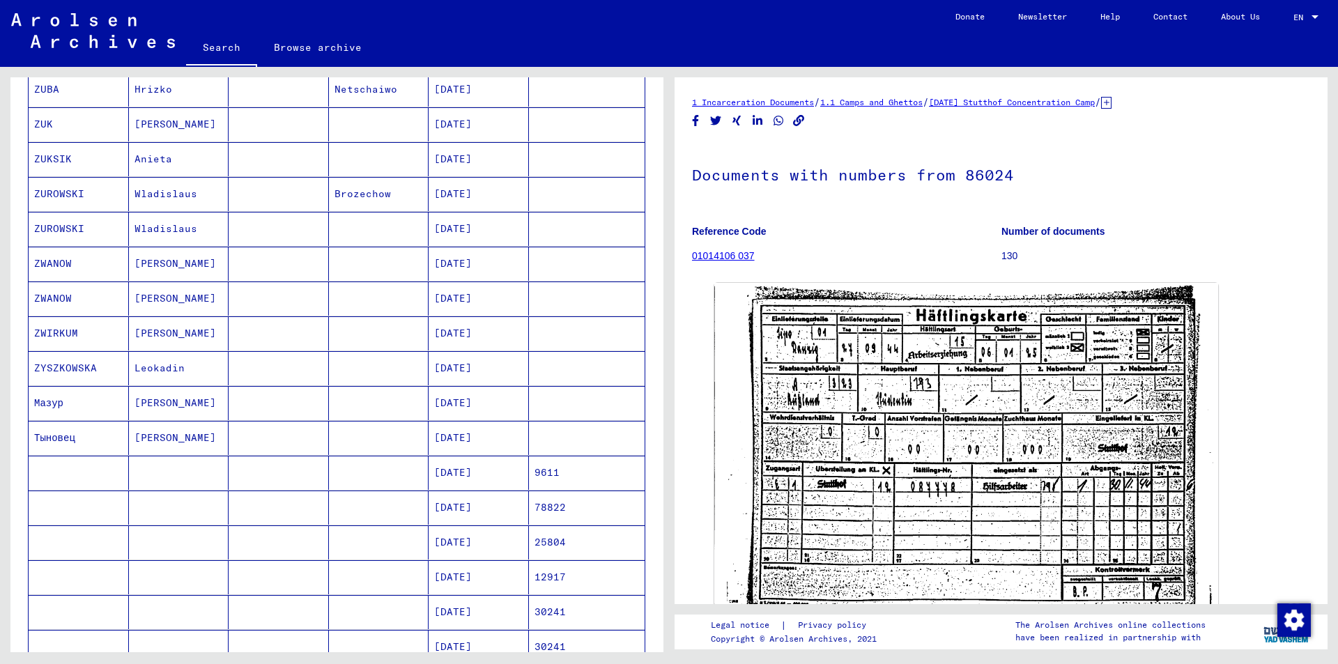
click at [470, 513] on mat-cell "[DATE]" at bounding box center [479, 508] width 100 height 34
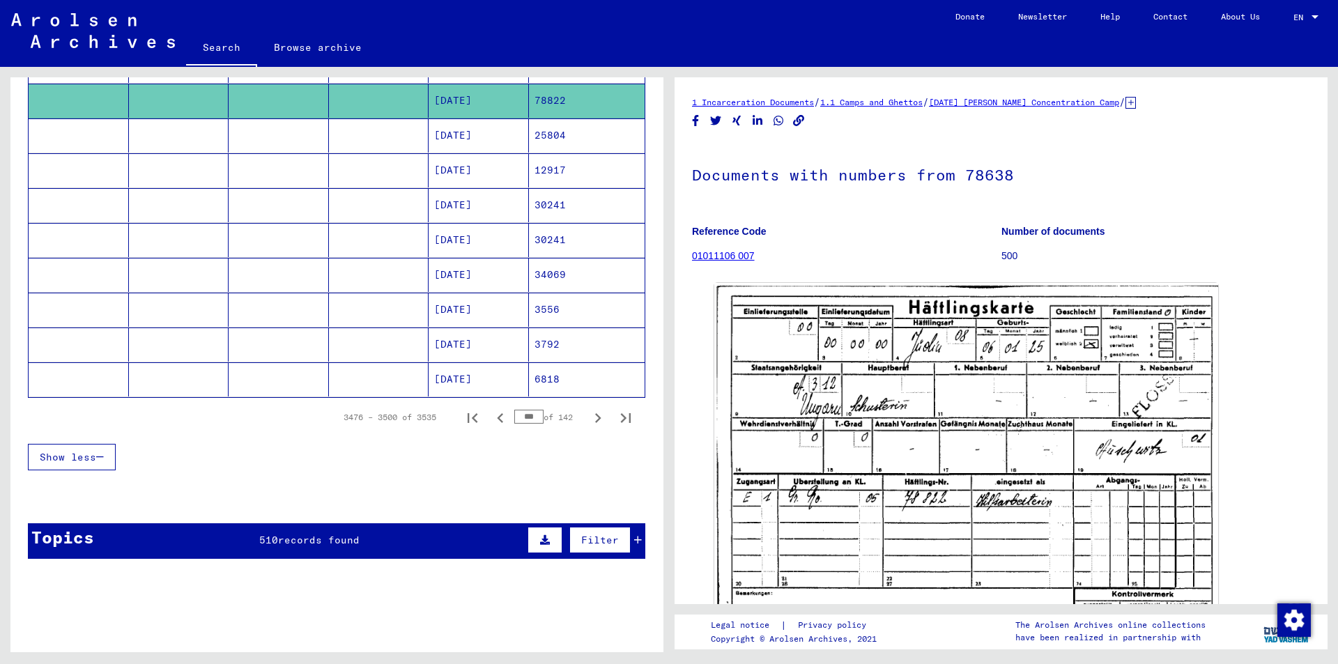
scroll to position [767, 0]
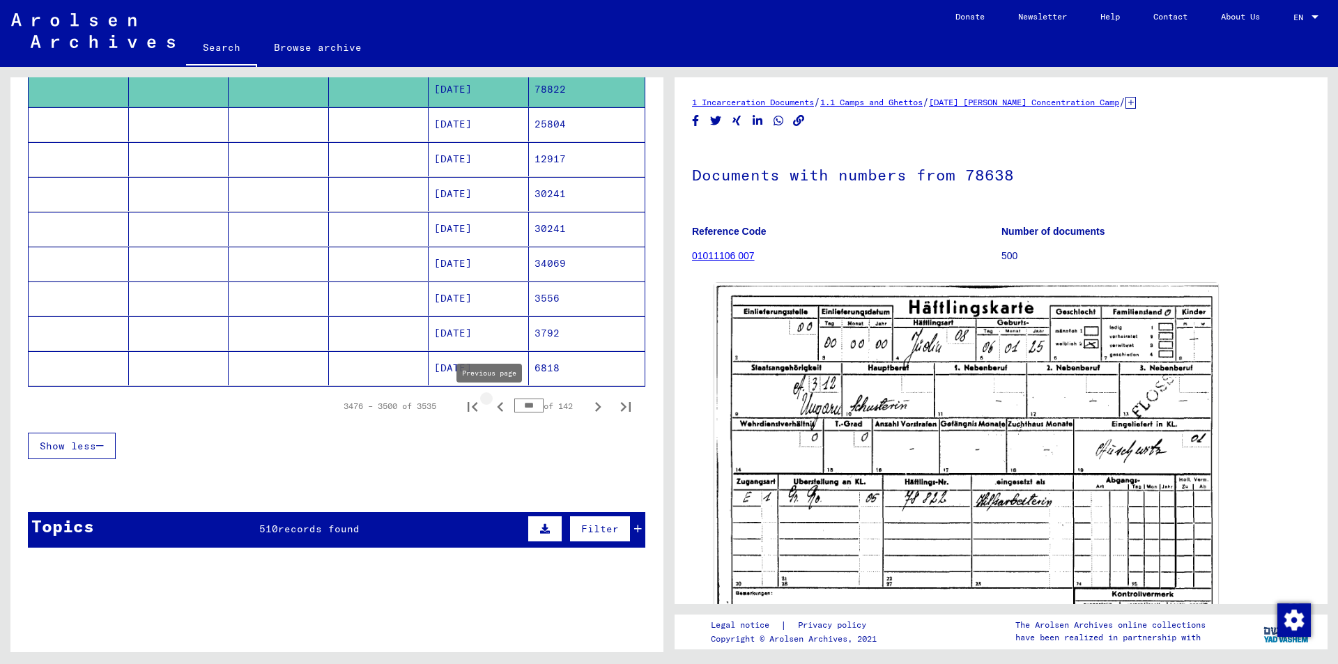
click at [497, 410] on icon "Previous page" at bounding box center [500, 407] width 6 height 10
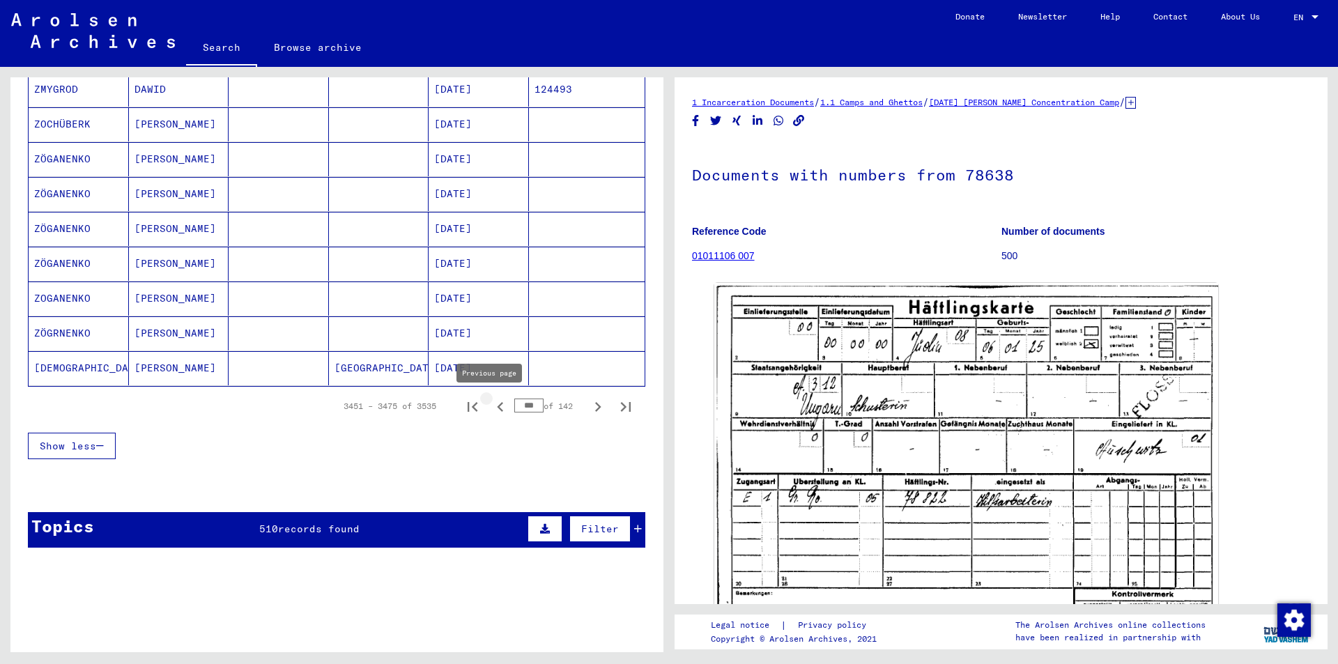
click at [493, 409] on icon "Previous page" at bounding box center [501, 407] width 20 height 20
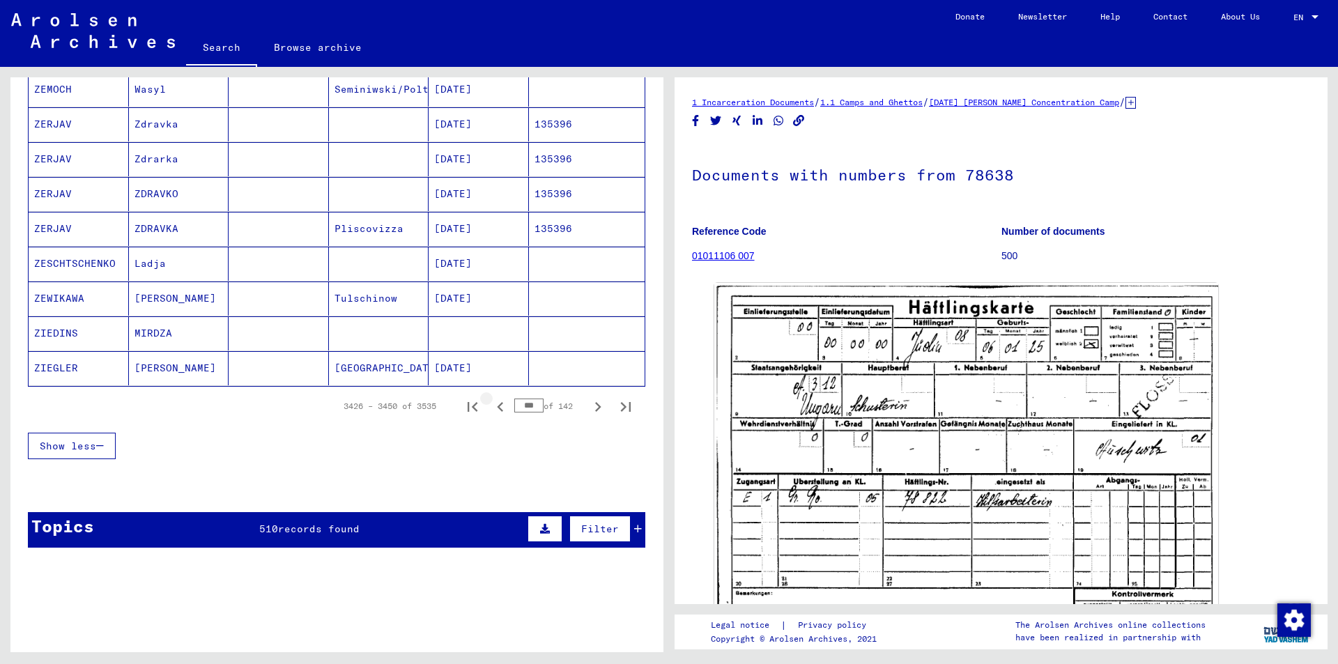
click at [493, 409] on icon "Previous page" at bounding box center [501, 407] width 20 height 20
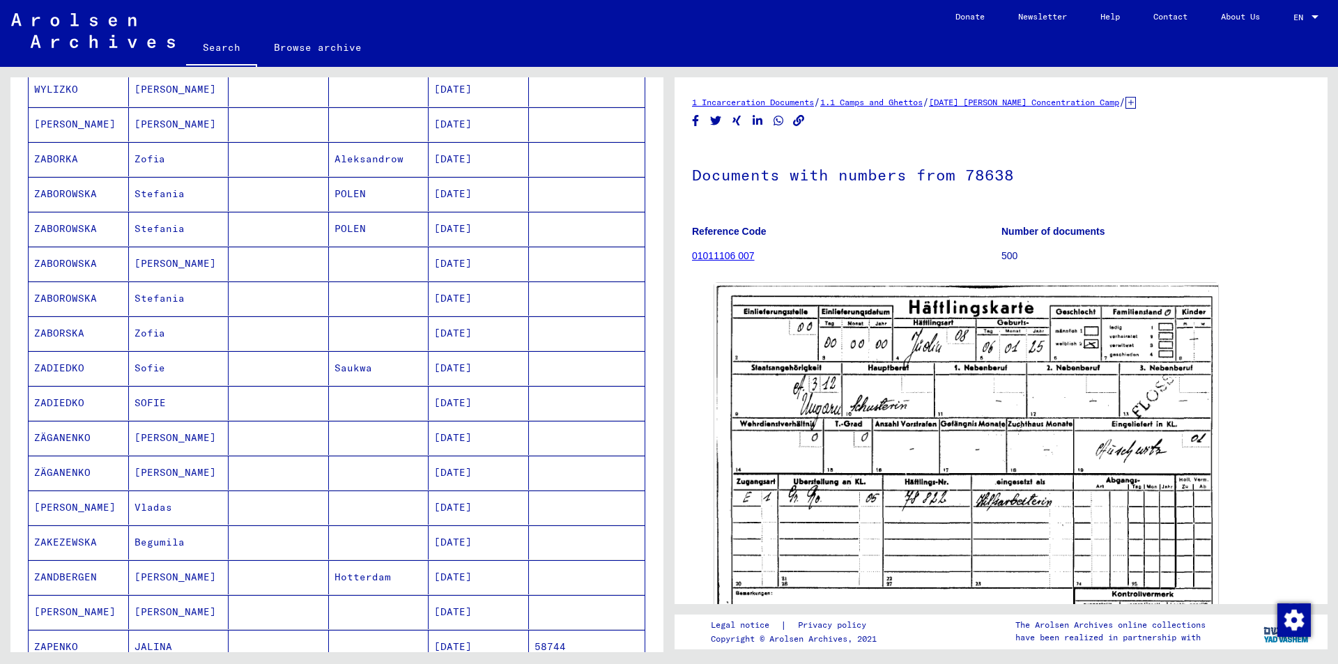
scroll to position [698, 0]
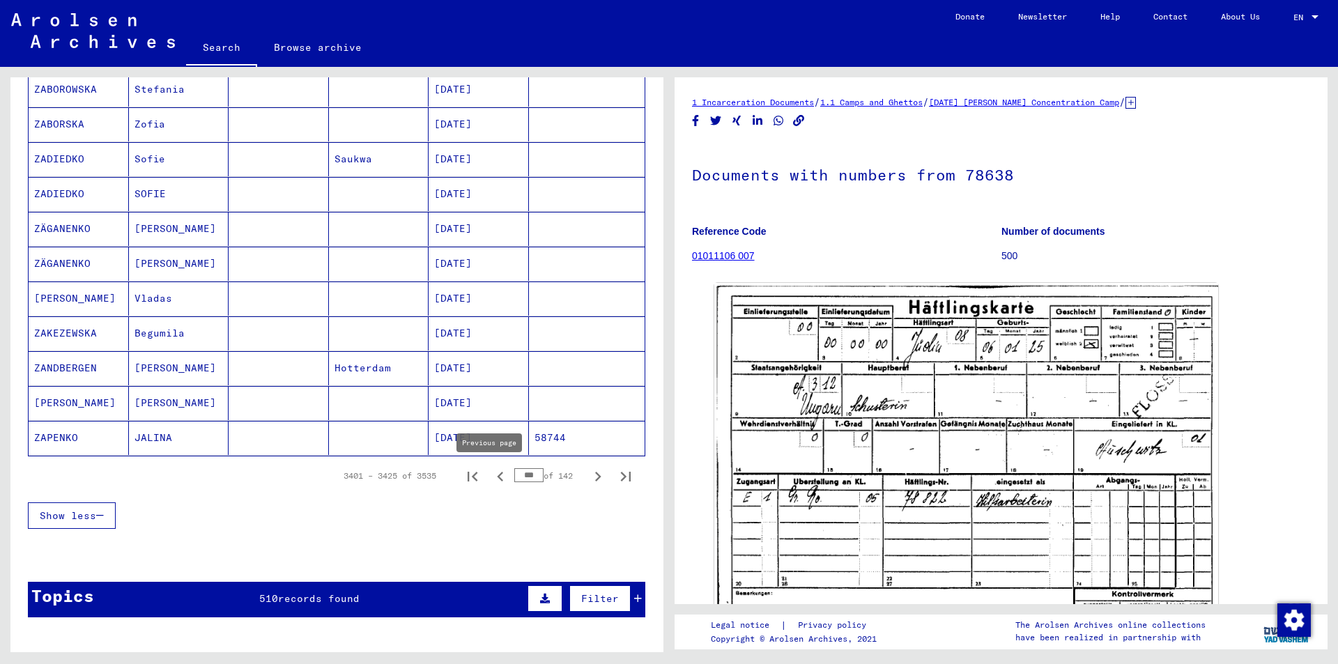
click at [491, 472] on icon "Previous page" at bounding box center [501, 477] width 20 height 20
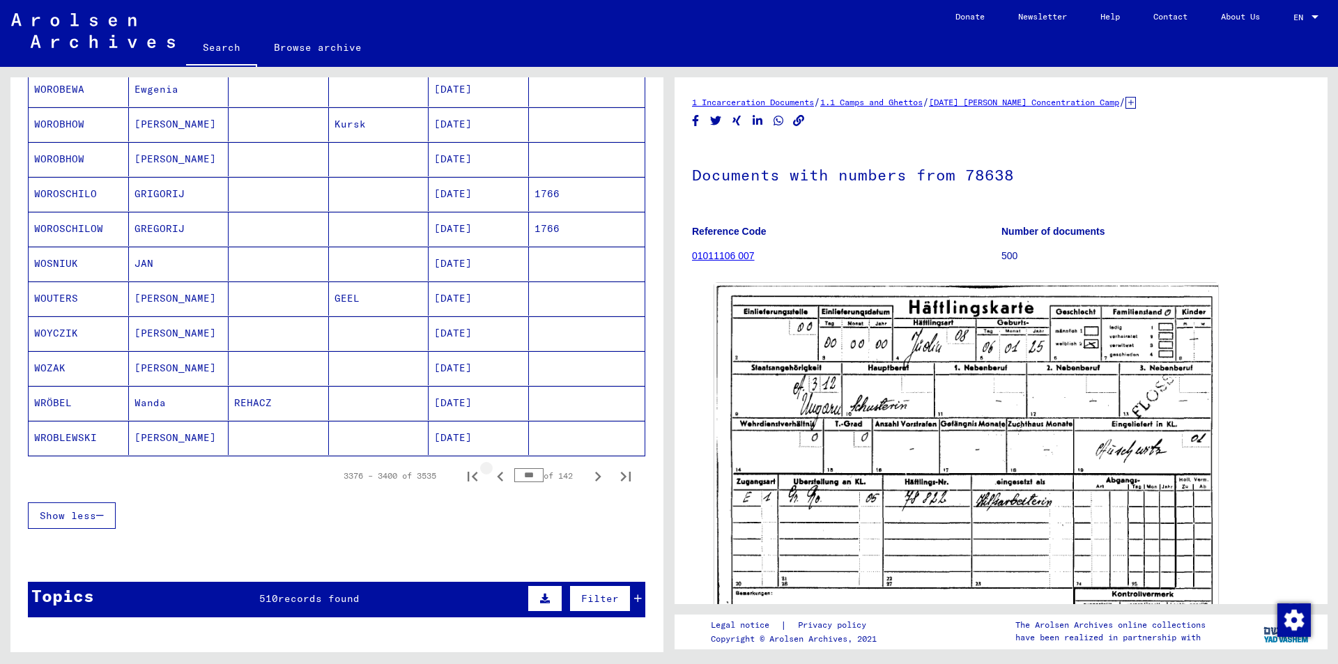
click at [491, 472] on icon "Previous page" at bounding box center [501, 477] width 20 height 20
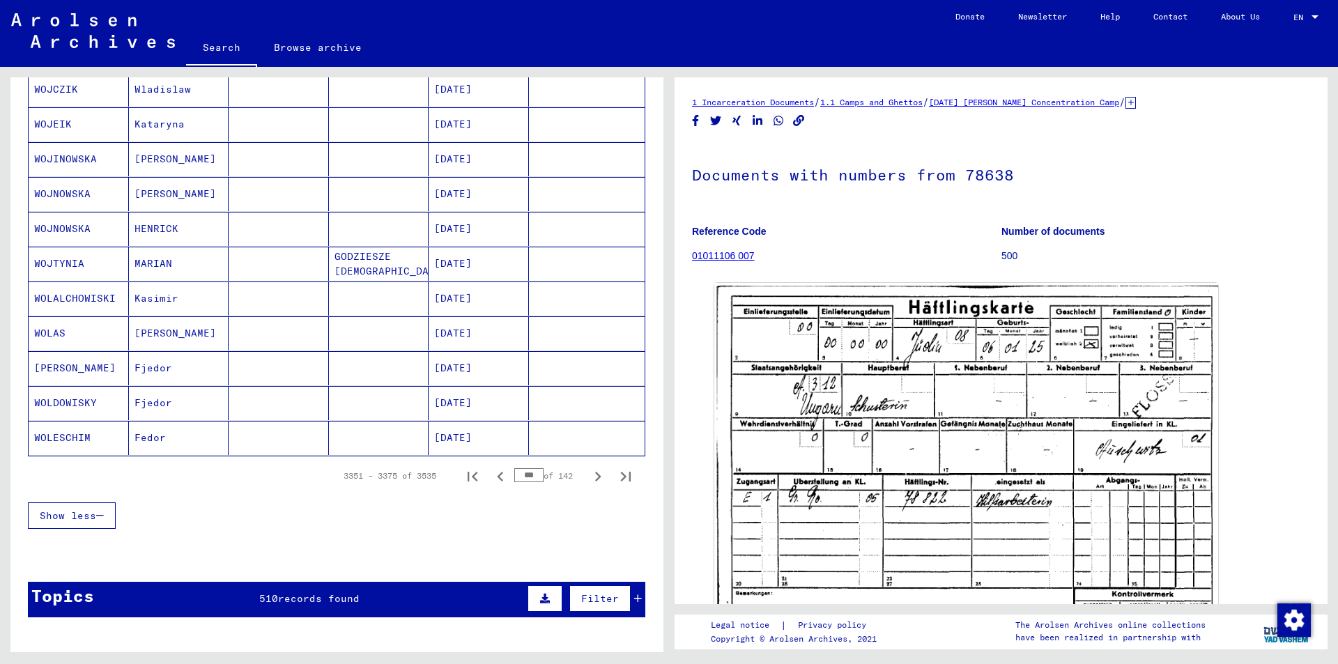
click at [491, 472] on icon "Previous page" at bounding box center [501, 477] width 20 height 20
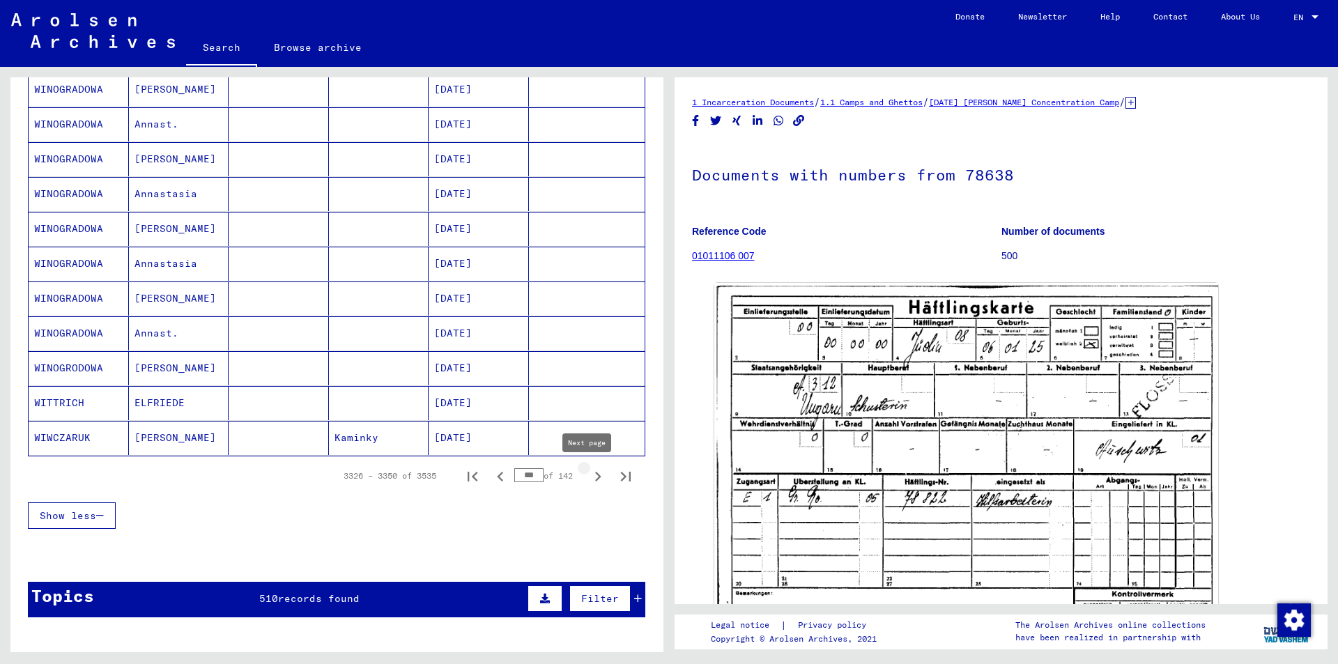
click at [588, 476] on icon "Next page" at bounding box center [598, 477] width 20 height 20
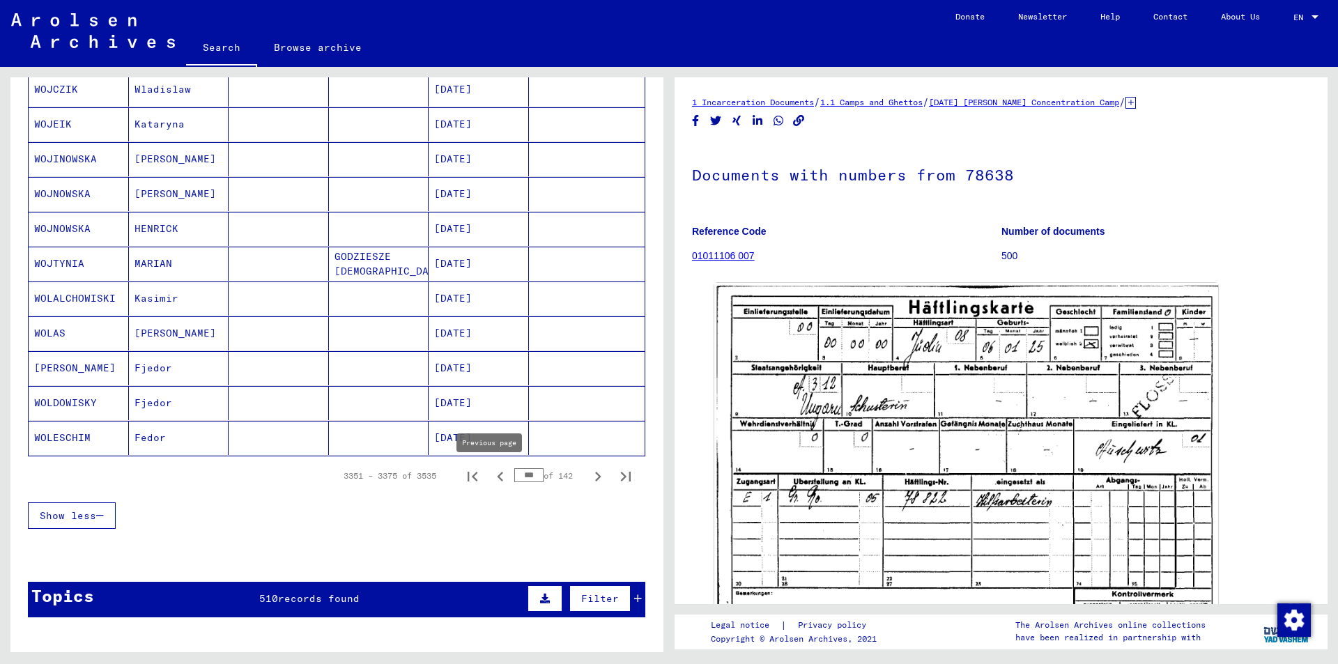
click at [491, 472] on icon "Previous page" at bounding box center [501, 477] width 20 height 20
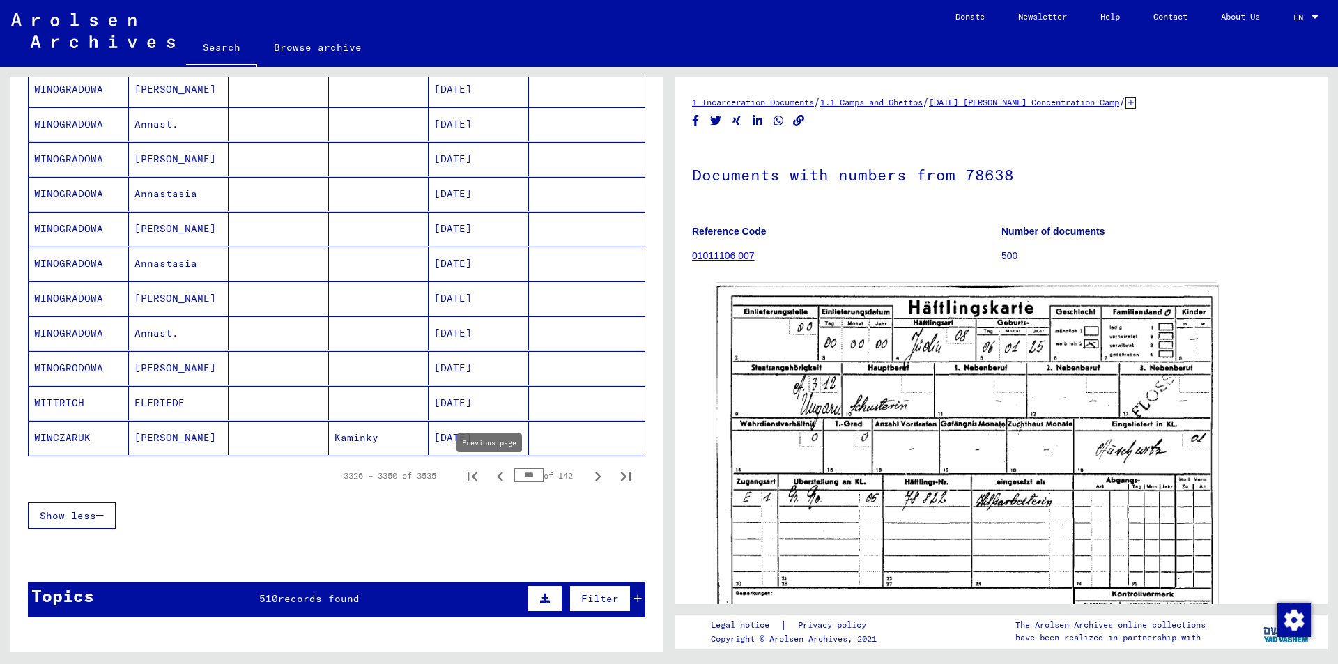
click at [491, 471] on icon "Previous page" at bounding box center [501, 477] width 20 height 20
type input "***"
